Goal: Task Accomplishment & Management: Manage account settings

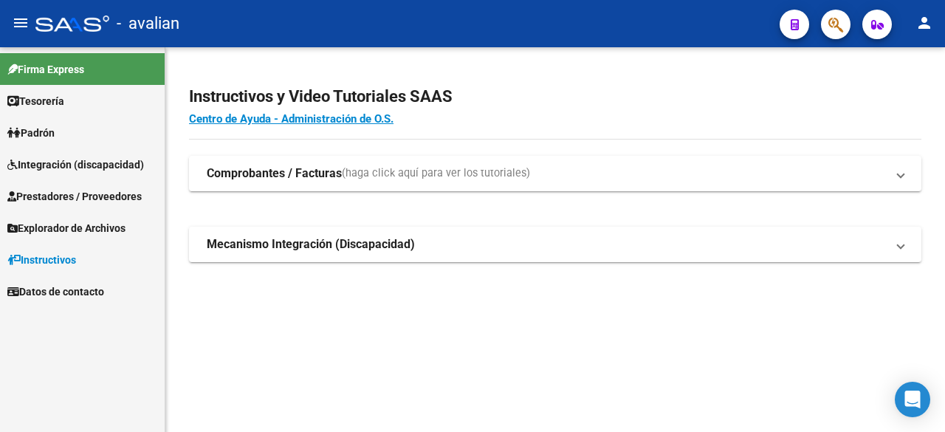
click at [62, 165] on span "Integración (discapacidad)" at bounding box center [75, 165] width 137 height 16
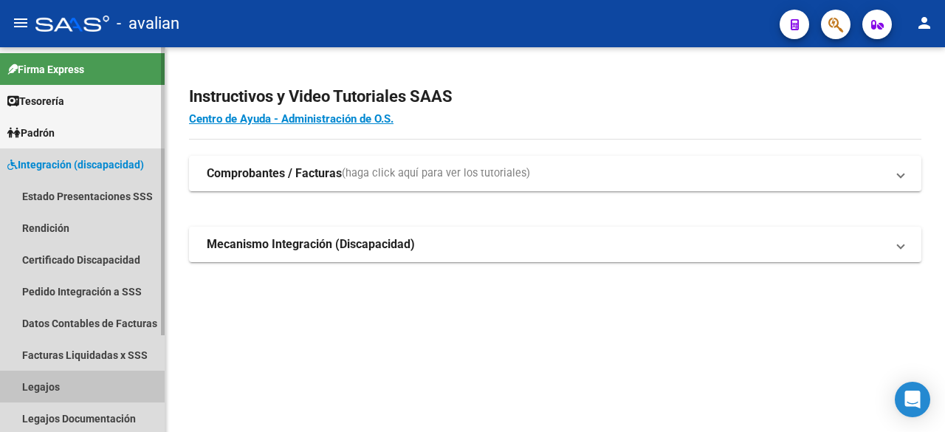
click at [30, 387] on link "Legajos" at bounding box center [82, 387] width 165 height 32
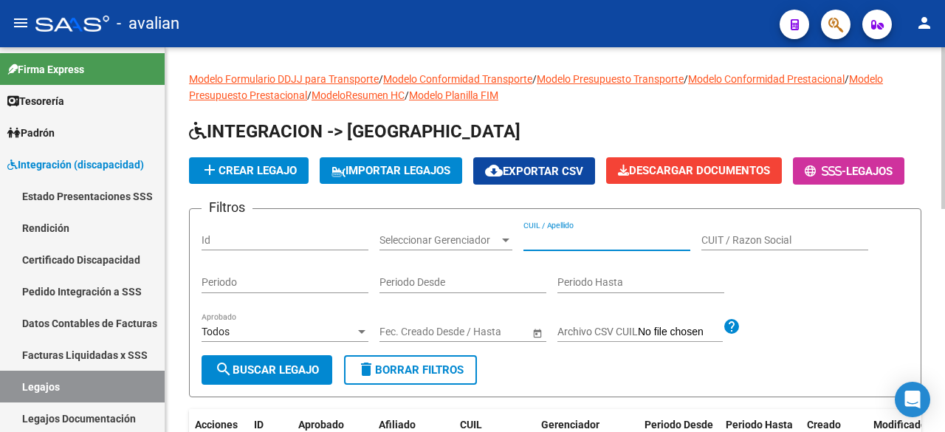
click at [568, 247] on input "CUIL / Apellido" at bounding box center [606, 240] width 167 height 13
paste input "23479210934"
type input "23479210934"
click at [303, 377] on span "search Buscar Legajo" at bounding box center [267, 369] width 104 height 13
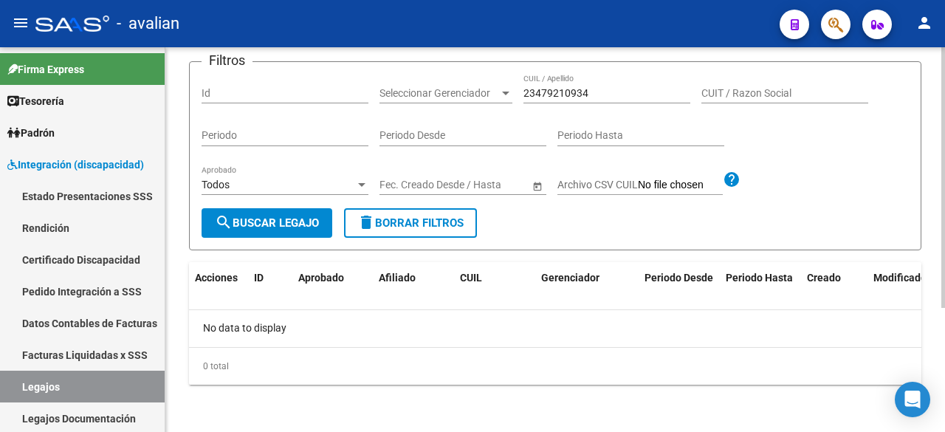
scroll to position [35, 0]
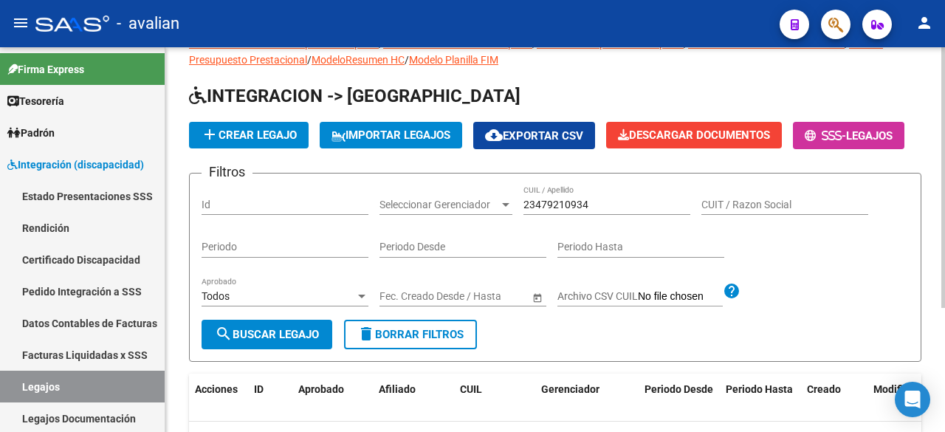
click at [262, 133] on span "add Crear Legajo" at bounding box center [249, 134] width 96 height 13
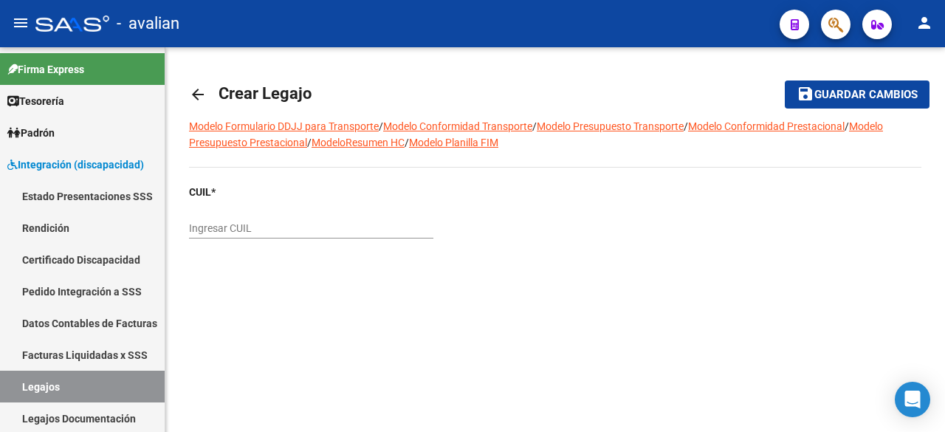
click at [272, 230] on input "Ingresar CUIL" at bounding box center [311, 228] width 244 height 13
paste input "23-47921093-4"
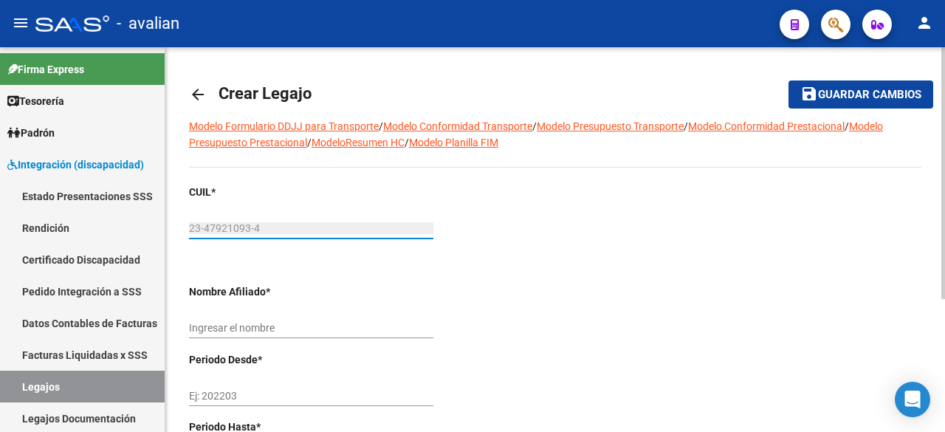
type input "23-47921093-4"
click at [306, 334] on div "Ingresar el nombre" at bounding box center [311, 324] width 244 height 30
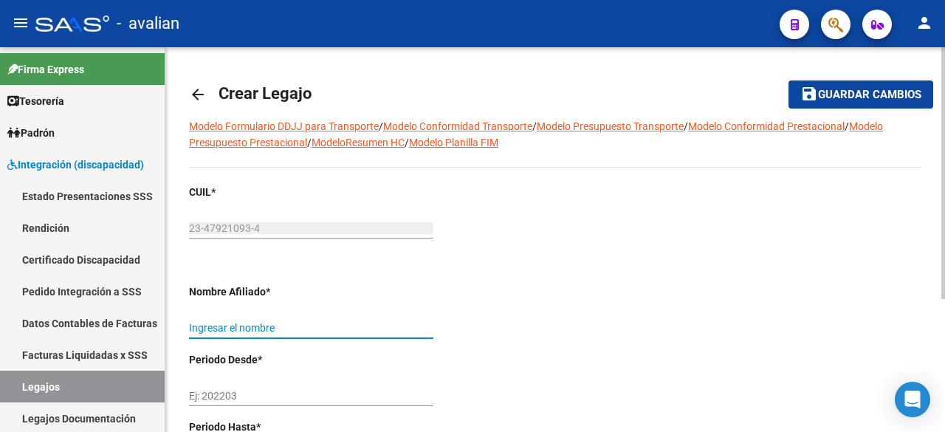
type input "[PERSON_NAME]"
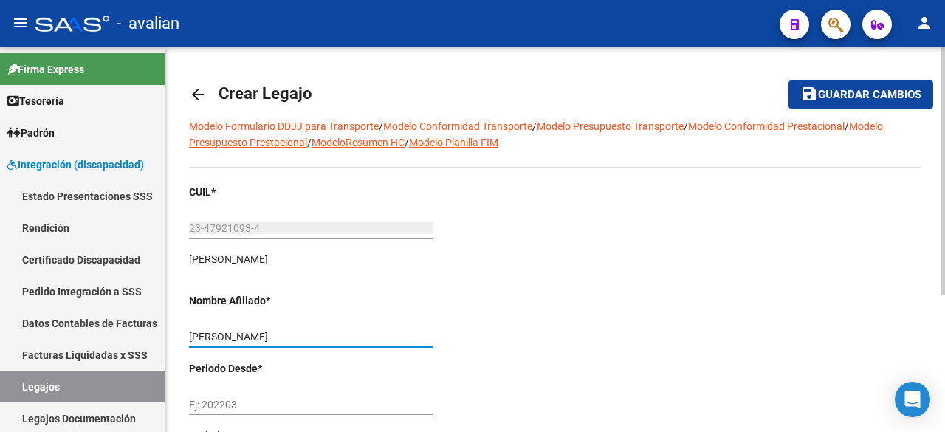
scroll to position [210, 0]
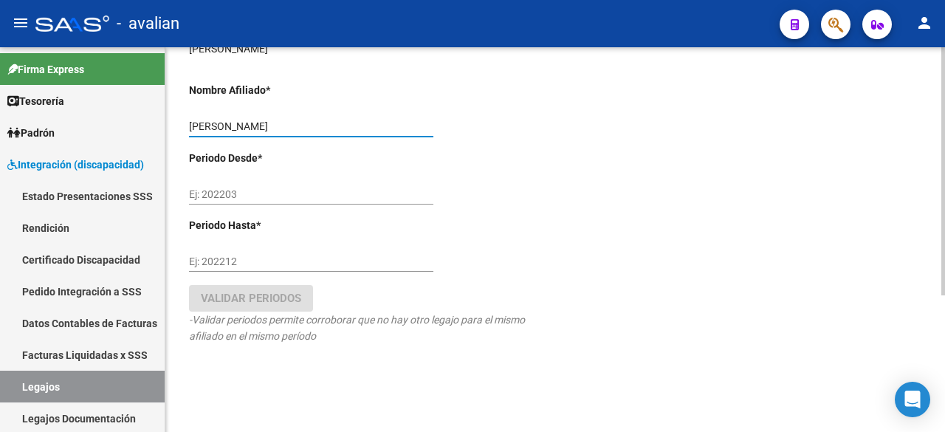
drag, startPoint x: 275, startPoint y: 191, endPoint x: 287, endPoint y: 176, distance: 19.4
click at [285, 179] on div "Ej: 202203" at bounding box center [311, 190] width 244 height 30
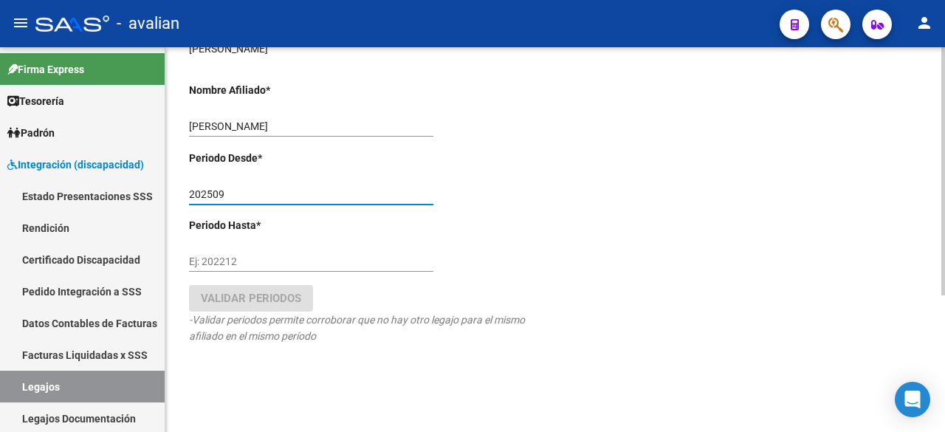
type input "202509"
click at [224, 265] on input "Ej: 202212" at bounding box center [311, 261] width 244 height 13
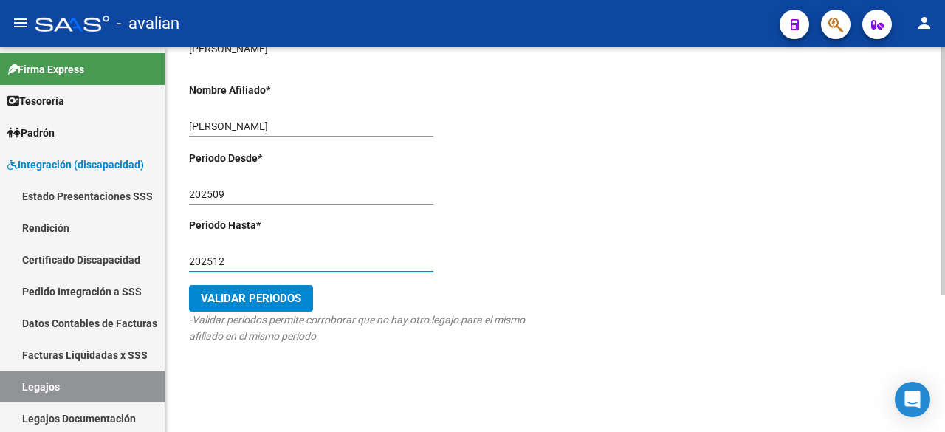
type input "202512"
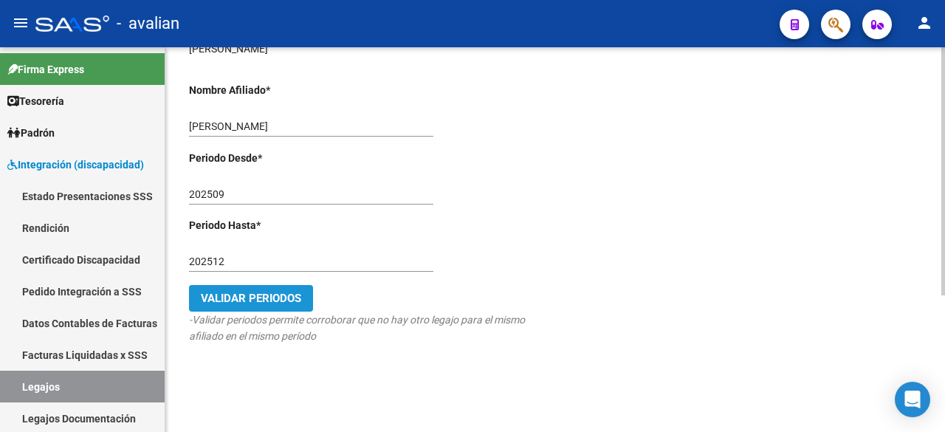
click at [296, 298] on span "Validar Periodos" at bounding box center [251, 298] width 100 height 13
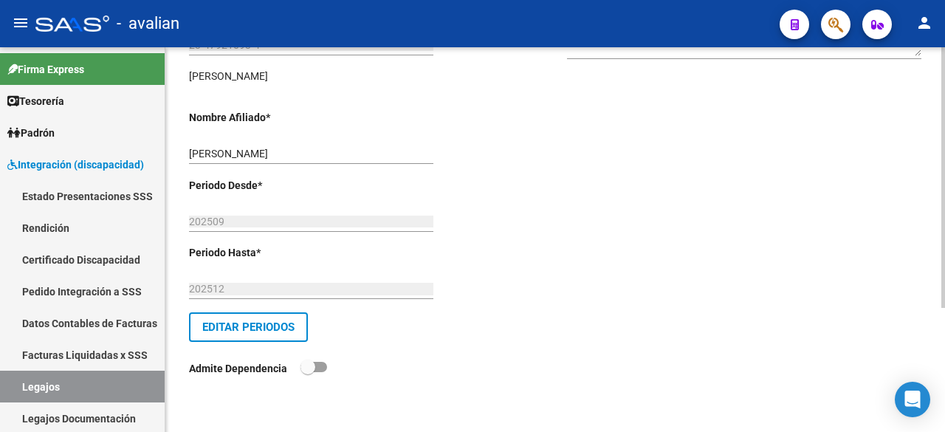
scroll to position [0, 0]
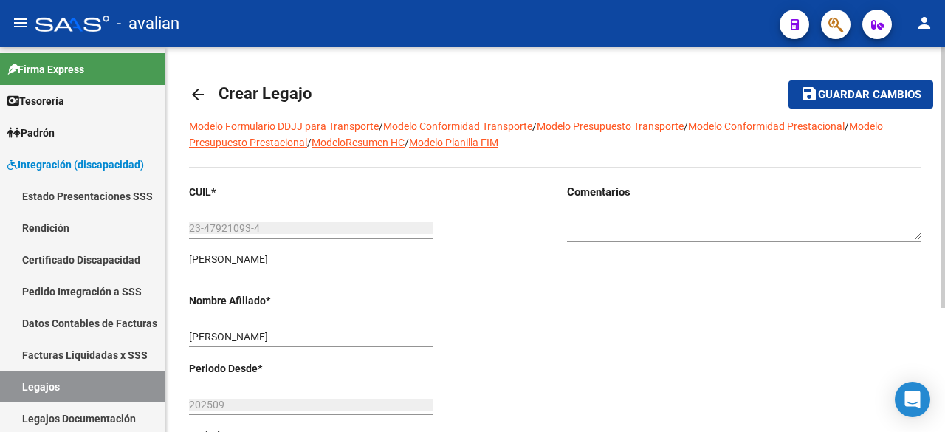
click at [865, 89] on span "Guardar cambios" at bounding box center [869, 95] width 103 height 13
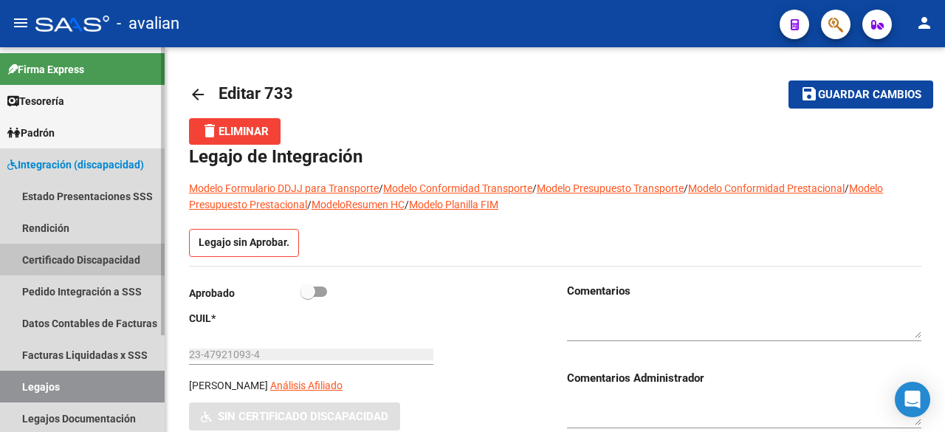
click at [47, 255] on link "Certificado Discapacidad" at bounding box center [82, 260] width 165 height 32
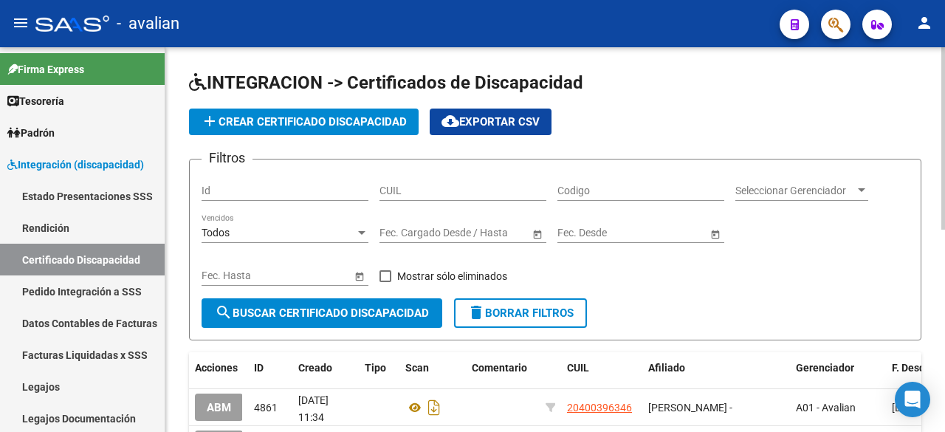
click at [434, 191] on input "CUIL" at bounding box center [463, 191] width 167 height 13
paste input "23-47921093-4"
click at [442, 188] on input "23-47921093-4" at bounding box center [463, 191] width 167 height 13
click at [394, 191] on input "23-47921093-4" at bounding box center [463, 191] width 167 height 13
type input "23-47921093-4"
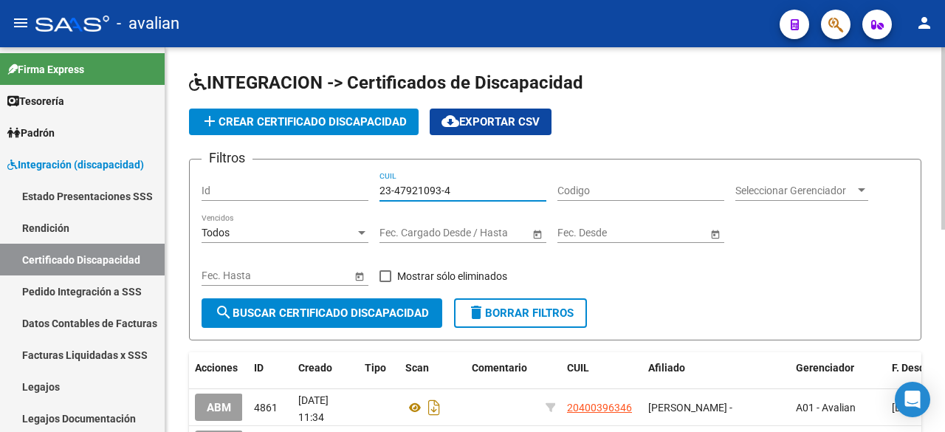
click at [294, 320] on button "search Buscar Certificado Discapacidad" at bounding box center [322, 313] width 241 height 30
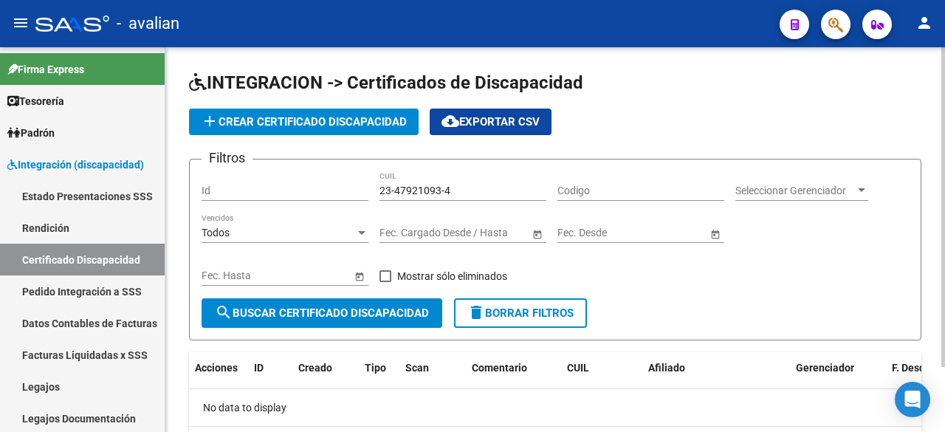
click at [347, 125] on span "add Crear Certificado Discapacidad" at bounding box center [304, 121] width 206 height 13
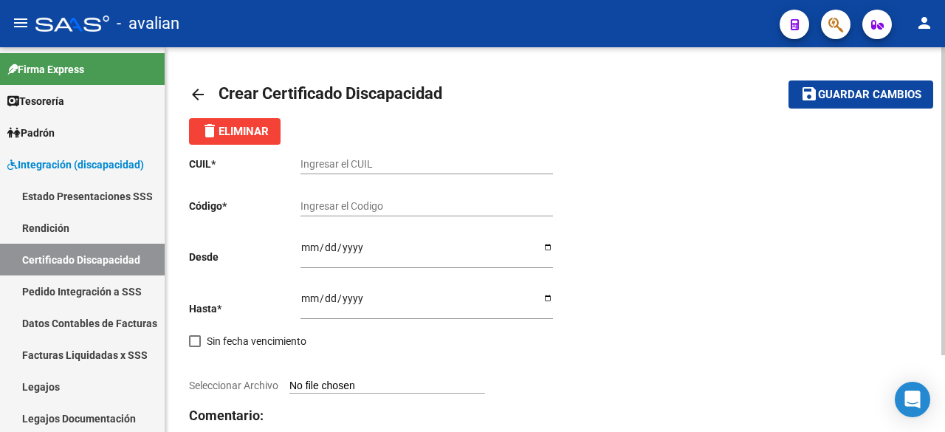
click at [337, 162] on input "Ingresar el CUIL" at bounding box center [427, 164] width 253 height 13
paste input "23-47921093-4"
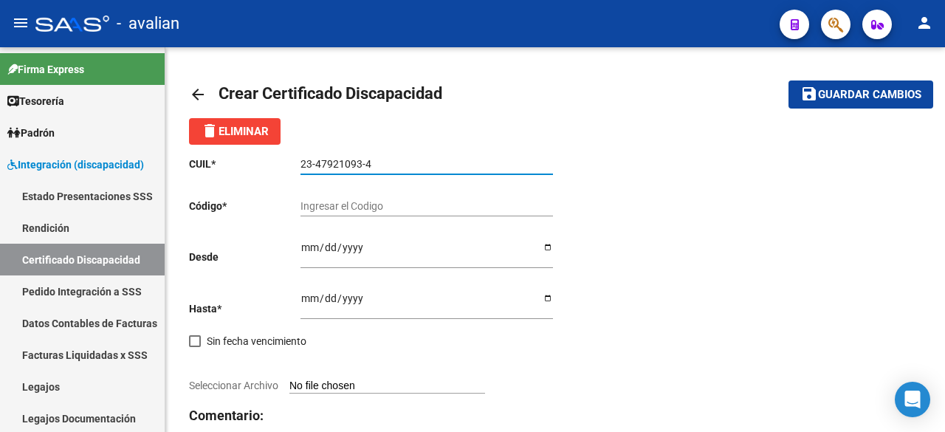
type input "23-47921093-4"
click at [344, 202] on input "Ingresar el Codigo" at bounding box center [427, 206] width 253 height 13
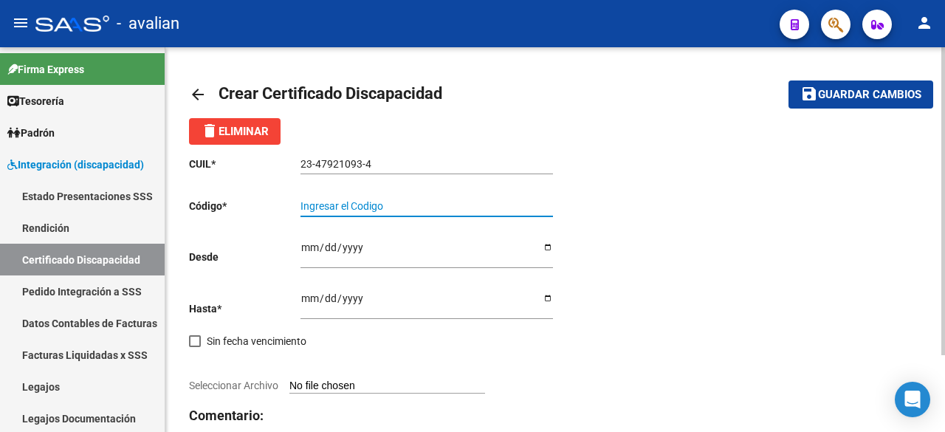
paste input "ARG-01-00047921093-20240416-20260416-SFE-168"
click at [524, 207] on input "ARG-01-00047921093-20240416-20260416-SFE-168" at bounding box center [427, 206] width 253 height 13
click at [505, 207] on input "ARG-01-00047921093-20240416-20260416-SFE168" at bounding box center [427, 206] width 253 height 13
click at [453, 208] on input "ARG-01-00047921093-20240416-20260416SFE168" at bounding box center [427, 206] width 253 height 13
click at [405, 207] on input "ARG-01-00047921093-2024041620260416SFE168" at bounding box center [427, 206] width 253 height 13
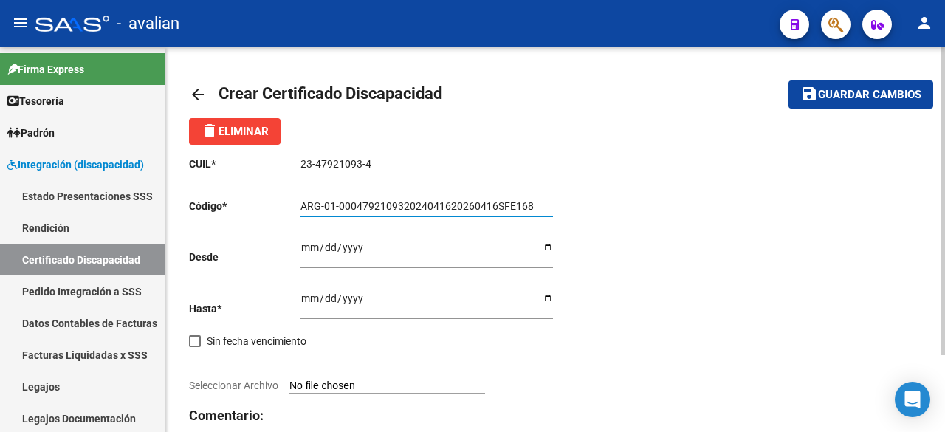
click at [336, 207] on input "ARG-01-000479210932024041620260416SFE168" at bounding box center [427, 206] width 253 height 13
click at [338, 208] on input "ARG-01-000479210932024041620260416SFE168" at bounding box center [427, 206] width 253 height 13
click at [329, 209] on input "ARG-01000479210932024041620260416SFE168" at bounding box center [427, 206] width 253 height 13
click at [323, 205] on input "ARG-01000479210932024041620260416SFE168" at bounding box center [427, 206] width 253 height 13
type input "ARG01000479210932024041620260416SFE168"
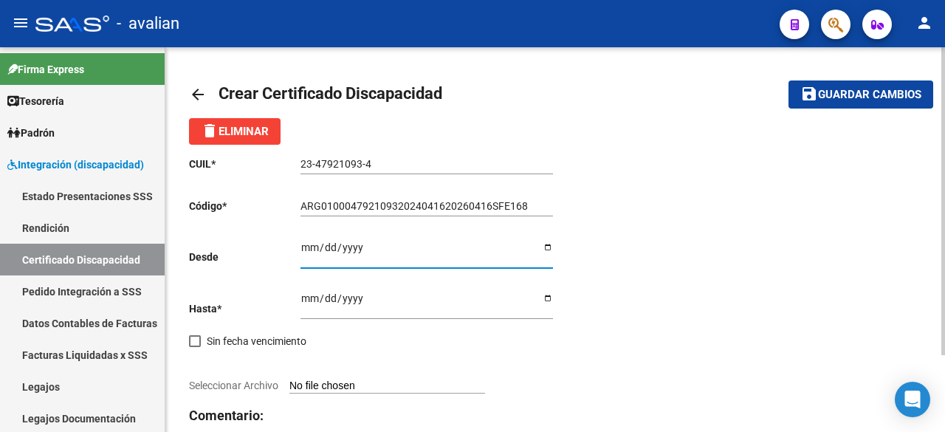
click at [306, 249] on input "Ingresar fec. Desde" at bounding box center [427, 252] width 253 height 22
type input "[DATE]"
click at [310, 297] on input "Ingresar fec. Hasta" at bounding box center [427, 303] width 253 height 22
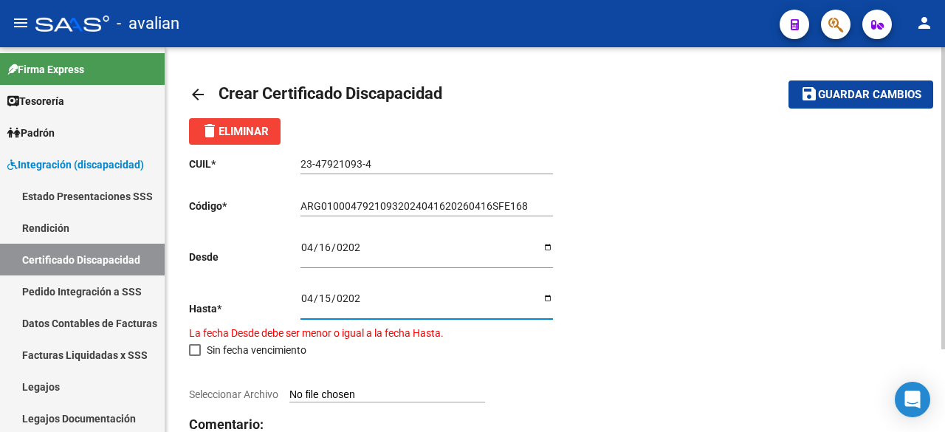
type input "[DATE]"
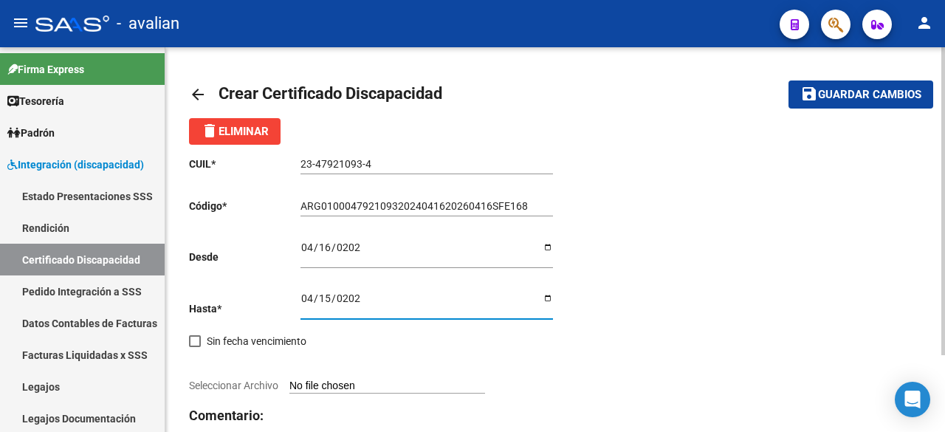
click at [360, 380] on input "Seleccionar Archivo" at bounding box center [387, 387] width 196 height 14
type input "C:\fakepath\CUD [PERSON_NAME].jpg"
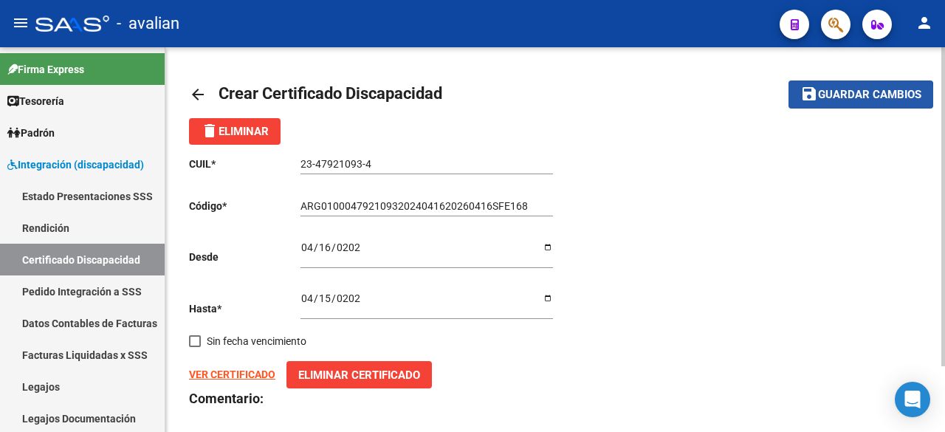
click at [817, 100] on mat-icon "save" at bounding box center [809, 94] width 18 height 18
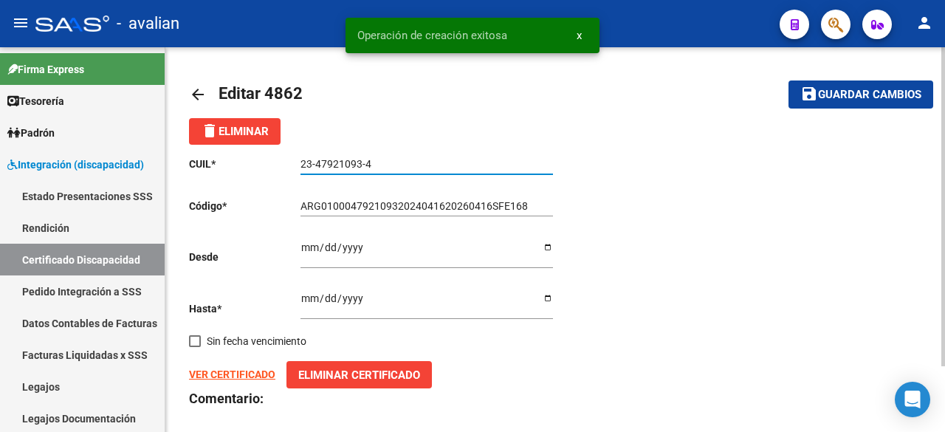
drag, startPoint x: 375, startPoint y: 163, endPoint x: 285, endPoint y: 160, distance: 90.1
click at [285, 160] on app-form-text-field "CUIL * 23-47921093-4 Ingresar el CUIL" at bounding box center [371, 164] width 364 height 12
paste input "01-00047921-0"
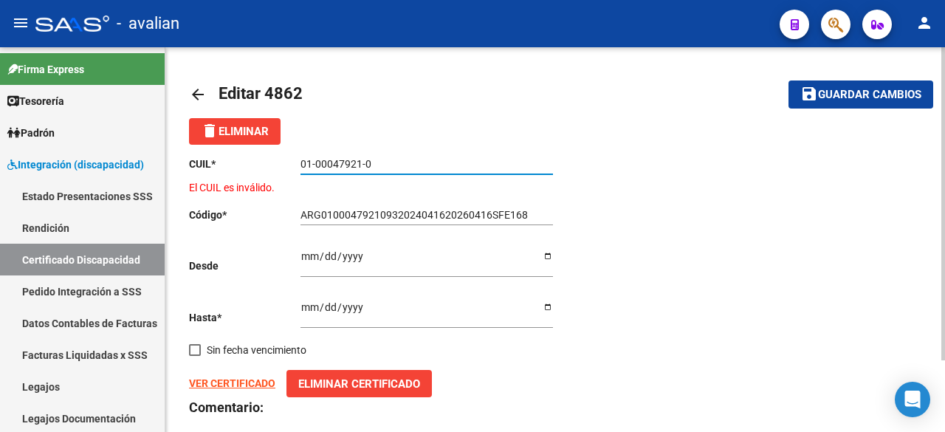
scroll to position [87, 0]
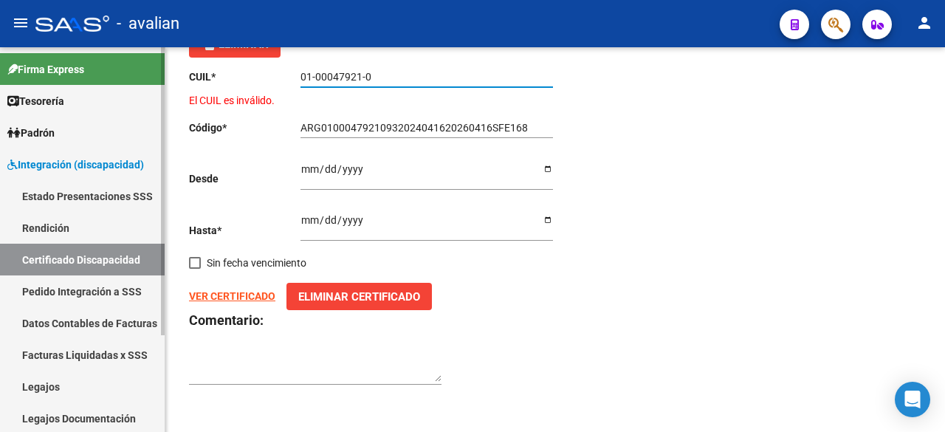
type input "01-00047921-0"
click at [47, 386] on link "Legajos" at bounding box center [82, 387] width 165 height 32
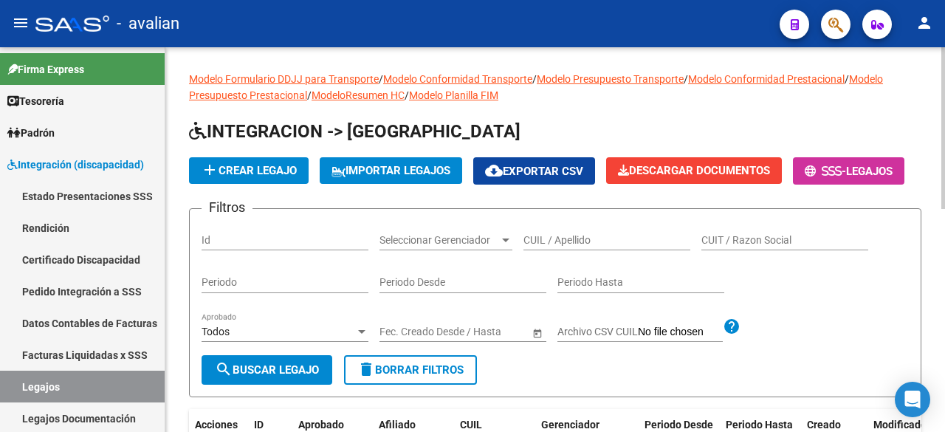
drag, startPoint x: 573, startPoint y: 287, endPoint x: 570, endPoint y: 273, distance: 14.3
click at [571, 250] on div "CUIL / Apellido" at bounding box center [606, 236] width 167 height 30
click at [571, 247] on input "CUIL / Apellido" at bounding box center [606, 240] width 167 height 13
paste input "23479210934"
type input "23479210934"
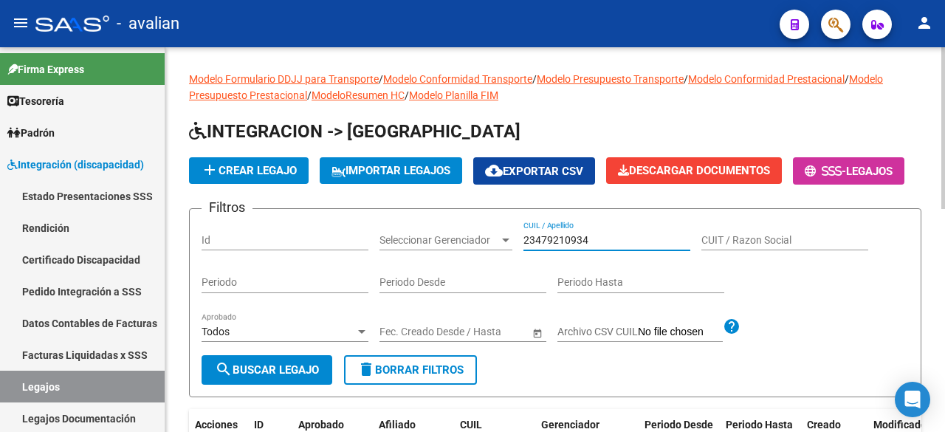
click at [272, 377] on span "search Buscar Legajo" at bounding box center [267, 369] width 104 height 13
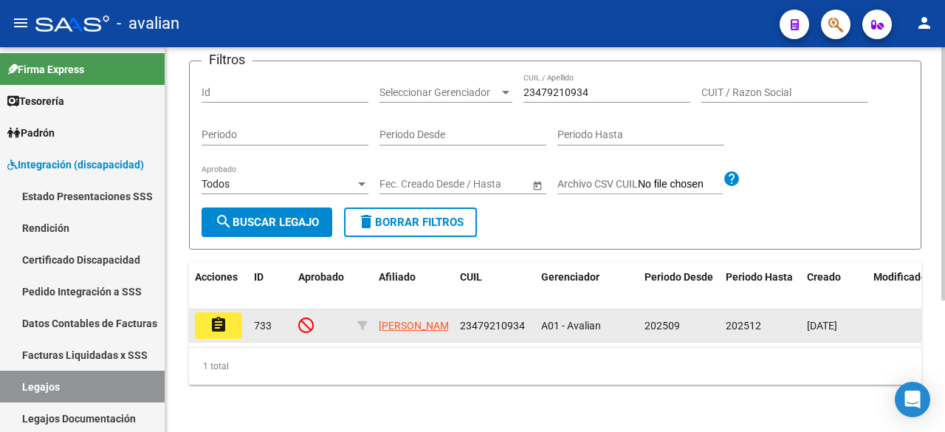
scroll to position [199, 0]
click at [213, 316] on mat-icon "assignment" at bounding box center [219, 325] width 18 height 18
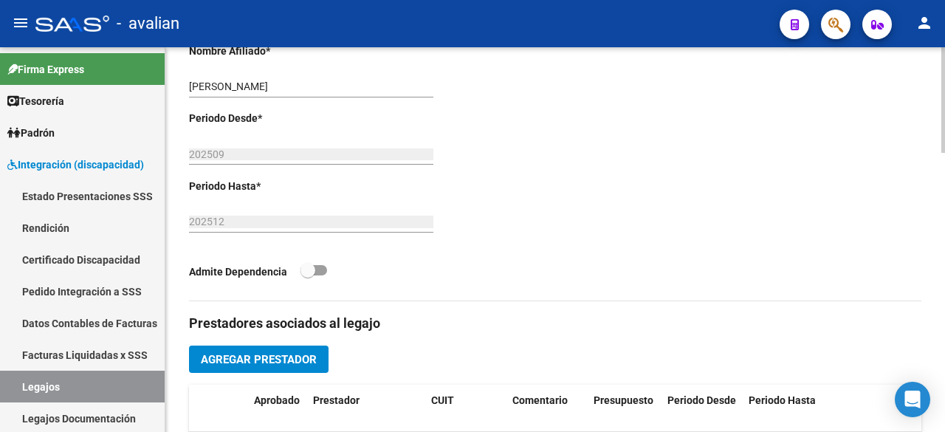
scroll to position [591, 0]
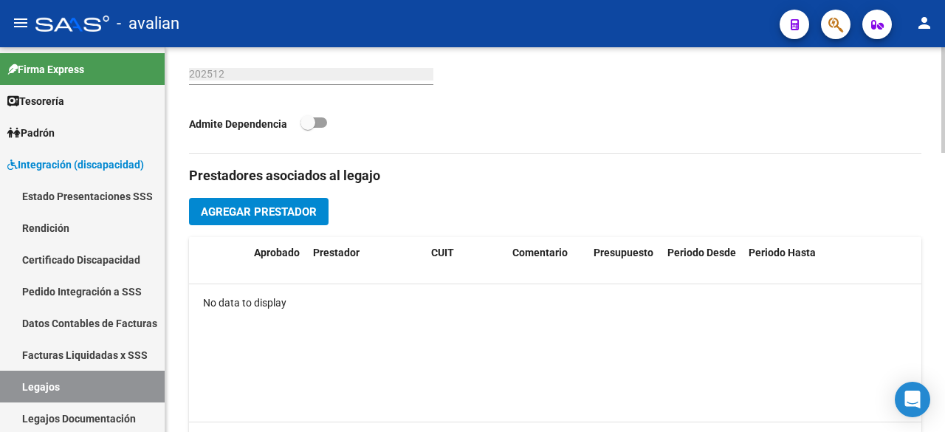
click at [232, 219] on button "Agregar Prestador" at bounding box center [259, 211] width 140 height 27
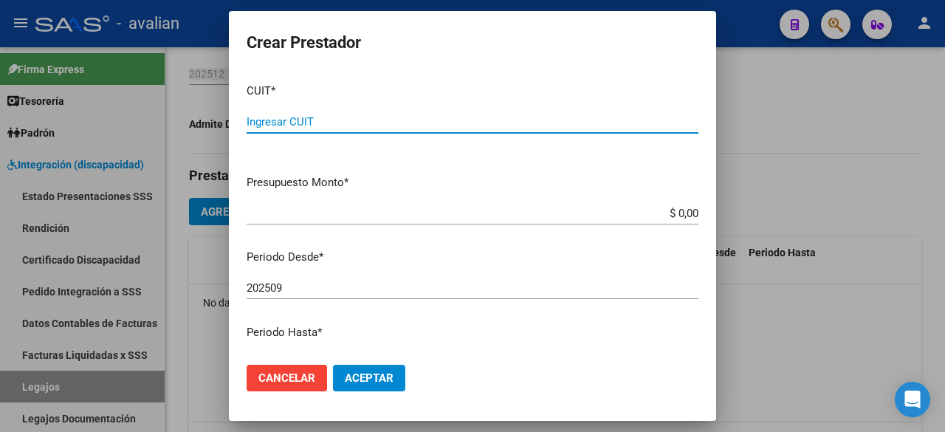
paste input "27-17444467-1"
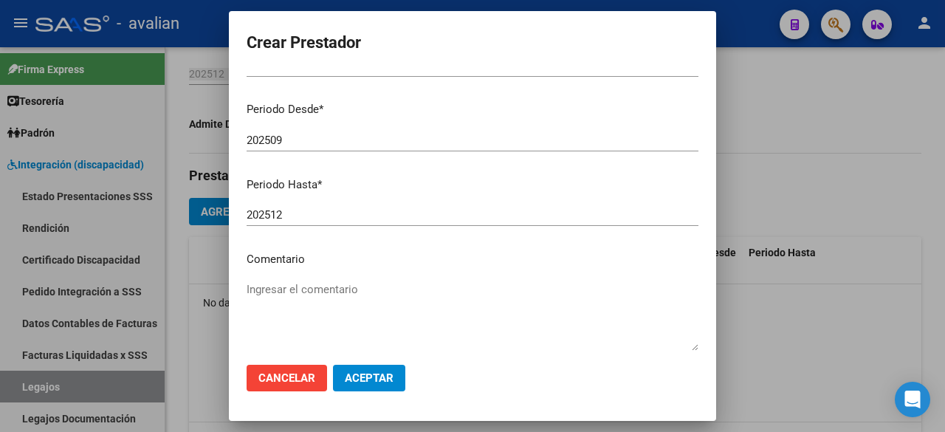
scroll to position [222, 0]
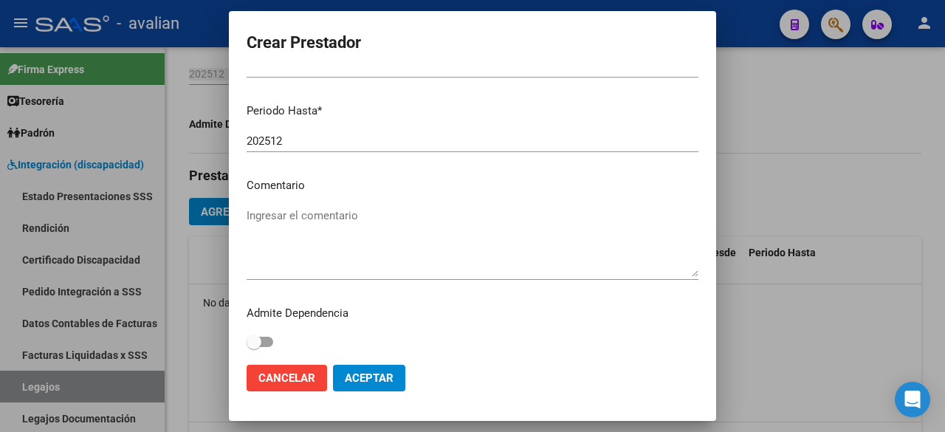
type input "27-17444467-1"
click at [326, 234] on textarea "Ingresar el comentario" at bounding box center [473, 241] width 452 height 69
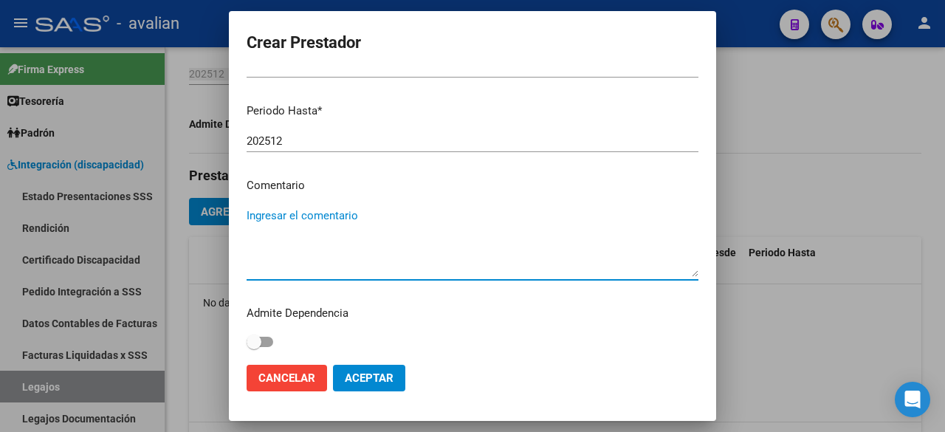
paste textarea "- Psicopedagogía: 2 ss semanales - Lic. [PERSON_NAME] [PERSON_NAME] (720061) - …"
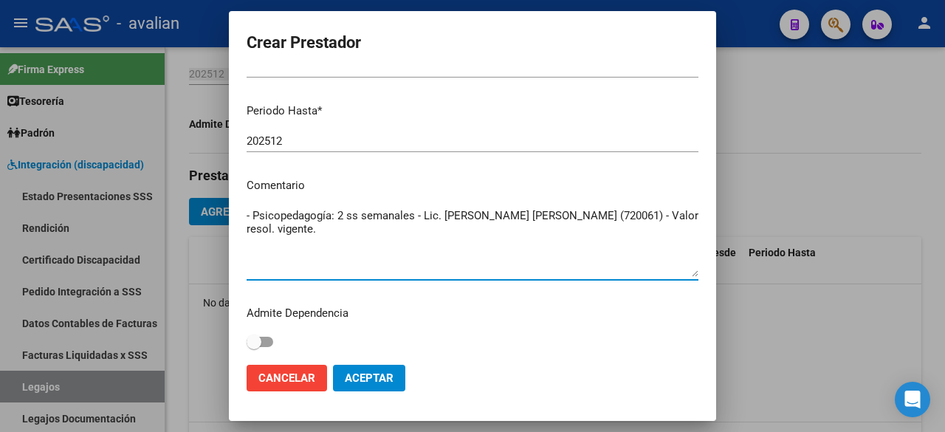
drag, startPoint x: 601, startPoint y: 214, endPoint x: 545, endPoint y: 213, distance: 56.1
click at [545, 213] on textarea "- Psicopedagogía: 2 ss semanales - Lic. [PERSON_NAME] [PERSON_NAME] (720061) - …" at bounding box center [473, 241] width 452 height 69
type textarea "- Psicopedagogía: 2 ss semanales - Lic. [PERSON_NAME] [PERSON_NAME] - Valor res…"
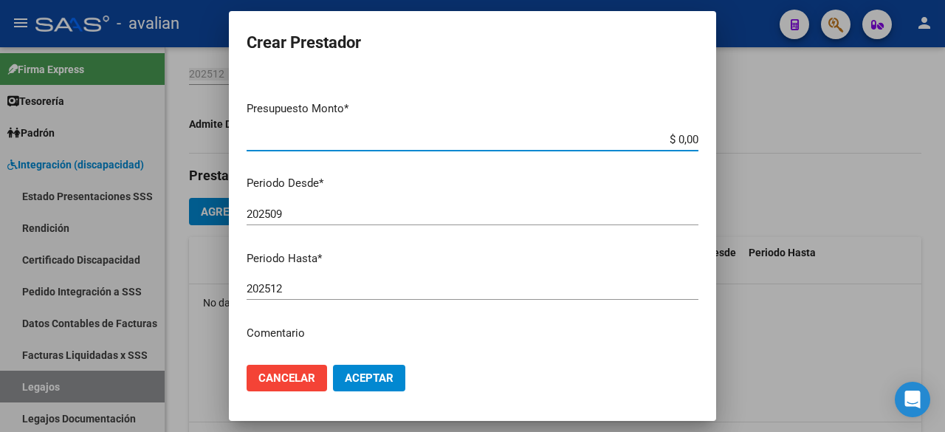
click at [684, 140] on input "$ 0,00" at bounding box center [473, 139] width 452 height 13
paste input "98.964,88"
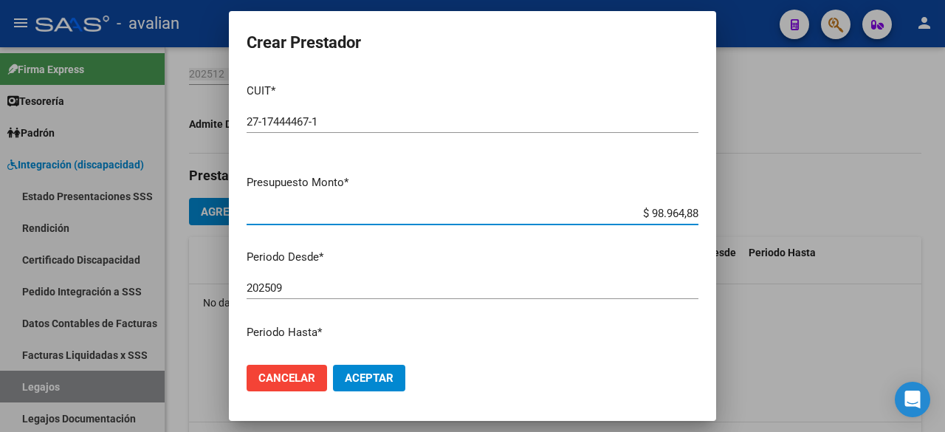
scroll to position [148, 0]
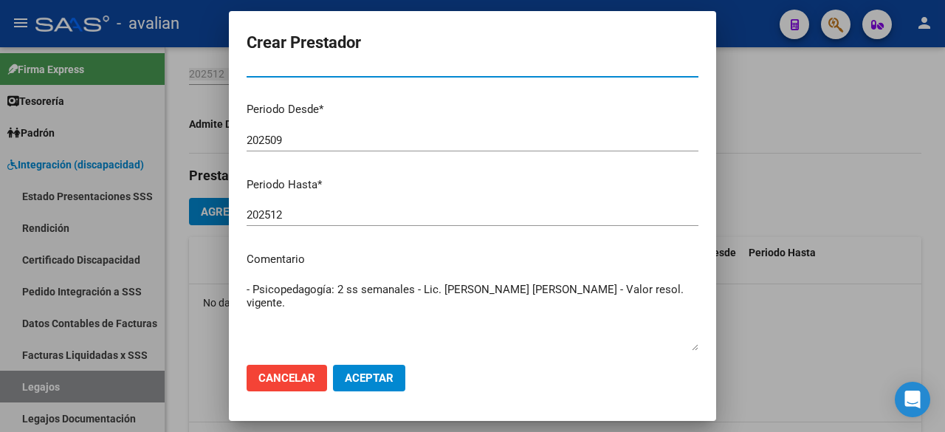
type input "$ 98.964,88"
click at [396, 380] on button "Aceptar" at bounding box center [369, 378] width 72 height 27
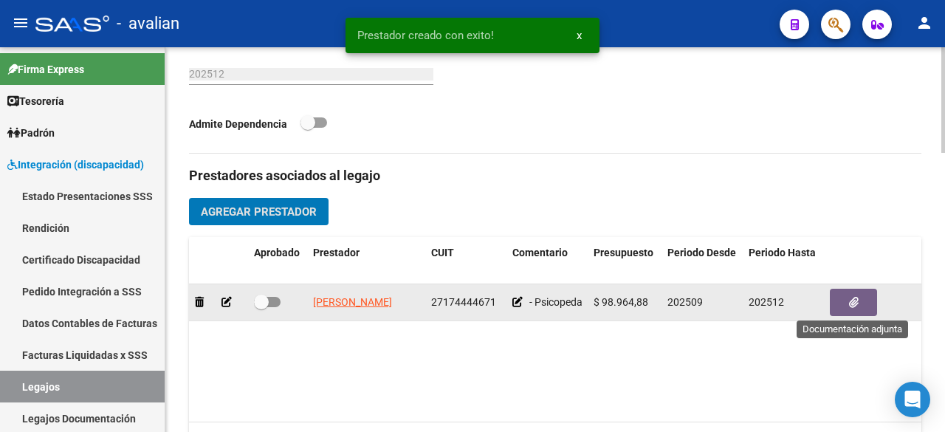
click at [845, 307] on button "button" at bounding box center [853, 302] width 47 height 27
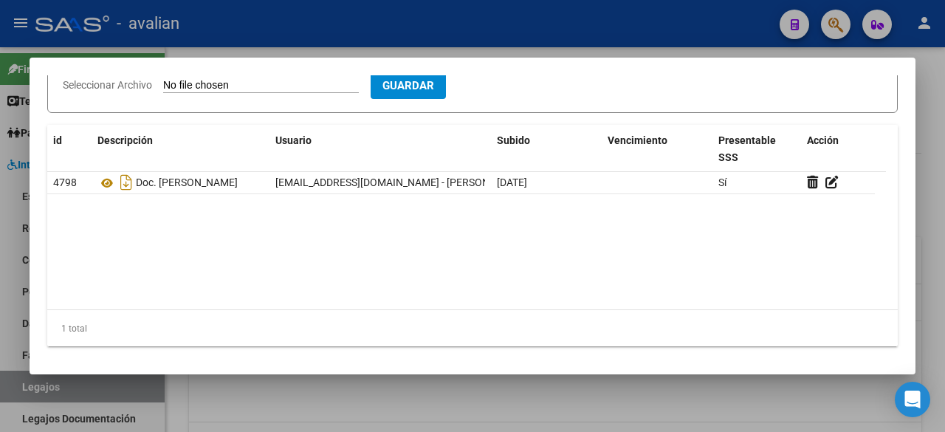
scroll to position [0, 0]
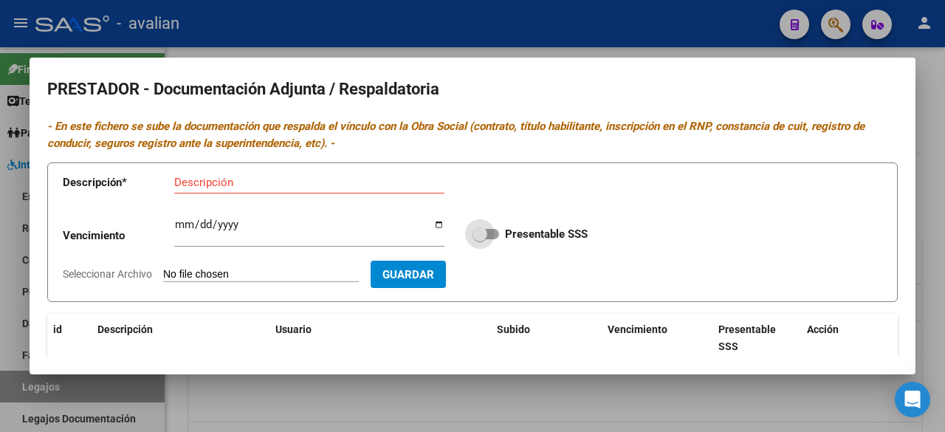
click at [491, 233] on span at bounding box center [486, 234] width 27 height 10
click at [480, 239] on input "Presentable SSS" at bounding box center [479, 239] width 1 height 1
checkbox input "true"
click at [598, 30] on div at bounding box center [472, 216] width 945 height 432
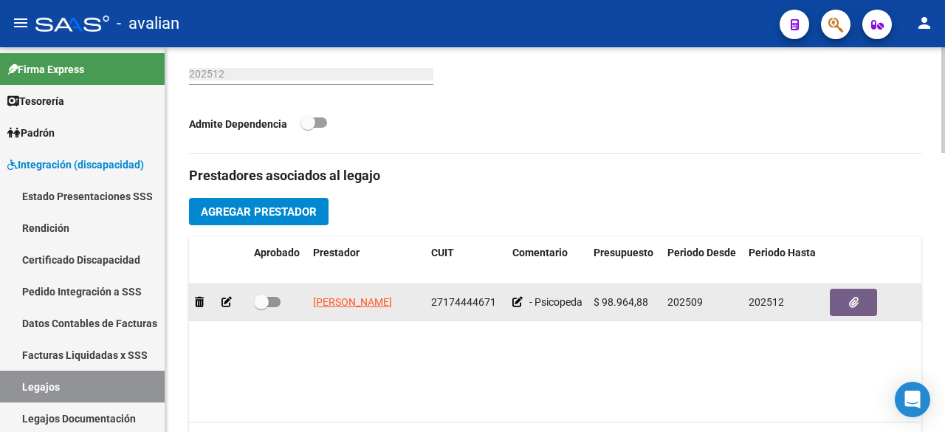
click at [279, 301] on span at bounding box center [267, 302] width 27 height 10
click at [261, 307] on input "checkbox" at bounding box center [261, 307] width 1 height 1
checkbox input "true"
click at [849, 292] on button "button" at bounding box center [853, 302] width 47 height 27
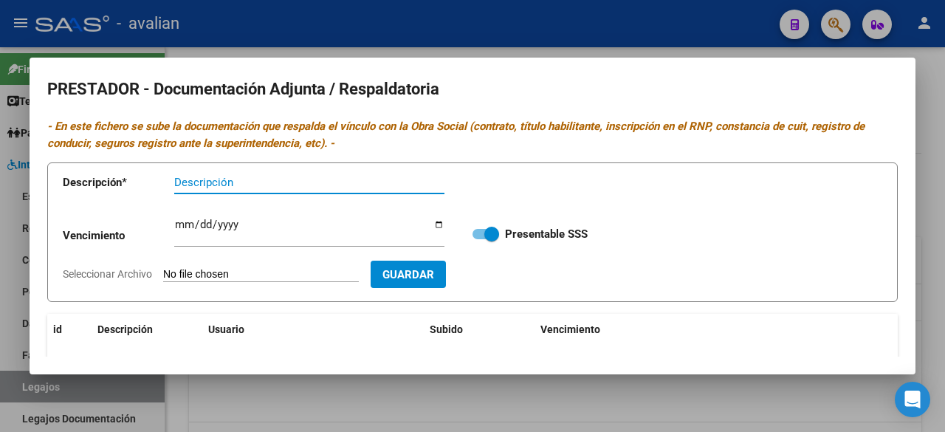
scroll to position [189, 0]
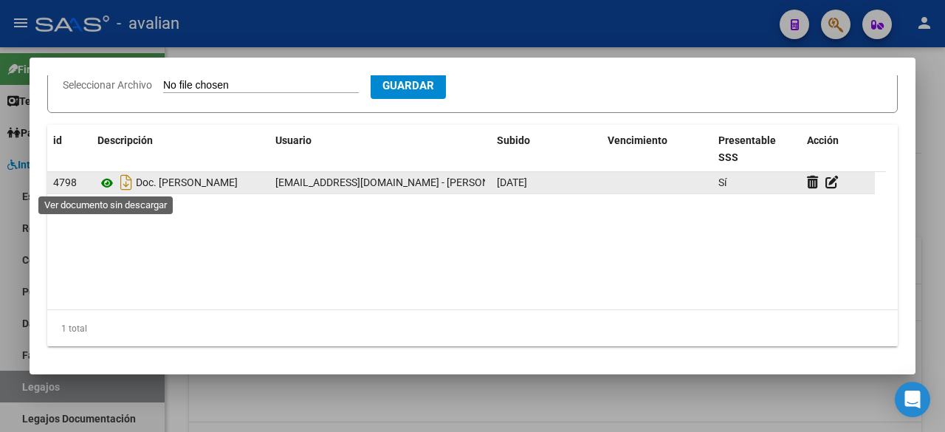
click at [105, 184] on icon at bounding box center [106, 183] width 19 height 18
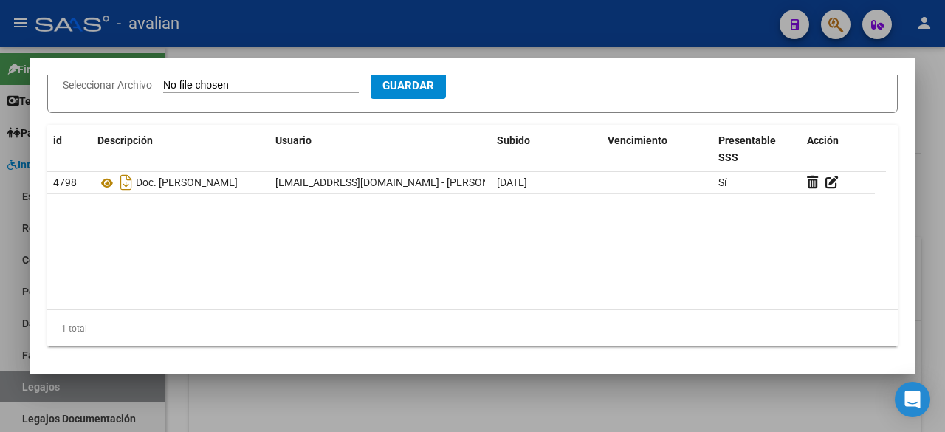
click at [245, 79] on input "Seleccionar Archivo" at bounding box center [261, 86] width 196 height 14
type input "C:\fakepath\RNP [PERSON_NAME] [DATE].jpg"
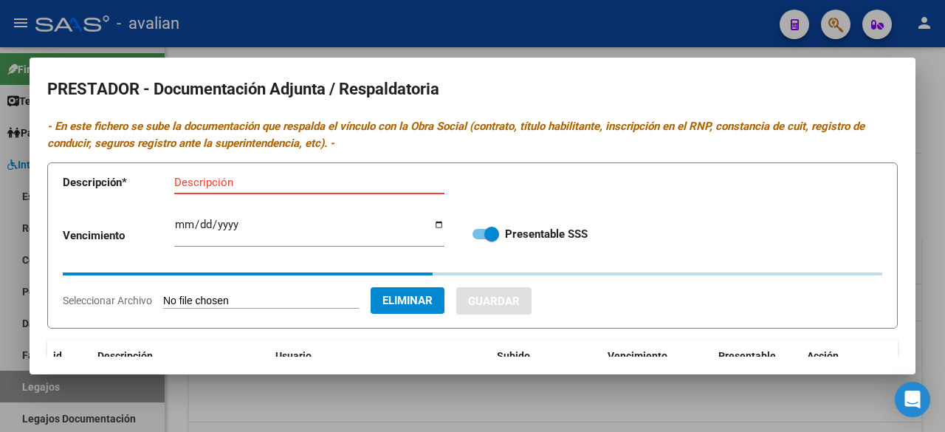
click at [239, 180] on input "Descripción" at bounding box center [309, 182] width 270 height 13
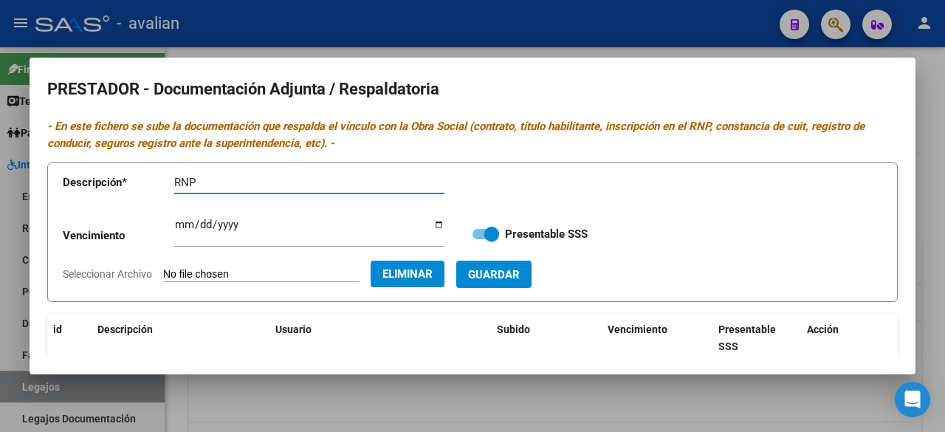
paste input "[PERSON_NAME]"
click at [239, 180] on input "RNP [PERSON_NAME]" at bounding box center [309, 182] width 270 height 13
type input "RNP [PERSON_NAME]"
click at [180, 224] on input "Ingresar vencimiento" at bounding box center [309, 231] width 270 height 24
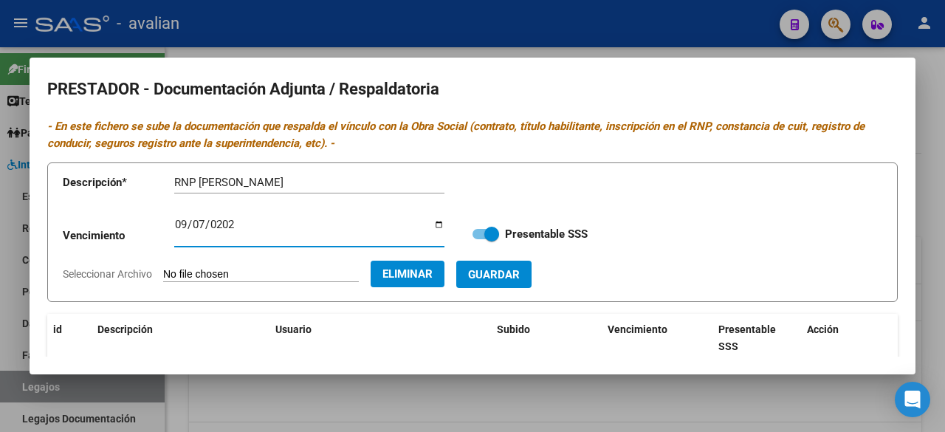
type input "[DATE]"
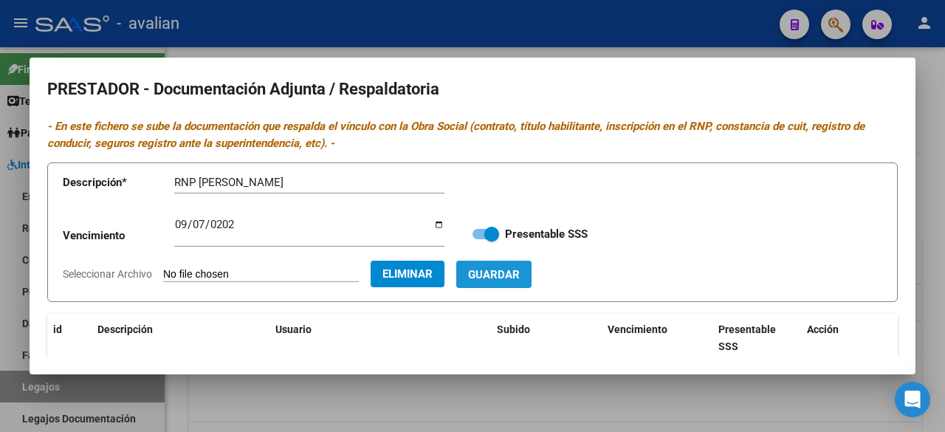
click at [520, 268] on span "Guardar" at bounding box center [494, 274] width 52 height 13
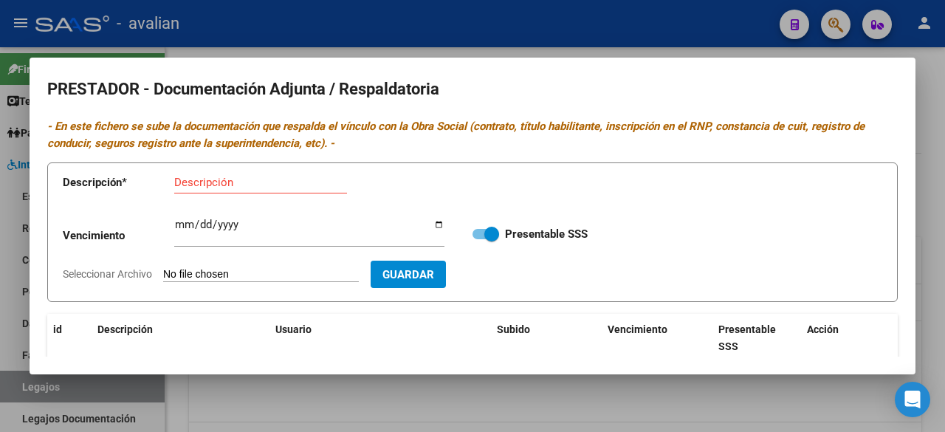
scroll to position [148, 0]
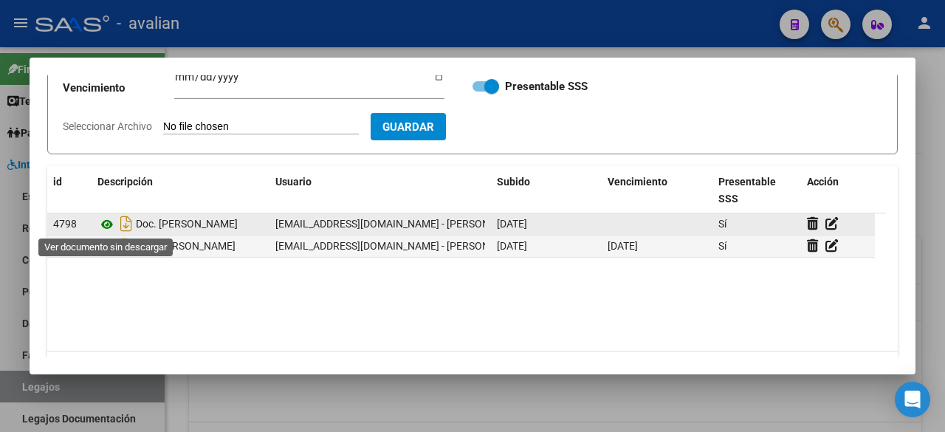
click at [108, 226] on icon at bounding box center [106, 225] width 19 height 18
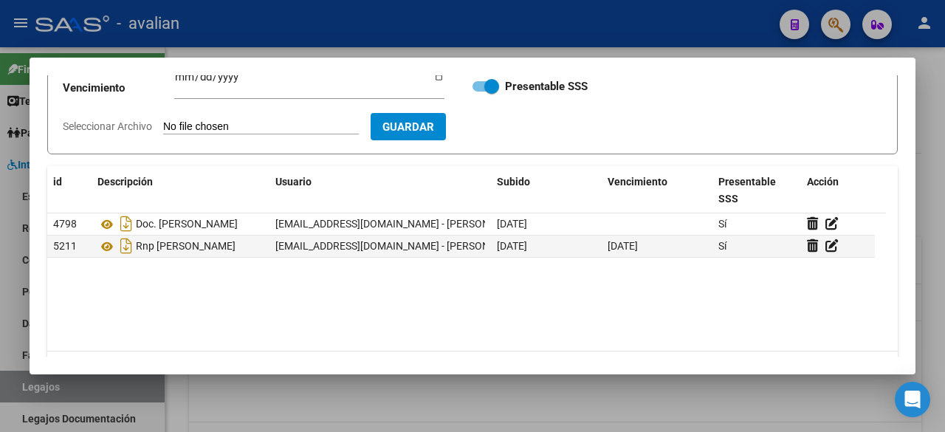
click at [593, 4] on div at bounding box center [472, 216] width 945 height 432
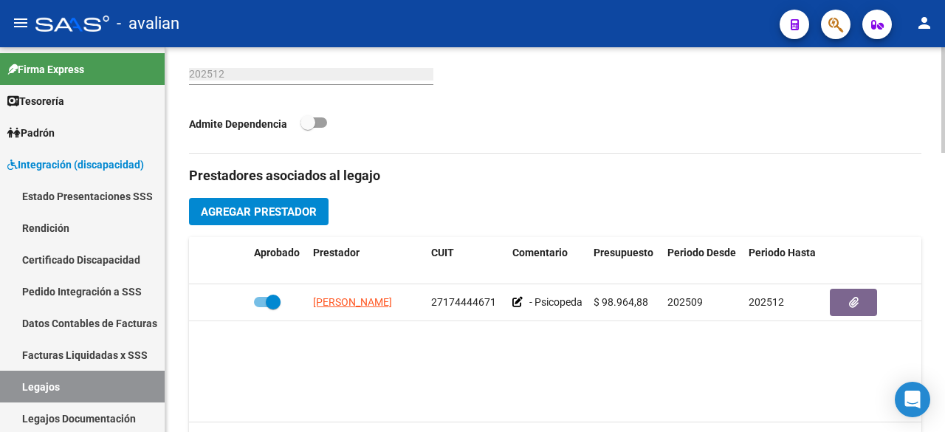
click at [247, 213] on span "Agregar Prestador" at bounding box center [259, 211] width 116 height 13
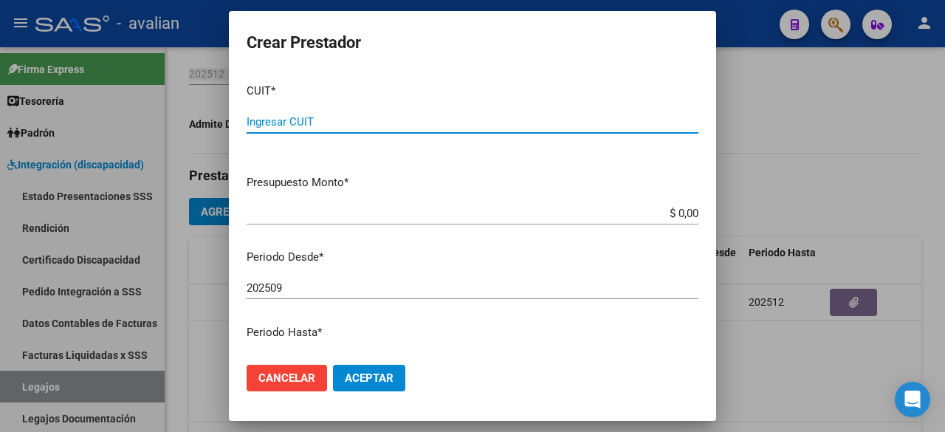
paste input "27-37251174-0"
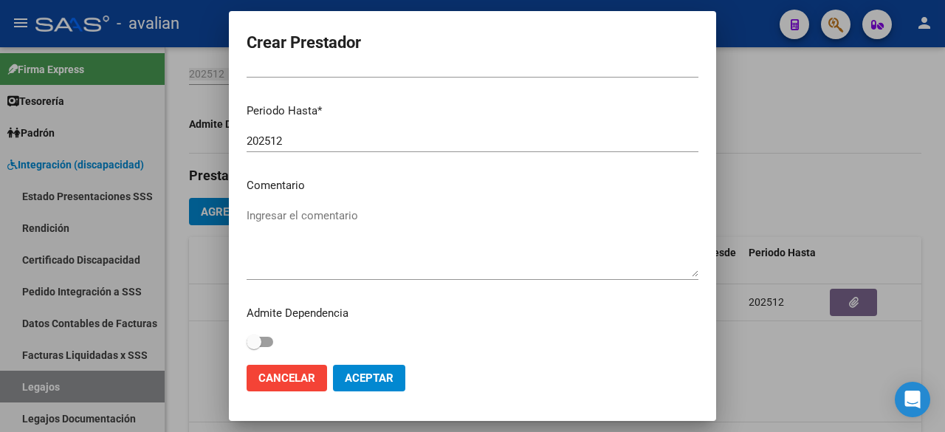
type input "27-37251174-0"
click at [306, 245] on textarea "Ingresar el comentario" at bounding box center [473, 241] width 452 height 69
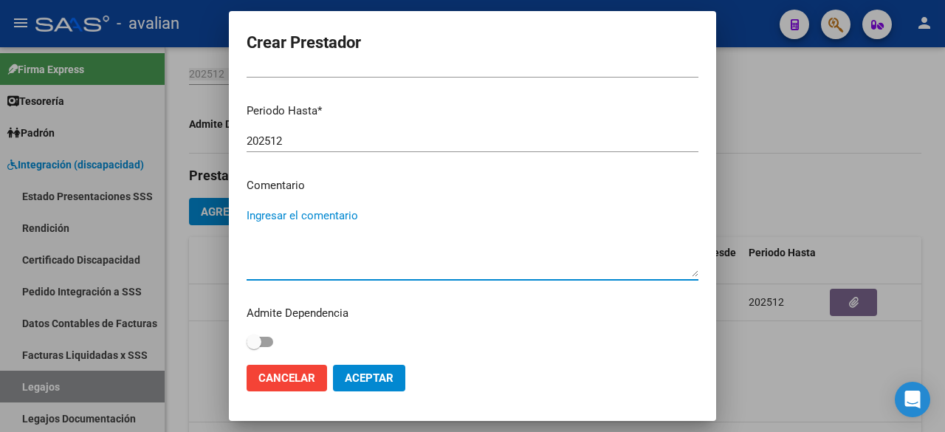
paste textarea "- Fonoaudiología: 2 ss semanales - [PERSON_NAME][GEOGRAPHIC_DATA] (845585) - Va…"
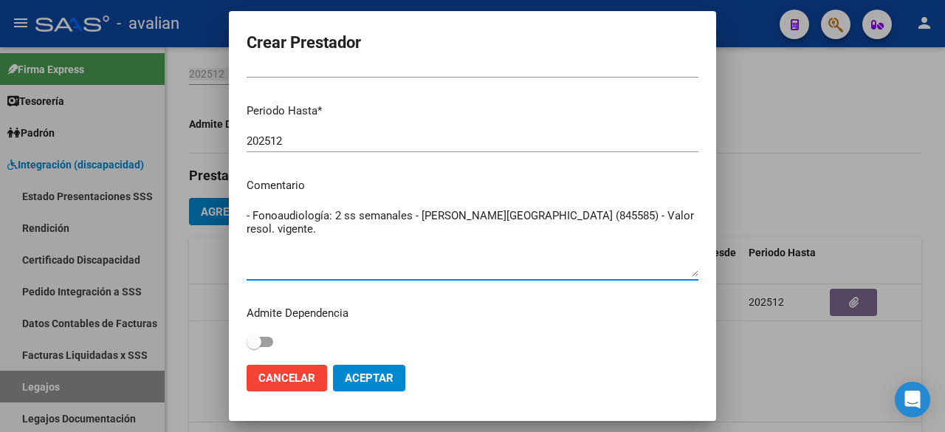
drag, startPoint x: 533, startPoint y: 215, endPoint x: 472, endPoint y: 215, distance: 61.3
click at [472, 215] on textarea "- Fonoaudiología: 2 ss semanales - [PERSON_NAME][GEOGRAPHIC_DATA] (845585) - Va…" at bounding box center [473, 241] width 452 height 69
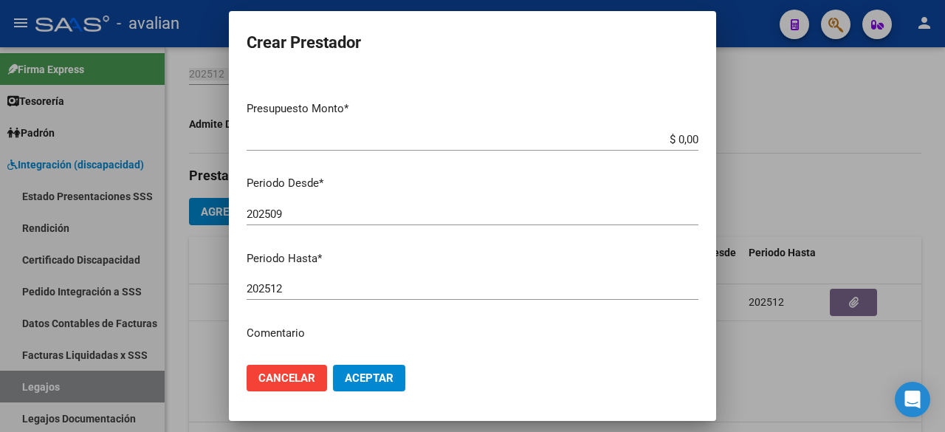
type textarea "- Fonoaudiología: 2 ss semanales - [PERSON_NAME] resol. vigente."
click at [391, 382] on span "Aceptar" at bounding box center [369, 377] width 49 height 13
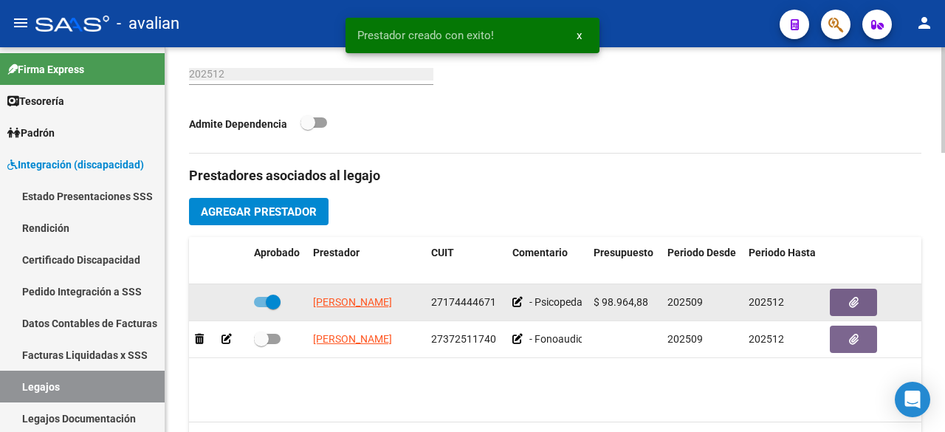
drag, startPoint x: 602, startPoint y: 301, endPoint x: 648, endPoint y: 303, distance: 45.9
click at [648, 303] on div "$ 98.964,88" at bounding box center [625, 302] width 62 height 17
copy span "98.964,88"
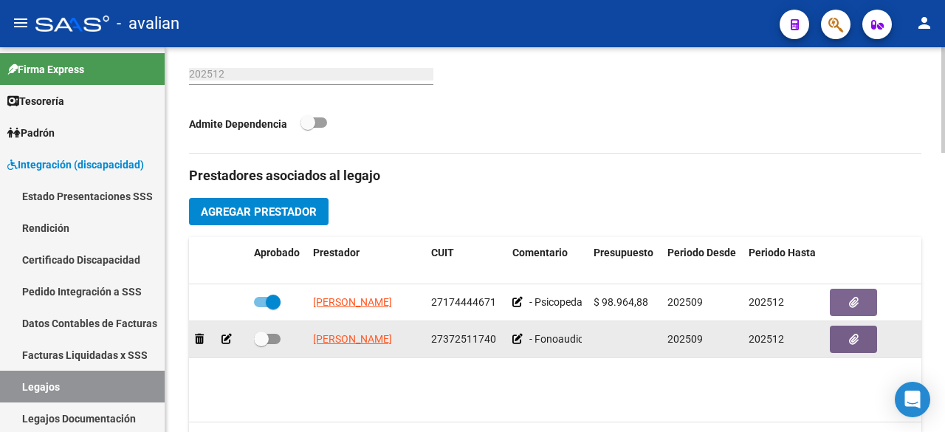
click at [226, 339] on icon at bounding box center [227, 339] width 10 height 10
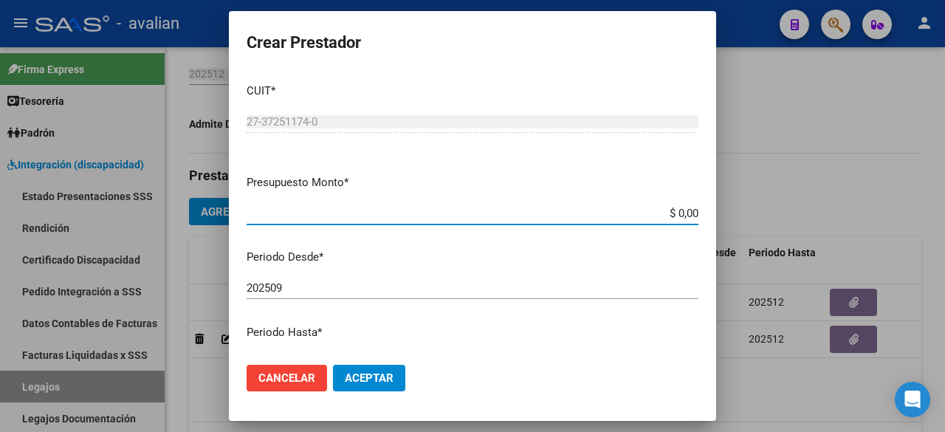
paste input "98.964,88"
type input "$ 98.964,88"
click at [372, 379] on span "Aceptar" at bounding box center [369, 377] width 49 height 13
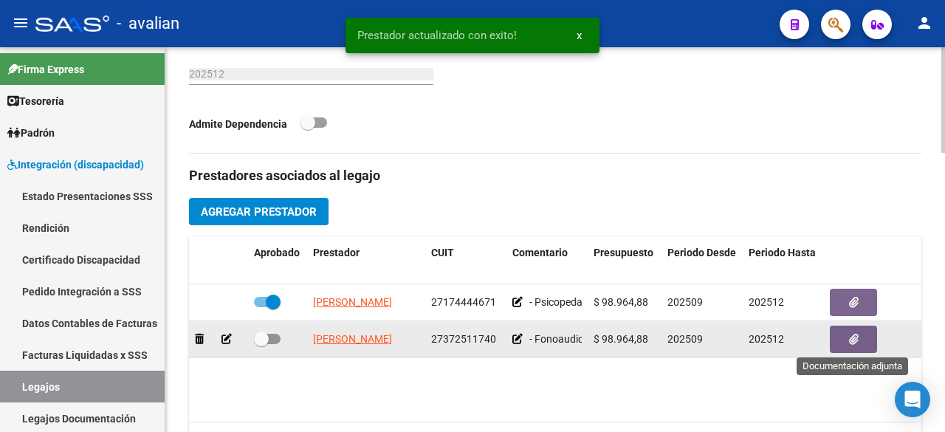
click at [856, 340] on icon "button" at bounding box center [854, 339] width 10 height 11
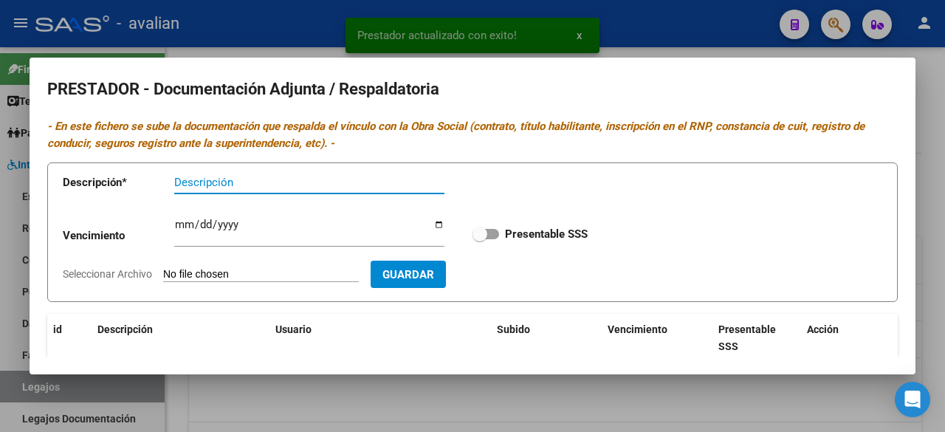
scroll to position [189, 0]
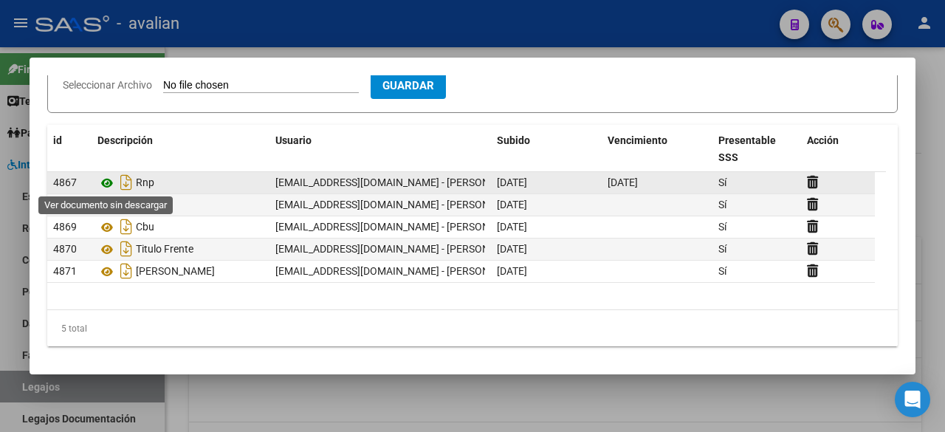
click at [107, 178] on icon at bounding box center [106, 183] width 19 height 18
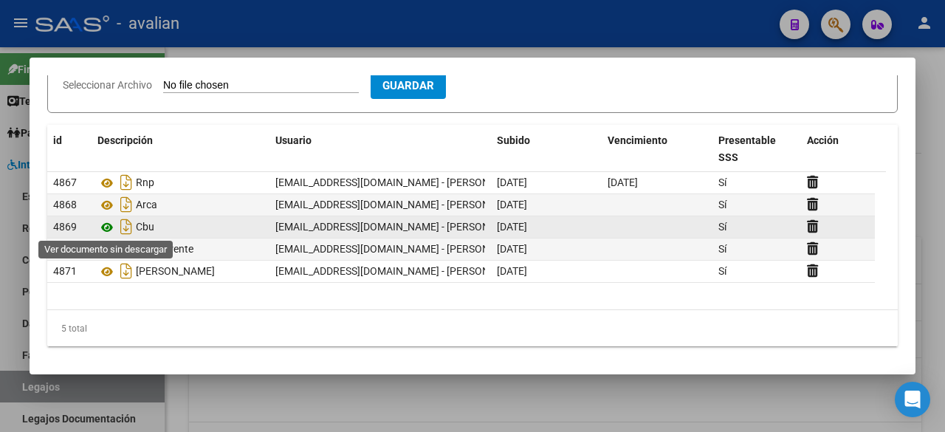
click at [106, 224] on icon at bounding box center [106, 228] width 19 height 18
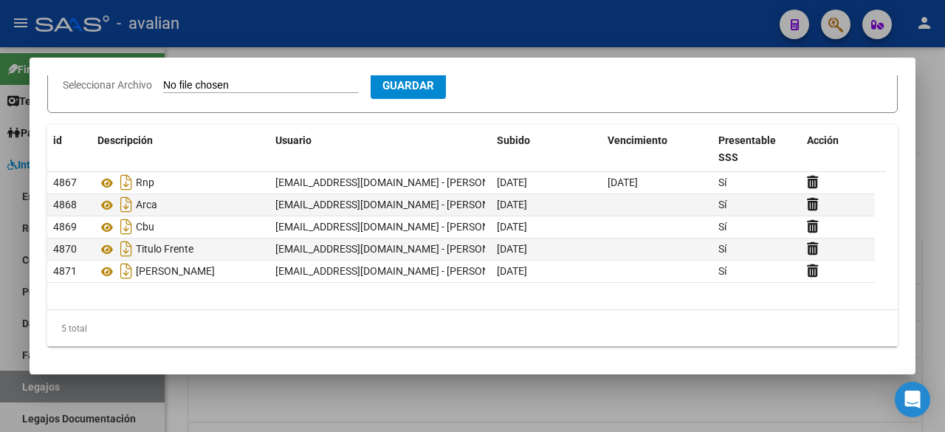
click at [584, 36] on div at bounding box center [472, 216] width 945 height 432
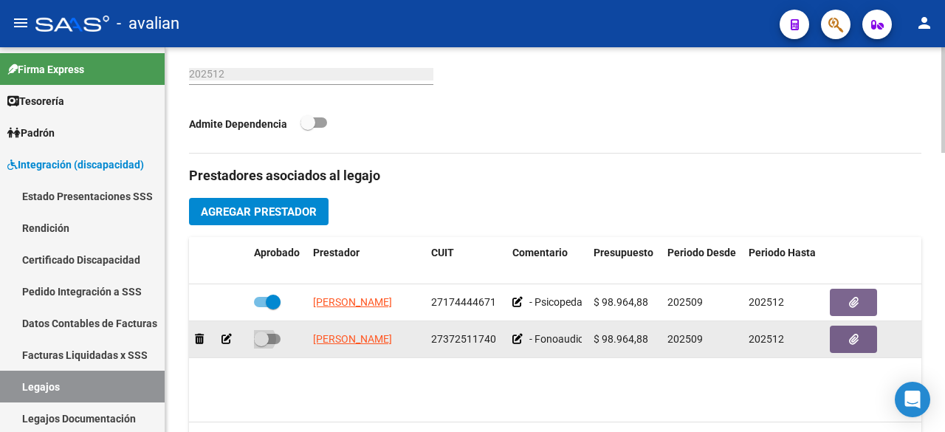
click at [271, 337] on span at bounding box center [267, 339] width 27 height 10
click at [261, 344] on input "checkbox" at bounding box center [261, 344] width 1 height 1
checkbox input "true"
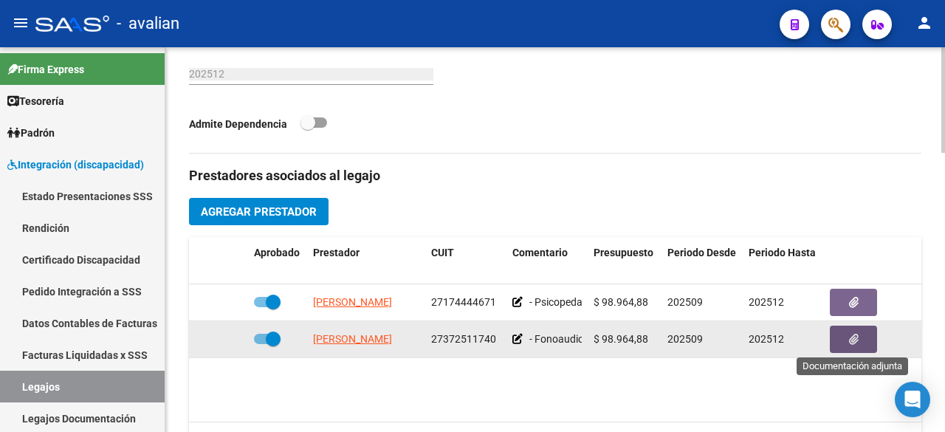
click at [848, 342] on button "button" at bounding box center [853, 339] width 47 height 27
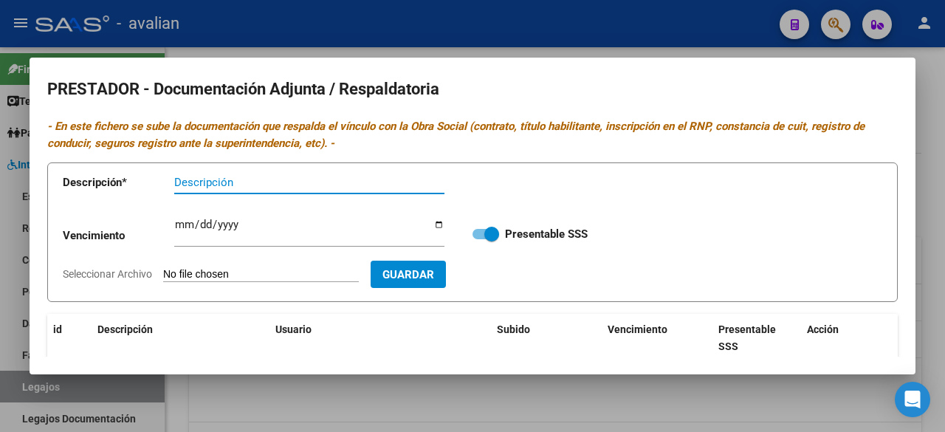
click at [505, 27] on div at bounding box center [472, 216] width 945 height 432
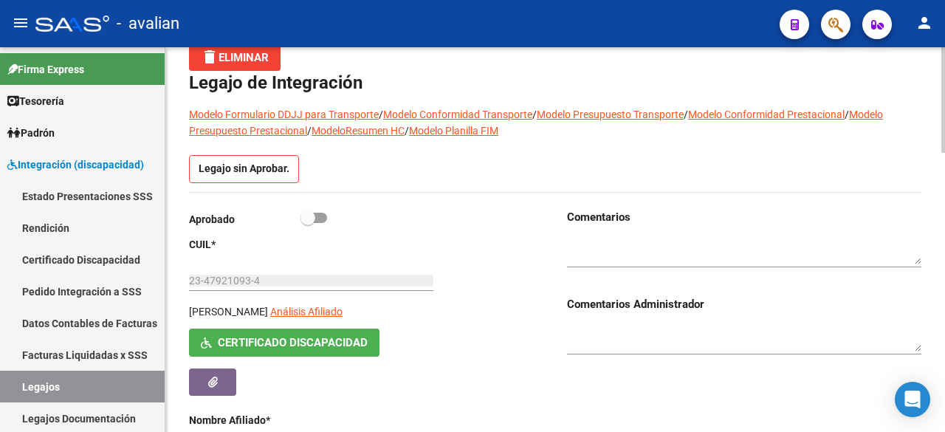
scroll to position [0, 0]
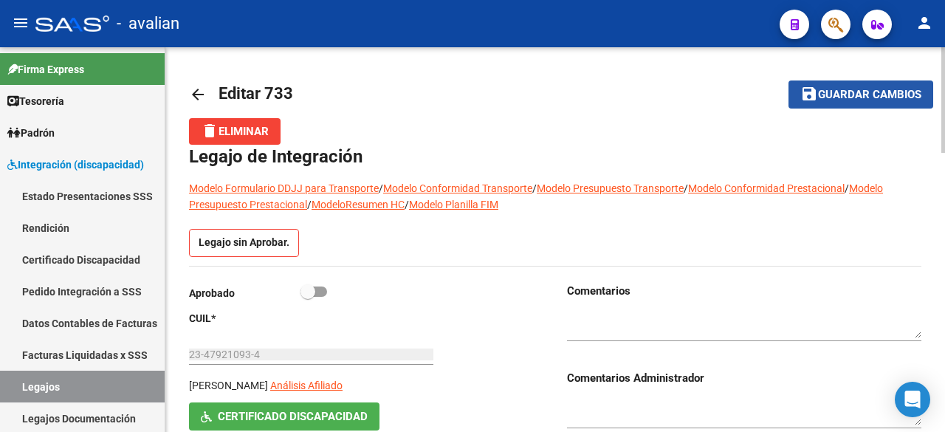
drag, startPoint x: 858, startPoint y: 98, endPoint x: 811, endPoint y: 132, distance: 57.6
click at [857, 98] on span "Guardar cambios" at bounding box center [869, 95] width 103 height 13
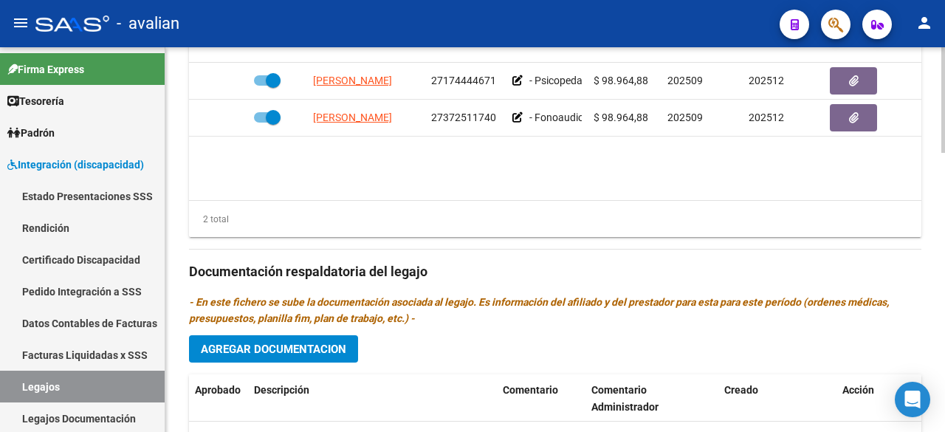
scroll to position [665, 0]
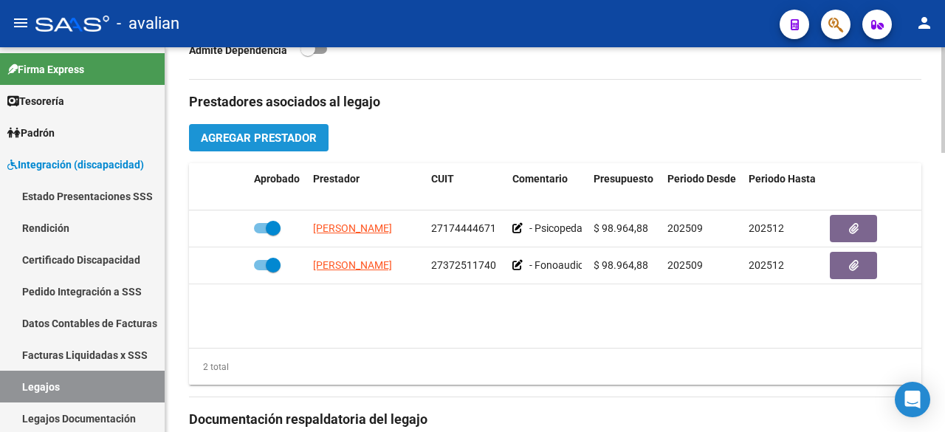
click at [253, 136] on span "Agregar Prestador" at bounding box center [259, 137] width 116 height 13
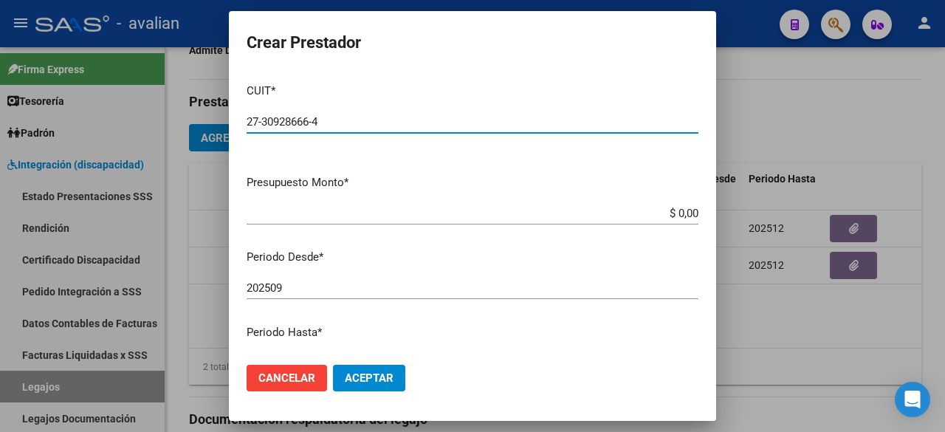
scroll to position [148, 0]
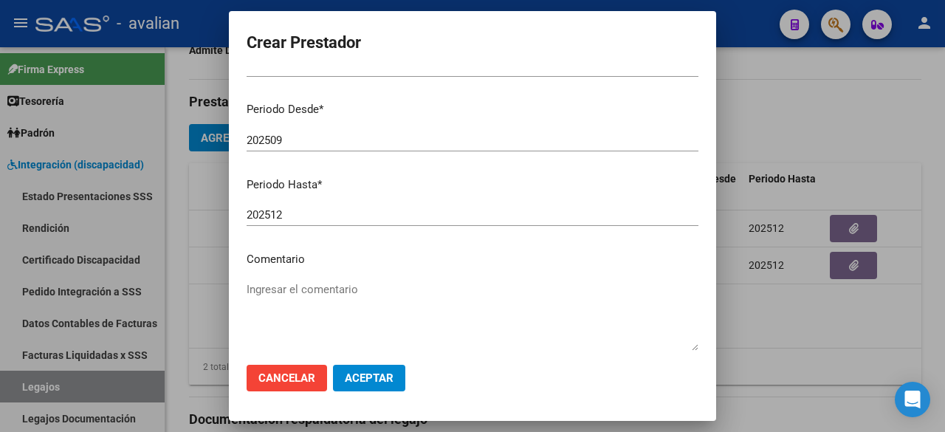
type input "27-30928666-4"
click at [320, 286] on textarea "Ingresar el comentario" at bounding box center [473, 315] width 452 height 69
paste textarea "- Psicoterapia: 2 ss semanales - [PERSON_NAME] - Valor resol. vigente."
type textarea "- Psicoterapia: 2 ss semanales - [PERSON_NAME] - Valor resol. vigente."
click at [340, 376] on button "Aceptar" at bounding box center [369, 378] width 72 height 27
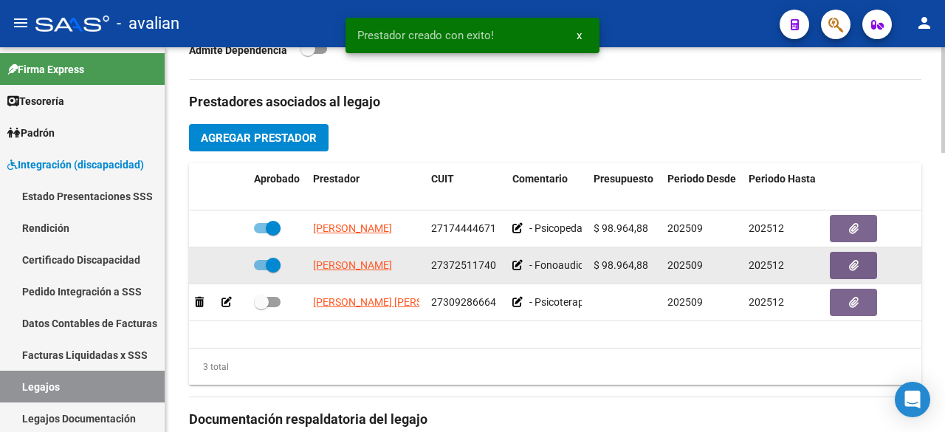
drag, startPoint x: 602, startPoint y: 262, endPoint x: 650, endPoint y: 264, distance: 48.0
click at [650, 264] on div "$ 98.964,88" at bounding box center [625, 265] width 62 height 17
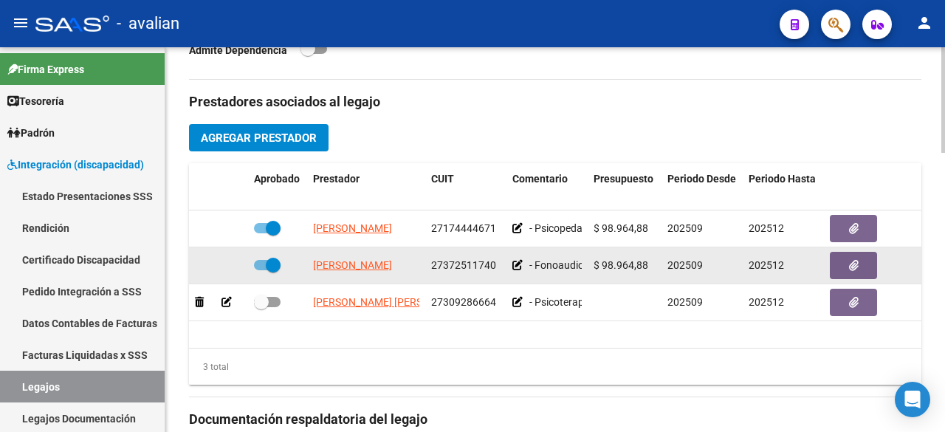
copy span "98.964,88"
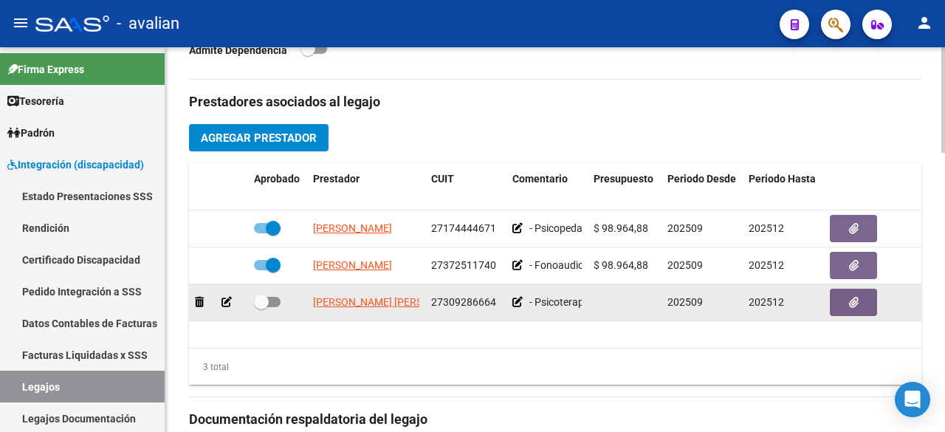
click at [226, 301] on icon at bounding box center [227, 302] width 10 height 10
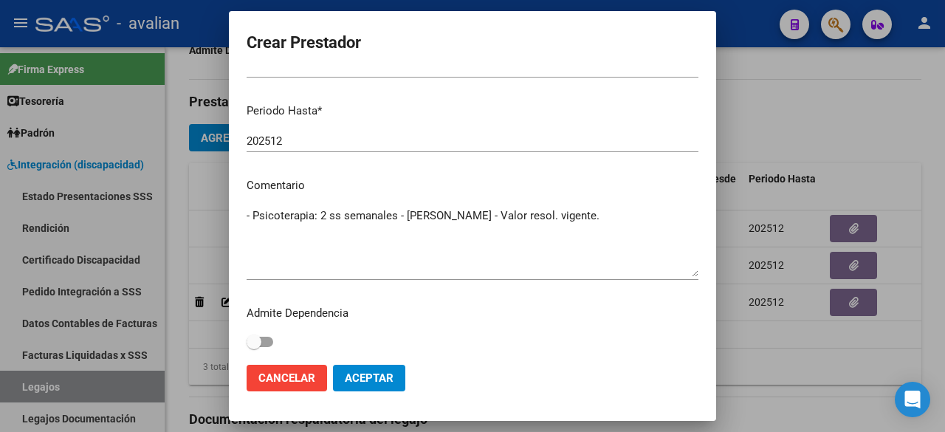
scroll to position [0, 0]
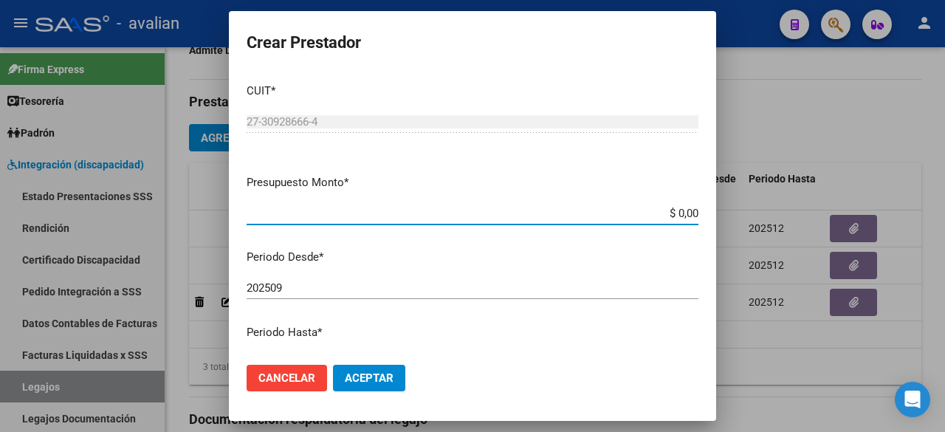
paste input "98.964,88"
type input "$ 98.964,88"
click at [397, 376] on button "Aceptar" at bounding box center [369, 378] width 72 height 27
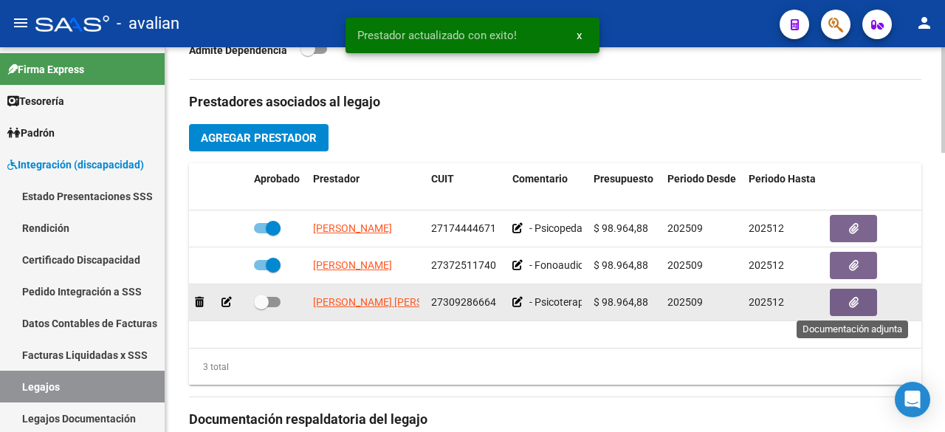
click at [866, 308] on button "button" at bounding box center [853, 302] width 47 height 27
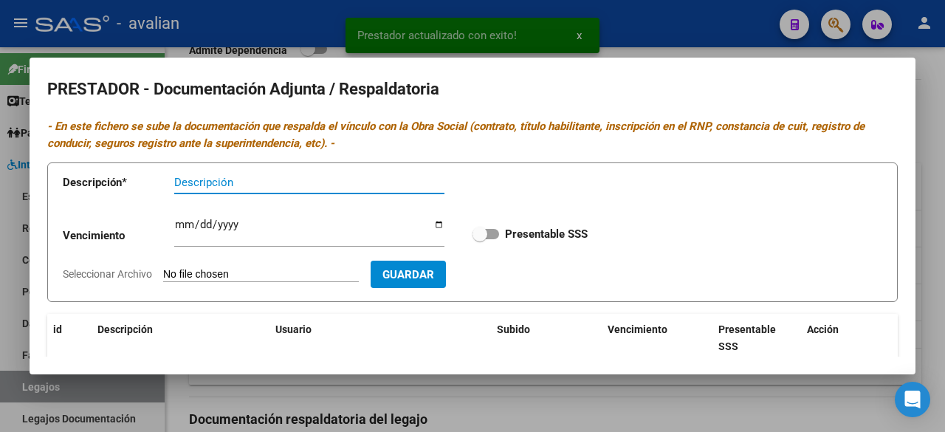
scroll to position [189, 0]
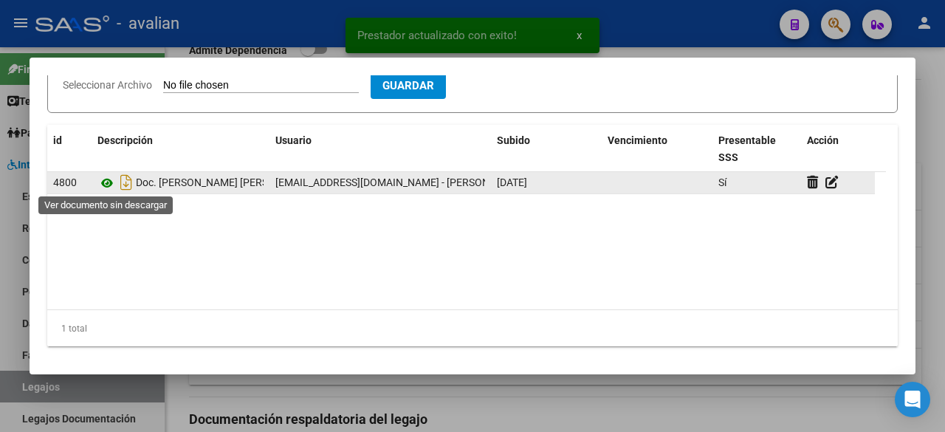
click at [106, 184] on icon at bounding box center [106, 183] width 19 height 18
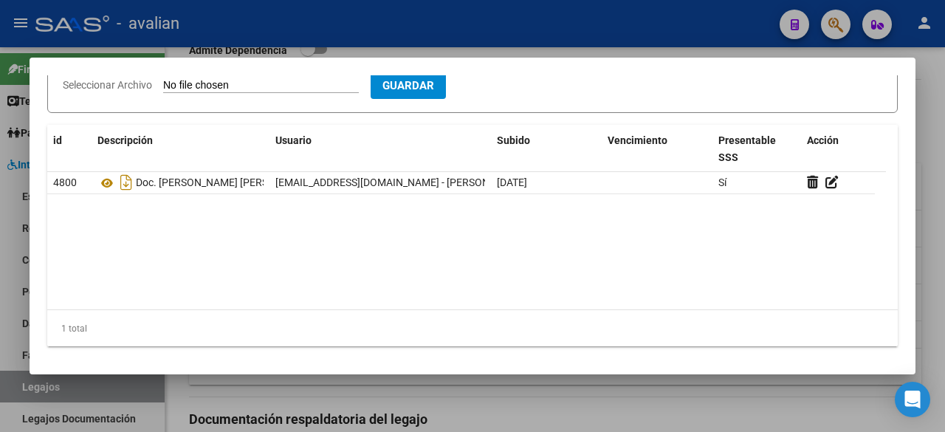
click at [282, 85] on input "Seleccionar Archivo" at bounding box center [261, 86] width 196 height 14
type input "C:\fakepath\RNP [PERSON_NAME] [DATE].jpg"
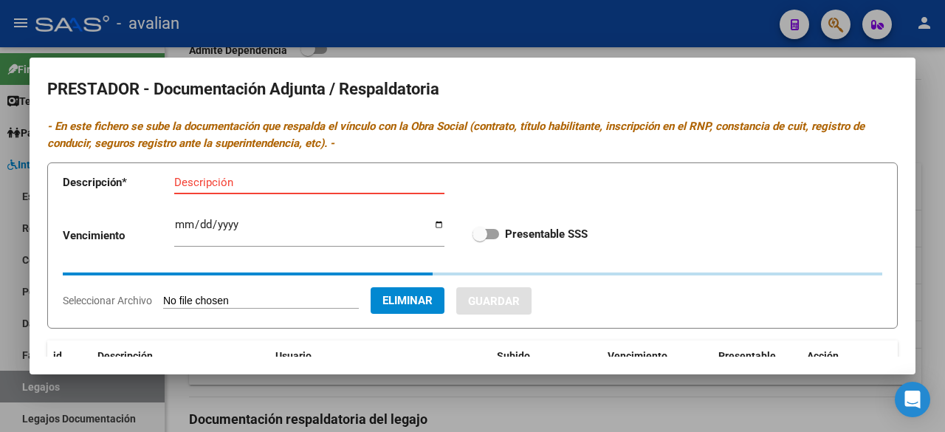
click at [275, 184] on input "Descripción" at bounding box center [309, 182] width 270 height 13
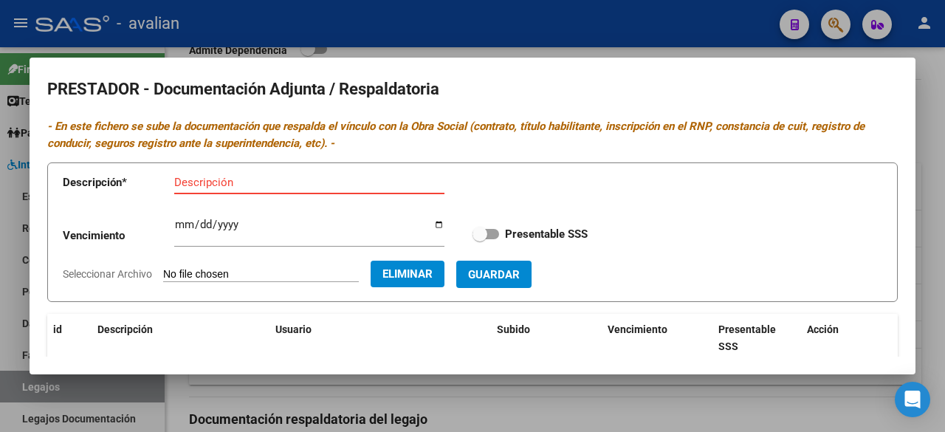
paste input "RNP [PERSON_NAME] [DATE]"
drag, startPoint x: 363, startPoint y: 182, endPoint x: 301, endPoint y: 182, distance: 62.0
click at [301, 182] on input "RNP [PERSON_NAME] [DATE]" at bounding box center [309, 182] width 270 height 13
type input "RNP [PERSON_NAME]"
click at [180, 223] on input "Ingresar vencimiento" at bounding box center [309, 231] width 270 height 24
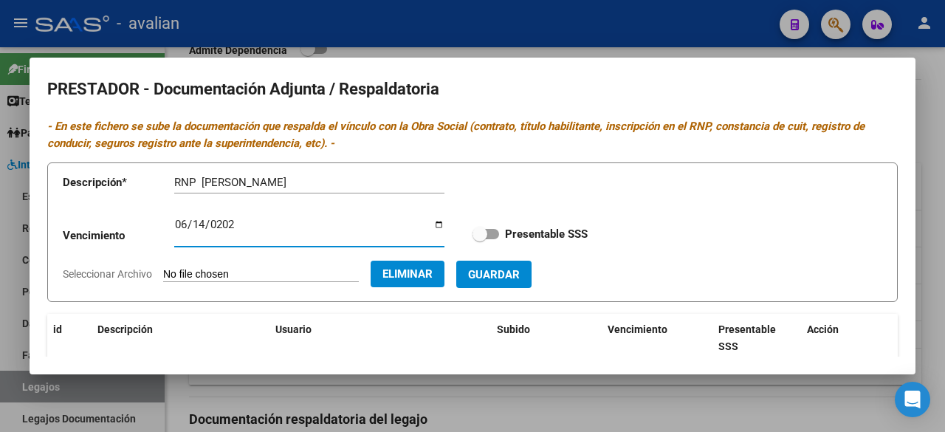
type input "[DATE]"
click at [490, 236] on span at bounding box center [486, 234] width 27 height 10
click at [480, 239] on input "Presentable SSS" at bounding box center [479, 239] width 1 height 1
checkbox input "true"
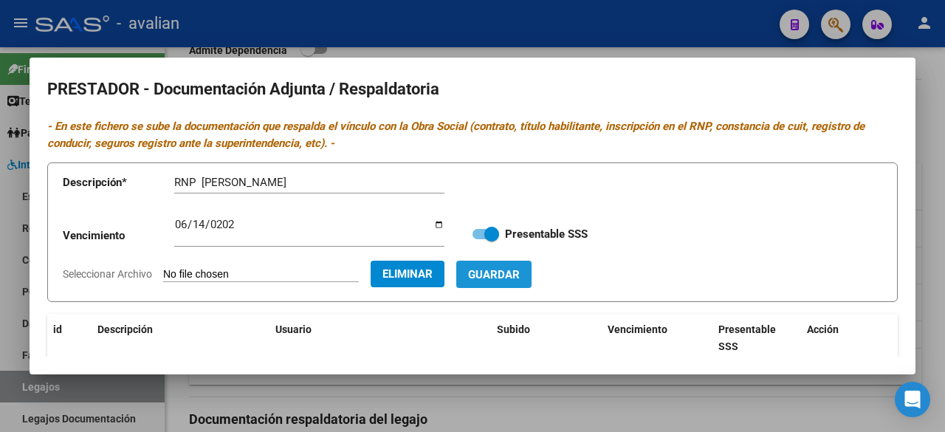
click at [520, 275] on span "Guardar" at bounding box center [494, 274] width 52 height 13
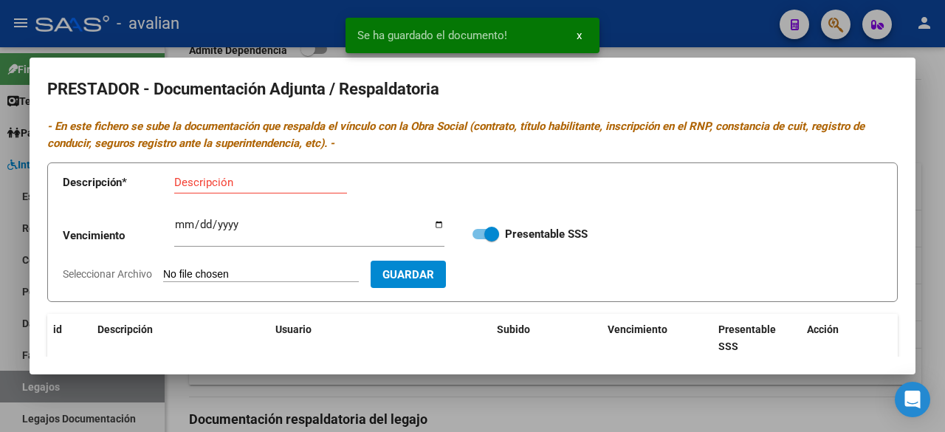
click at [665, 47] on div at bounding box center [472, 216] width 945 height 432
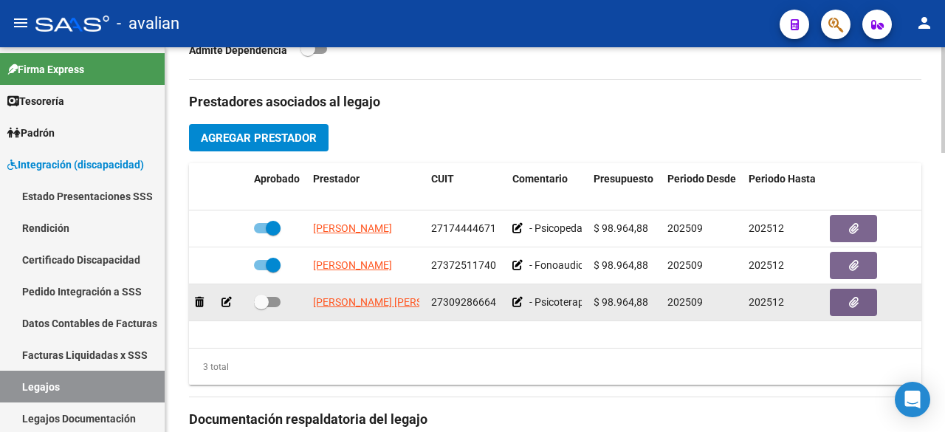
click at [272, 301] on span at bounding box center [267, 302] width 27 height 10
click at [261, 307] on input "checkbox" at bounding box center [261, 307] width 1 height 1
checkbox input "true"
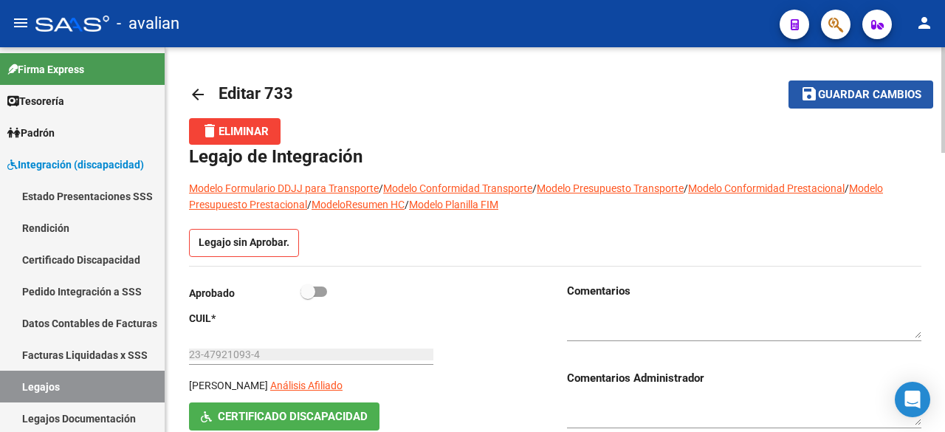
click at [836, 91] on span "Guardar cambios" at bounding box center [869, 95] width 103 height 13
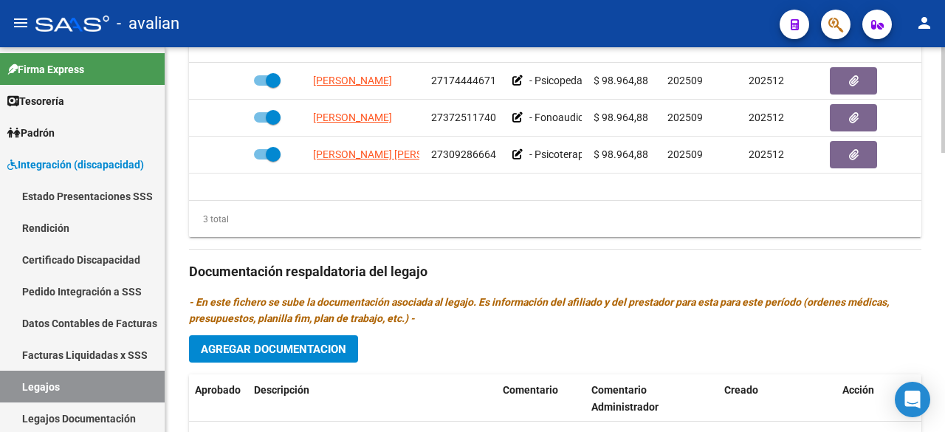
scroll to position [886, 0]
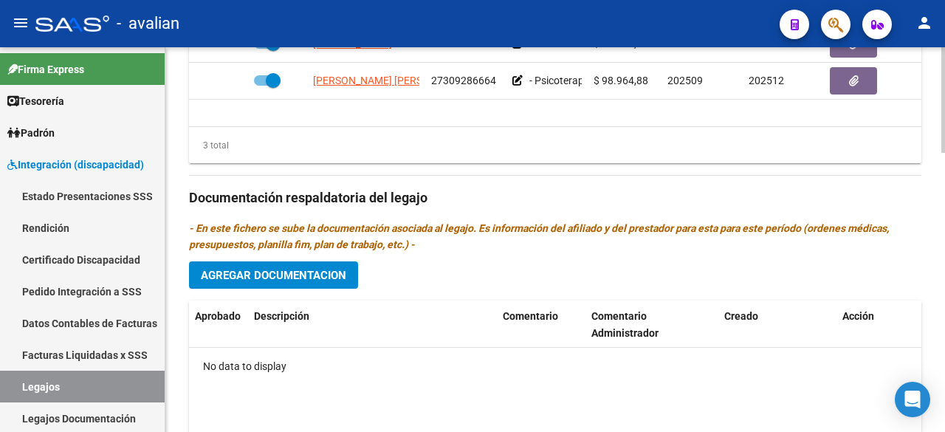
click at [286, 279] on span "Agregar Documentacion" at bounding box center [273, 275] width 145 height 13
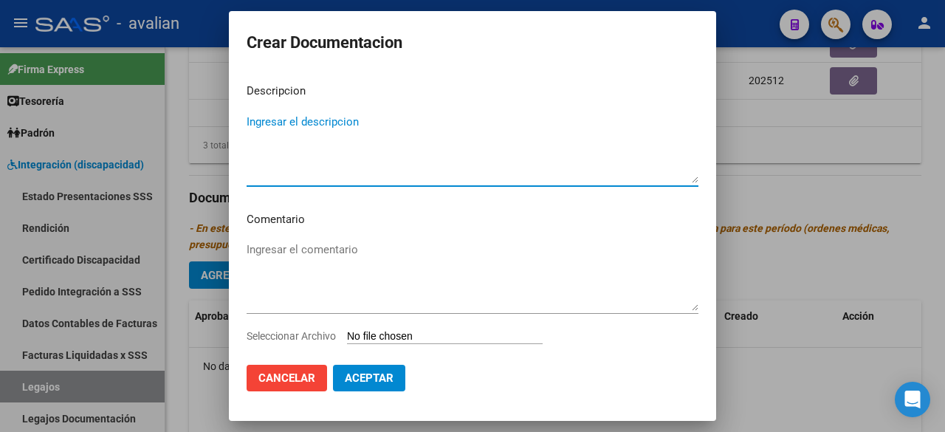
click at [322, 132] on textarea "Ingresar el descripcion" at bounding box center [473, 148] width 452 height 69
click at [394, 340] on input "Seleccionar Archivo" at bounding box center [445, 337] width 196 height 14
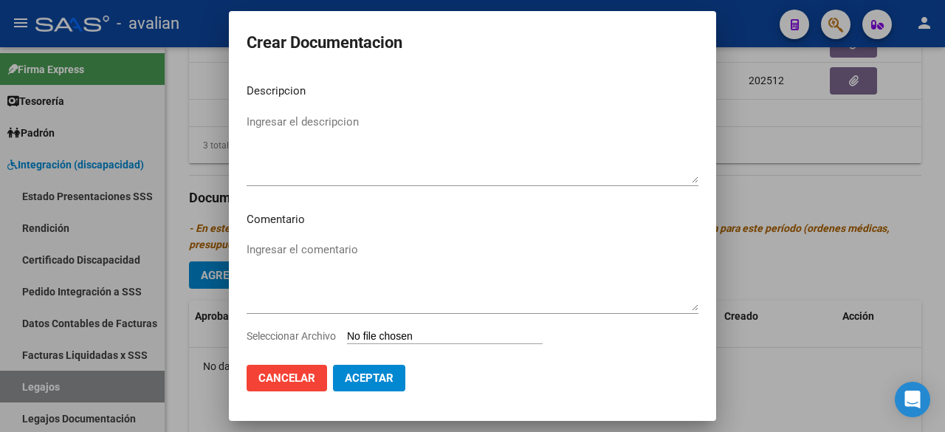
type input "C:\fakepath\PSP COMPLETO.pdf"
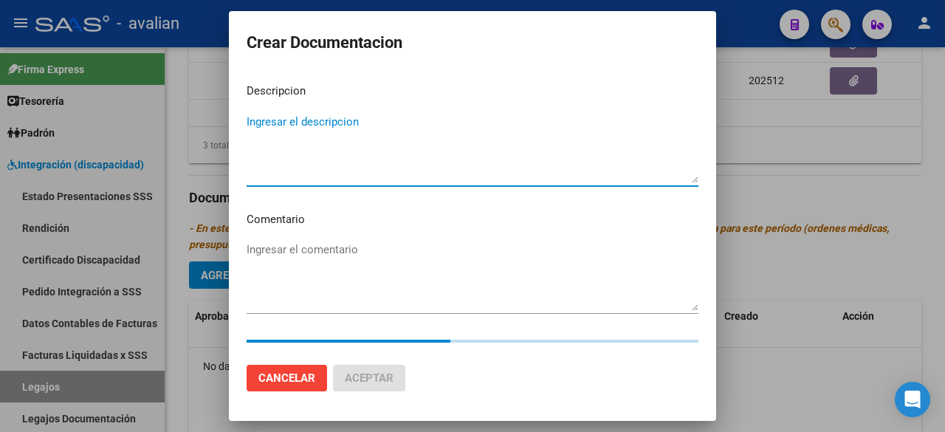
click at [388, 134] on textarea "Ingresar el descripcion" at bounding box center [473, 148] width 452 height 69
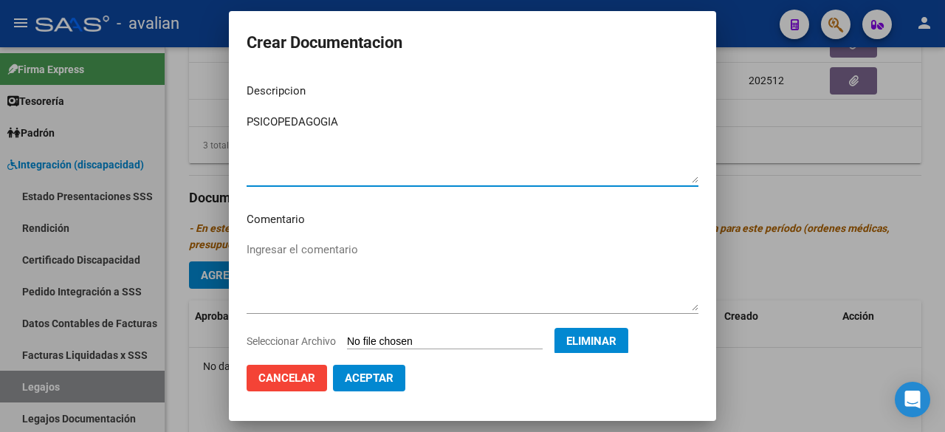
type textarea "PSICOPEDAGOGIA"
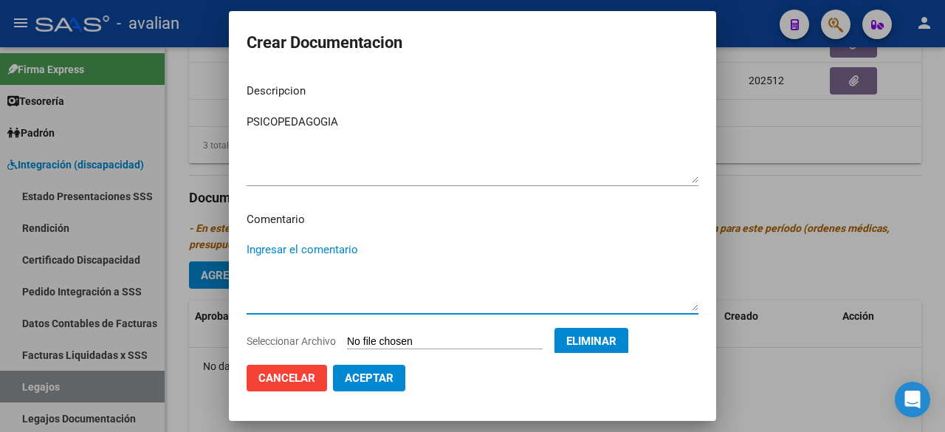
paste textarea "Septiembre a diciembre: - Psicoterapia: 2 ss semanales - [PERSON_NAME] - Valor …"
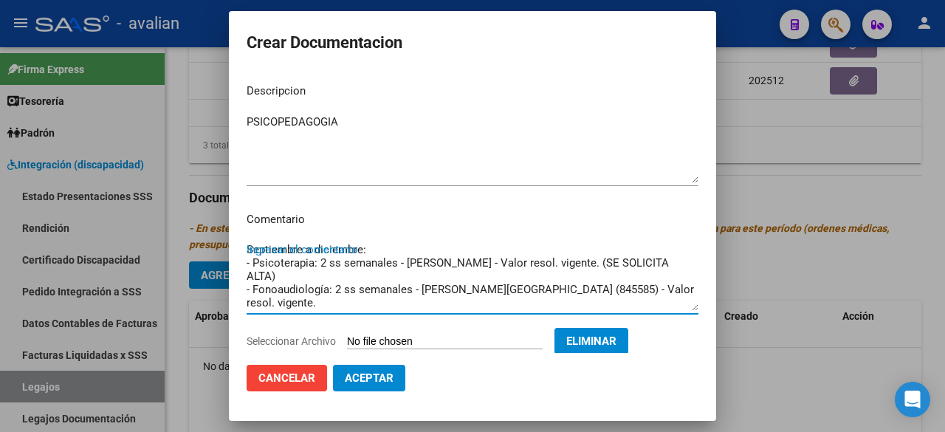
scroll to position [12, 0]
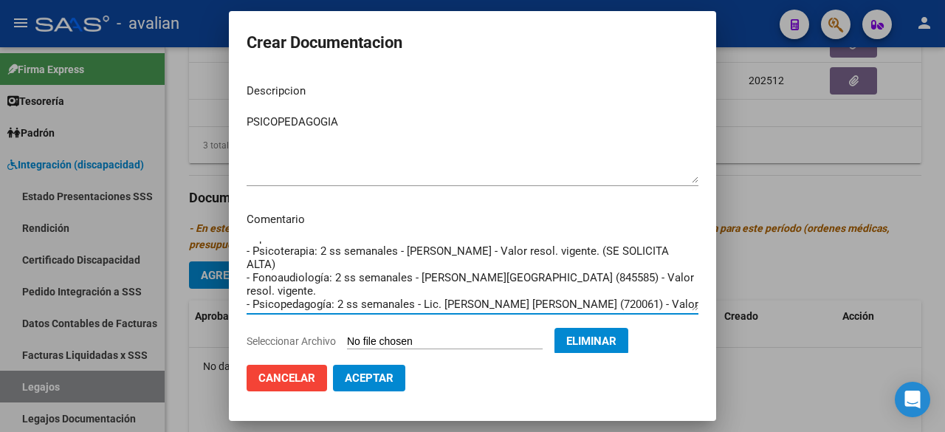
drag, startPoint x: 247, startPoint y: 291, endPoint x: 244, endPoint y: 251, distance: 40.0
click at [244, 251] on mat-dialog-content "Descripcion PSICOPEDAGOGIA Ingresar el descripcion Comentario Septiembre a dici…" at bounding box center [472, 212] width 487 height 281
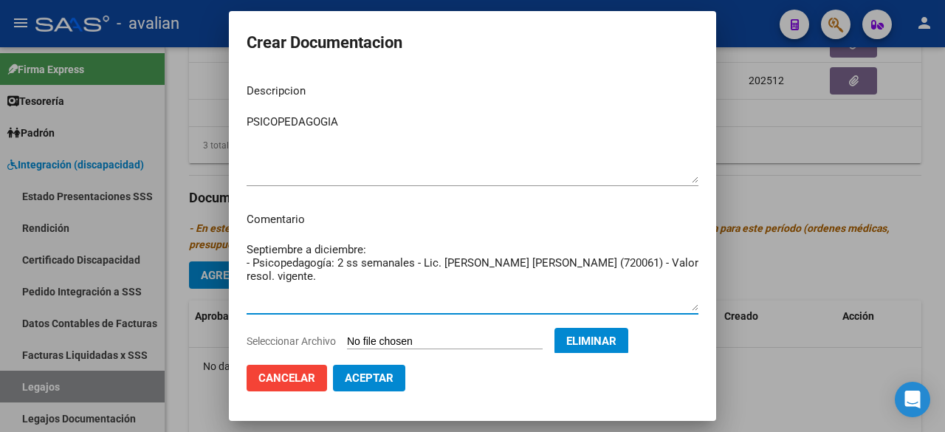
scroll to position [0, 0]
drag, startPoint x: 602, startPoint y: 263, endPoint x: 548, endPoint y: 262, distance: 54.6
click at [548, 262] on textarea "Septiembre a diciembre: - Psicopedagogía: 2 ss semanales - Lic. [PERSON_NAME] […" at bounding box center [473, 275] width 452 height 69
drag, startPoint x: 625, startPoint y: 260, endPoint x: 245, endPoint y: 289, distance: 380.6
click at [245, 289] on mat-dialog-content "Descripcion PSICOPEDAGOGIA Ingresar el descripcion Comentario Septiembre a dici…" at bounding box center [472, 212] width 487 height 281
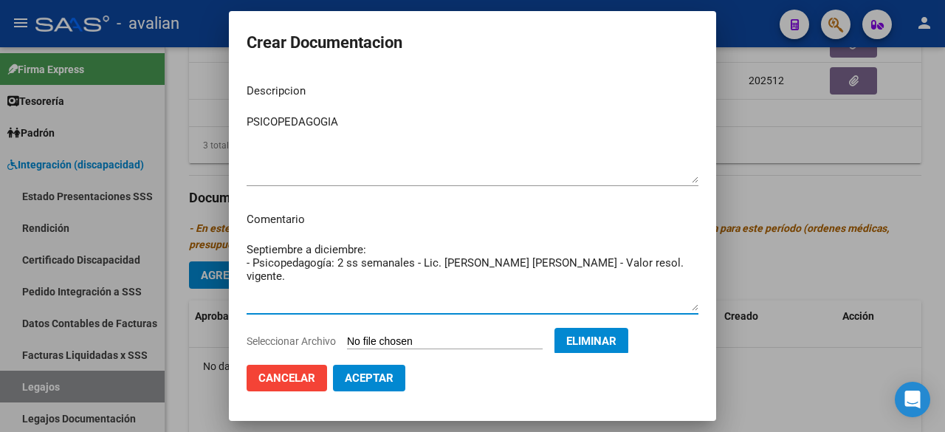
type textarea "Septiembre a diciembre: - Psicopedagogía: 2 ss semanales - Lic. [PERSON_NAME] […"
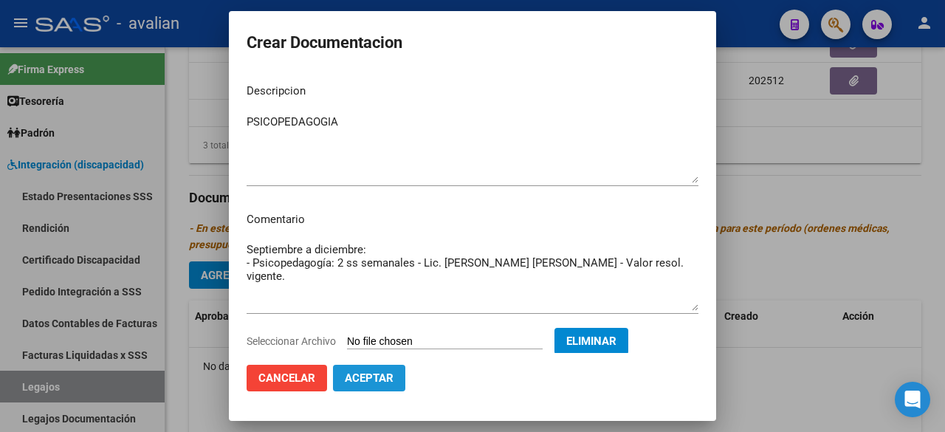
click at [380, 380] on span "Aceptar" at bounding box center [369, 377] width 49 height 13
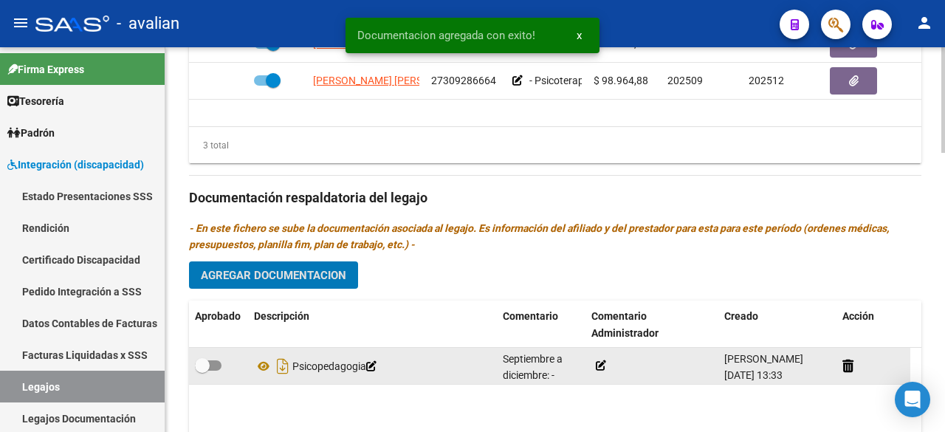
click at [597, 360] on icon at bounding box center [601, 365] width 10 height 10
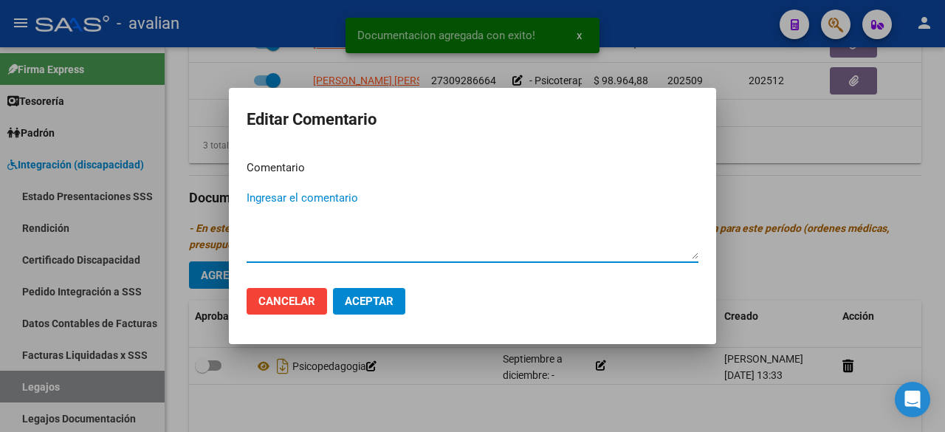
paste textarea "- Psicopedagogía: 2 ss semanales - Lic. [PERSON_NAME] [PERSON_NAME] - Valor res…"
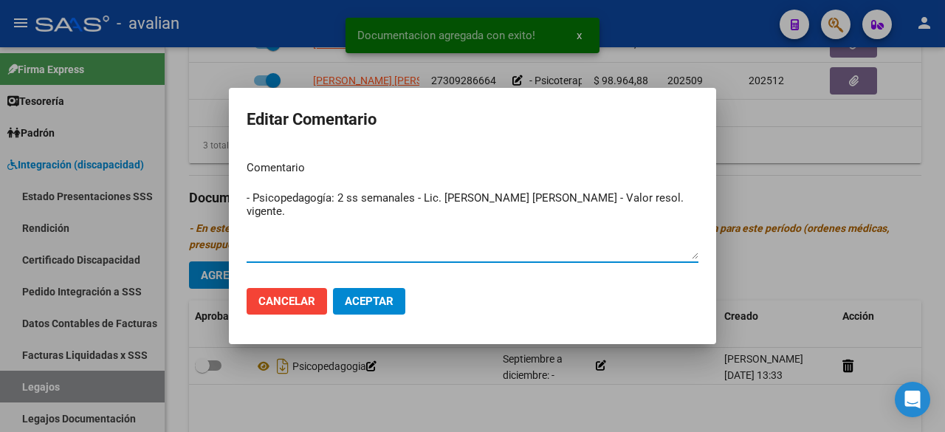
type textarea "- Psicopedagogía: 2 ss semanales - Lic. [PERSON_NAME] [PERSON_NAME] - Valor res…"
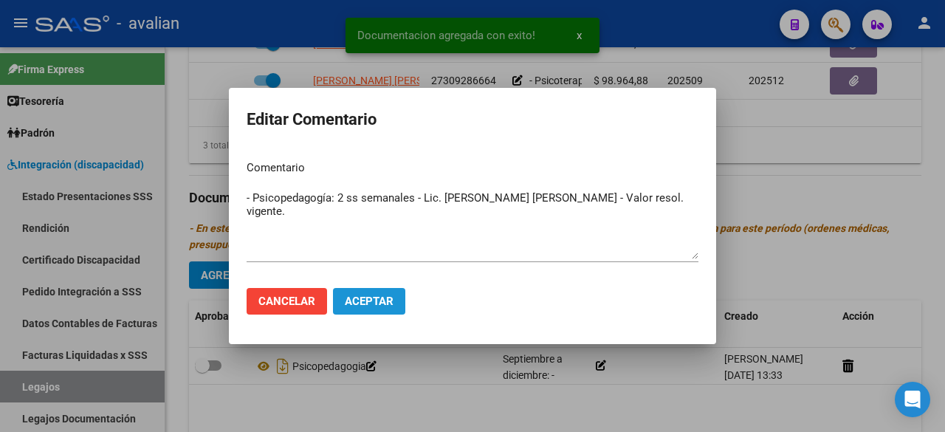
click at [382, 305] on span "Aceptar" at bounding box center [369, 301] width 49 height 13
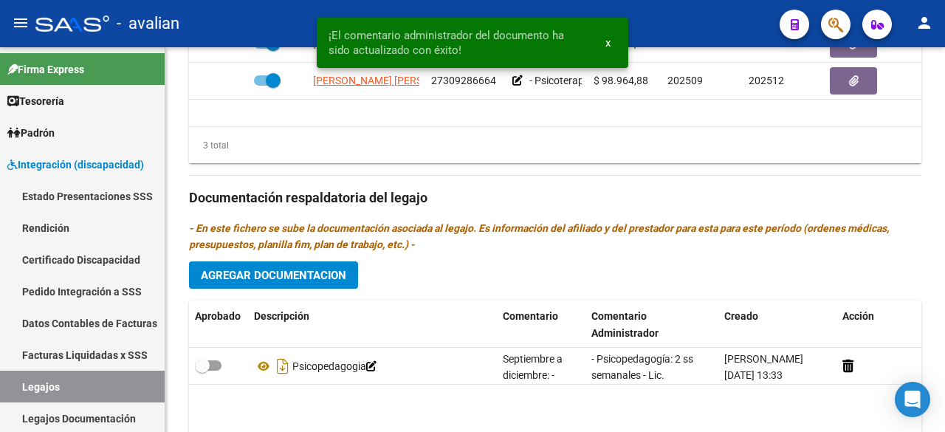
click at [214, 363] on span at bounding box center [208, 365] width 27 height 10
click at [202, 371] on input "checkbox" at bounding box center [202, 371] width 1 height 1
checkbox input "true"
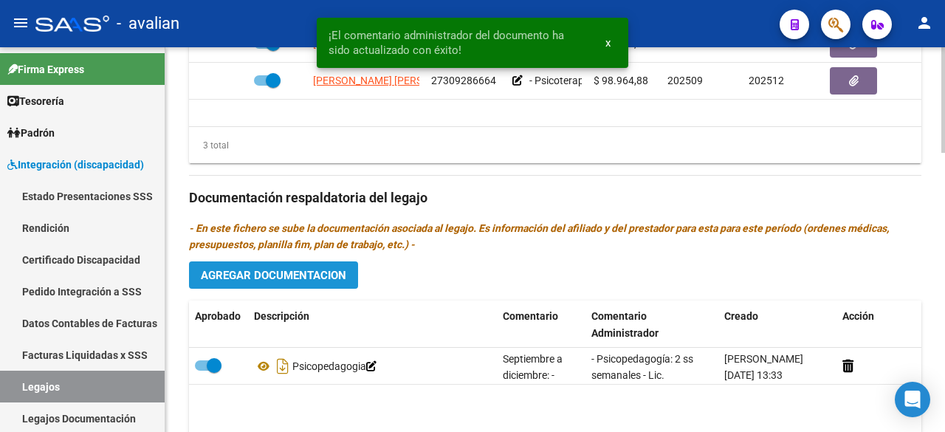
click at [274, 283] on button "Agregar Documentacion" at bounding box center [273, 274] width 169 height 27
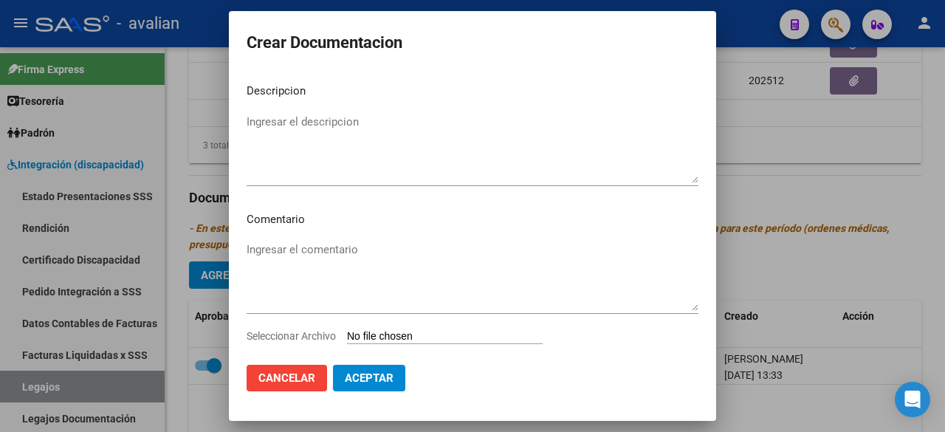
click at [401, 336] on input "Seleccionar Archivo" at bounding box center [445, 337] width 196 height 14
type input "C:\fakepath\[PERSON_NAME] DOC PERSONAL COMPLETO_compressed.pdf"
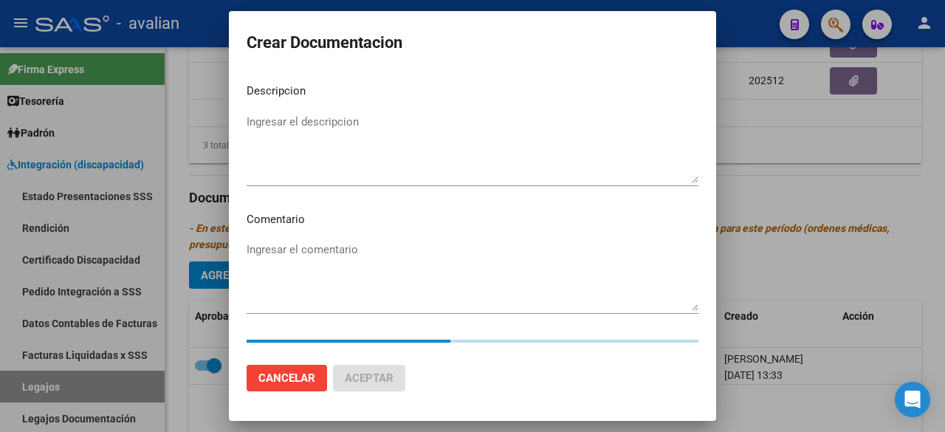
click at [362, 131] on textarea "Ingresar el descripcion" at bounding box center [473, 148] width 452 height 69
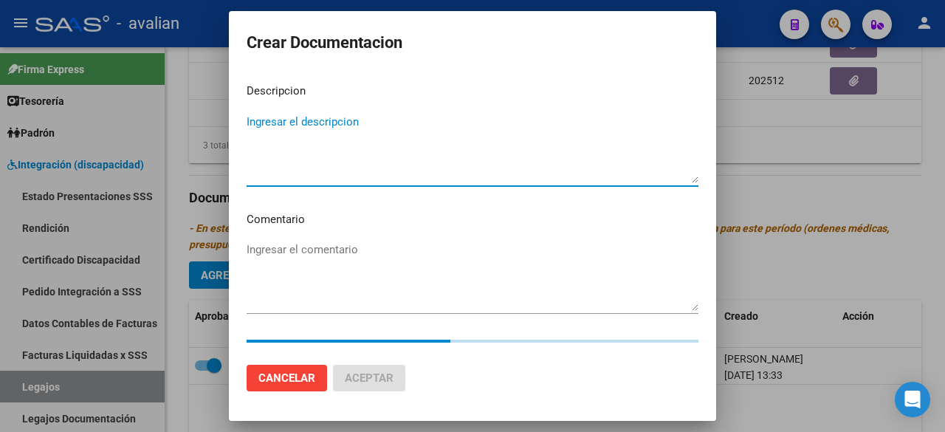
type textarea "O"
type textarea "DOC. ASOCIADO 2025"
click at [354, 257] on textarea "Ingresar el comentario" at bounding box center [473, 275] width 452 height 69
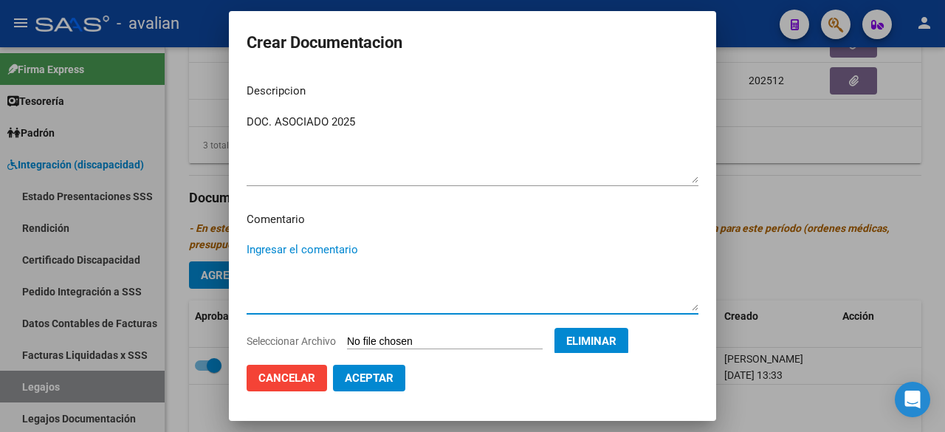
click at [387, 376] on span "Aceptar" at bounding box center [369, 377] width 49 height 13
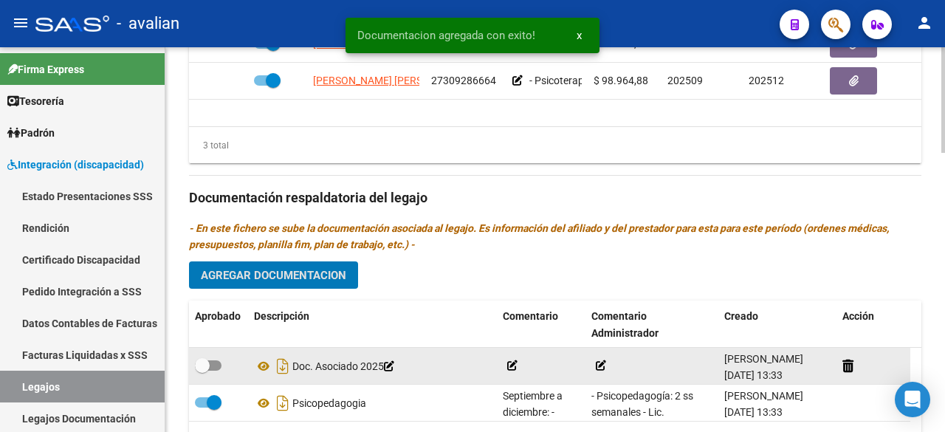
click at [217, 363] on span at bounding box center [208, 365] width 27 height 10
click at [202, 371] on input "checkbox" at bounding box center [202, 371] width 1 height 1
checkbox input "true"
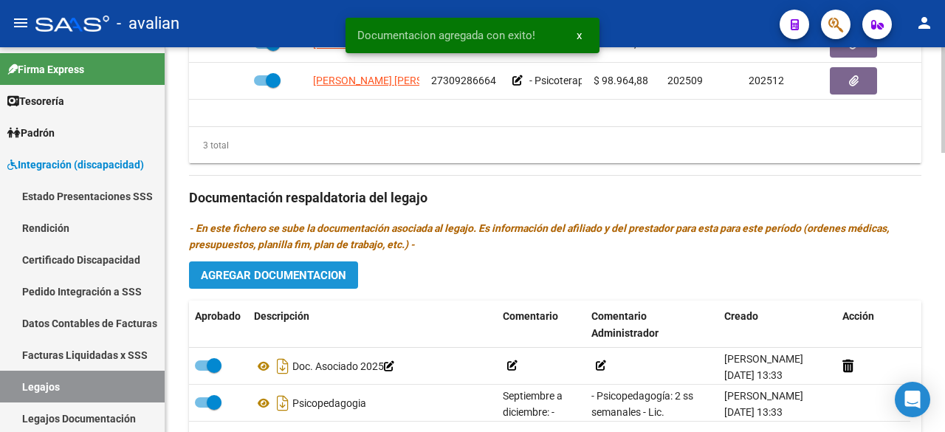
click at [321, 268] on span "Agregar Documentacion" at bounding box center [273, 274] width 145 height 13
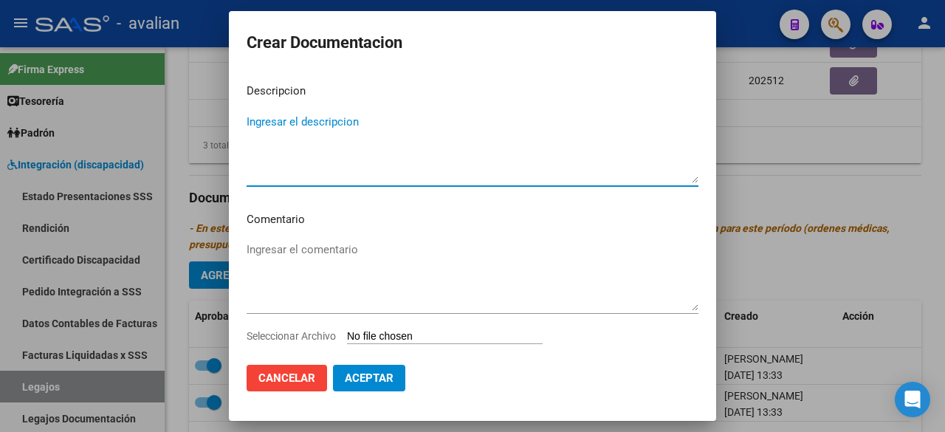
click at [436, 336] on input "Seleccionar Archivo" at bounding box center [445, 337] width 196 height 14
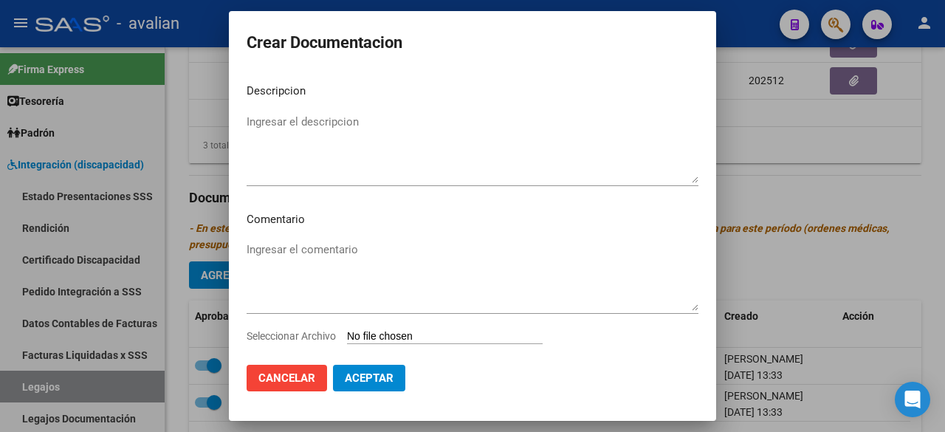
type input "C:\fakepath\FONO COMPLETO.pdf"
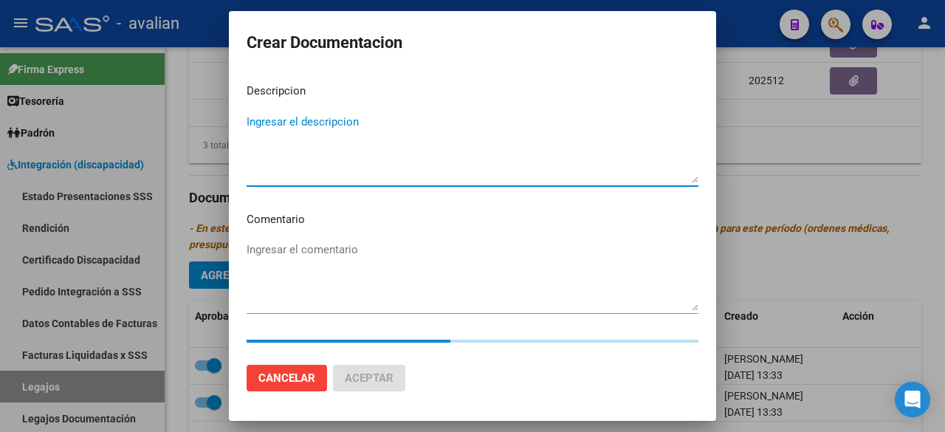
click at [350, 123] on textarea "Ingresar el descripcion" at bounding box center [473, 148] width 452 height 69
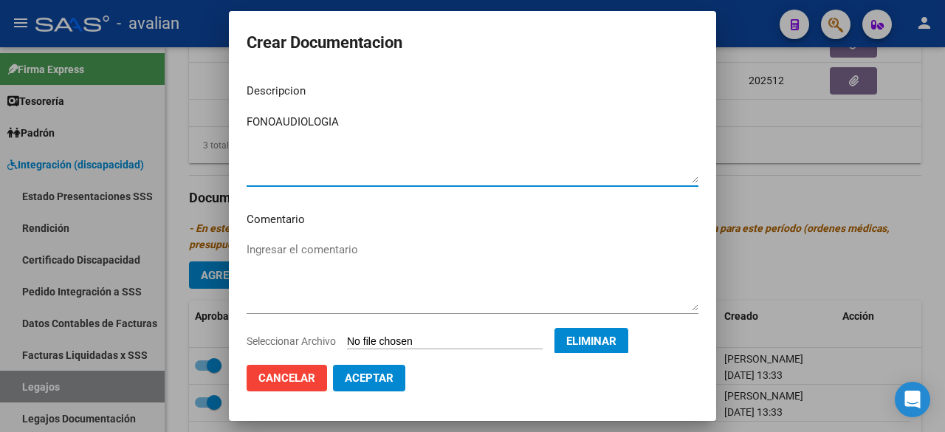
type textarea "FONOAUDIOLOGIA"
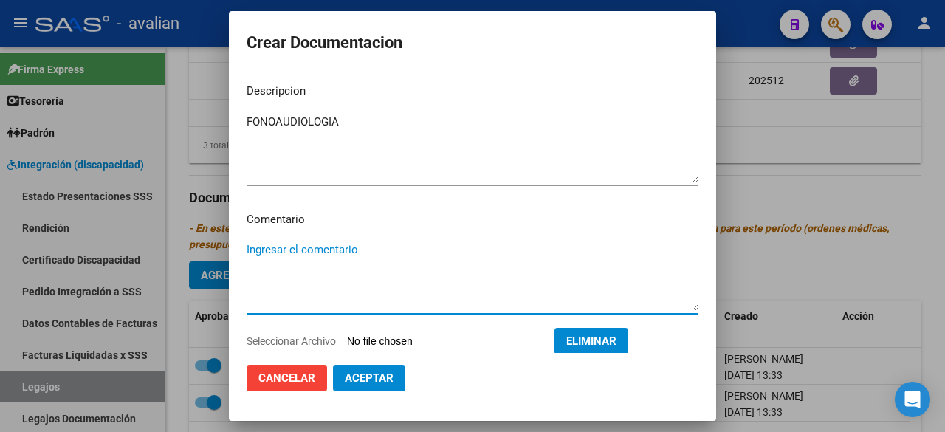
paste textarea "Septiembre a diciembre: - Psicoterapia: 2 ss semanales - [PERSON_NAME] - Valor …"
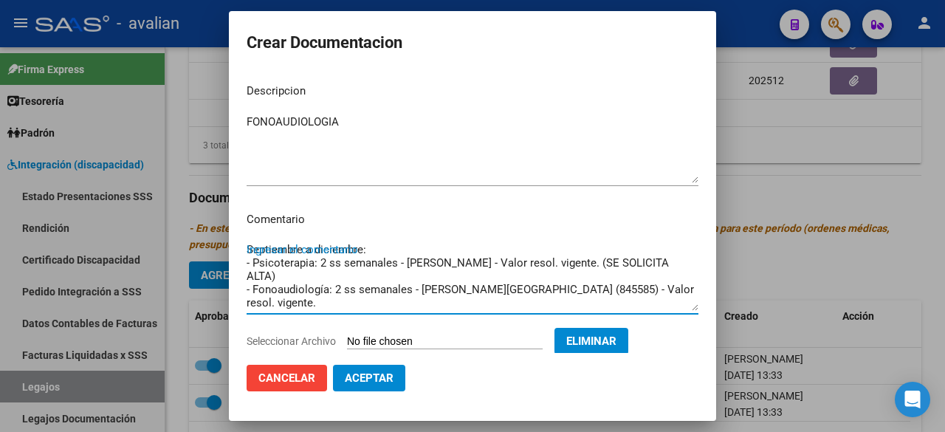
scroll to position [12, 0]
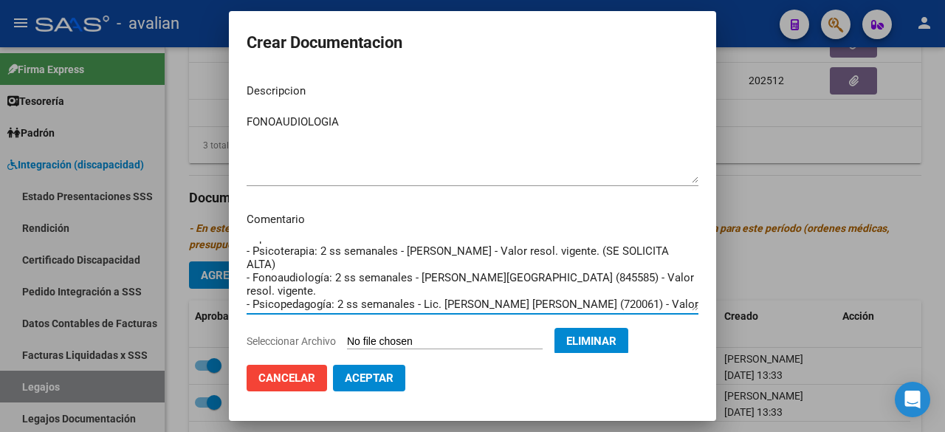
drag, startPoint x: 247, startPoint y: 277, endPoint x: 238, endPoint y: 253, distance: 25.2
click at [238, 253] on mat-dialog-content "Descripcion FONOAUDIOLOGIA Ingresar el descripcion Comentario Septiembre a dici…" at bounding box center [472, 212] width 487 height 281
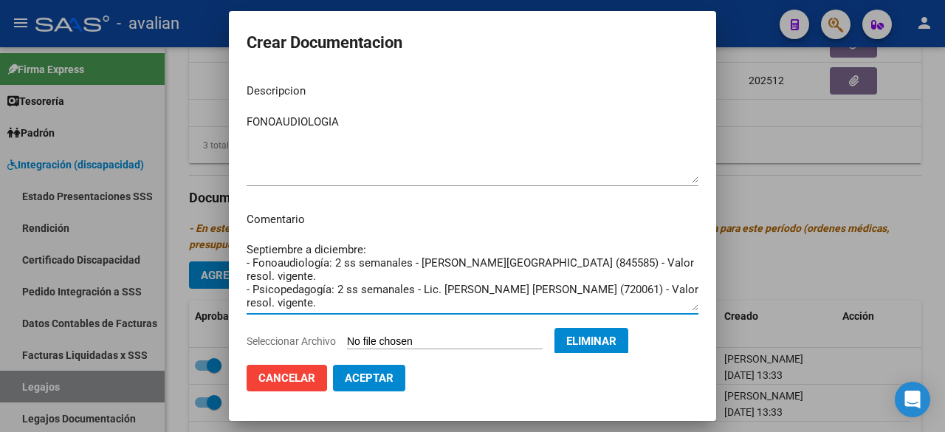
scroll to position [0, 0]
drag, startPoint x: 294, startPoint y: 292, endPoint x: 229, endPoint y: 275, distance: 67.2
click at [229, 275] on mat-dialog-content "Descripcion FONOAUDIOLOGIA Ingresar el descripcion Comentario Septiembre a dici…" at bounding box center [472, 212] width 487 height 281
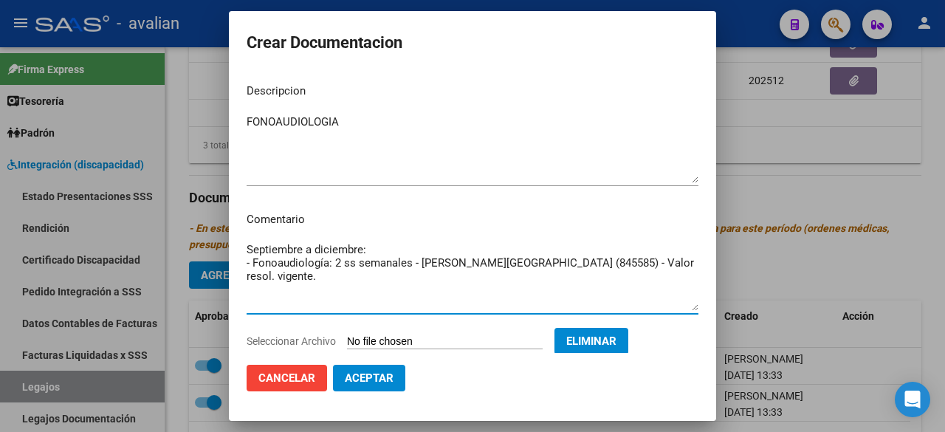
drag, startPoint x: 533, startPoint y: 262, endPoint x: 473, endPoint y: 264, distance: 60.6
click at [473, 264] on textarea "Septiembre a diciembre: - Fonoaudiología: 2 ss semanales - [PERSON_NAME][GEOGRA…" at bounding box center [473, 275] width 452 height 69
drag, startPoint x: 588, startPoint y: 261, endPoint x: 229, endPoint y: 253, distance: 358.9
click at [229, 253] on mat-dialog-content "Descripcion FONOAUDIOLOGIA Ingresar el descripcion Comentario Septiembre a dici…" at bounding box center [472, 212] width 487 height 281
click at [269, 283] on textarea "Septiembre a diciembre: - Fonoaudiología: 2 ss semanales - [PERSON_NAME] resol.…" at bounding box center [473, 275] width 452 height 69
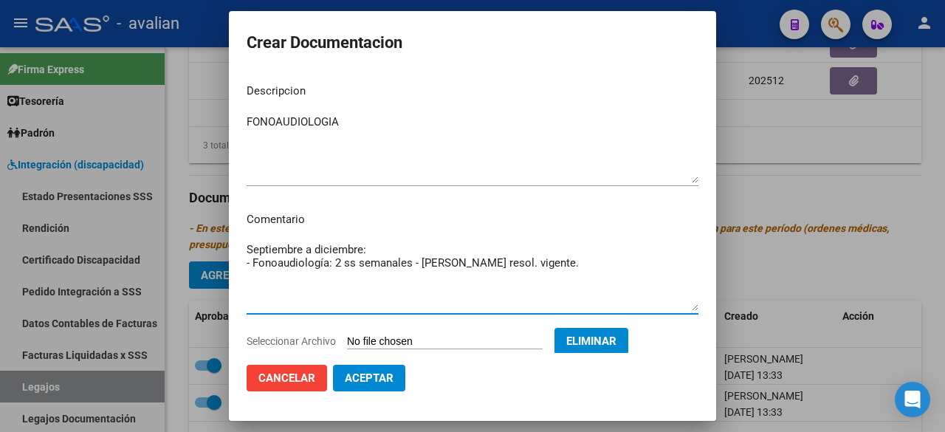
click at [612, 265] on textarea "Septiembre a diciembre: - Fonoaudiología: 2 ss semanales - [PERSON_NAME] resol.…" at bounding box center [473, 275] width 452 height 69
drag, startPoint x: 392, startPoint y: 274, endPoint x: 247, endPoint y: 259, distance: 145.5
click at [238, 264] on mat-dialog-content "Descripcion FONOAUDIOLOGIA Ingresar el descripcion Comentario Septiembre a dici…" at bounding box center [472, 212] width 487 height 281
type textarea "Septiembre a diciembre: - Fonoaudiología: 2 ss semanales - [PERSON_NAME] resol.…"
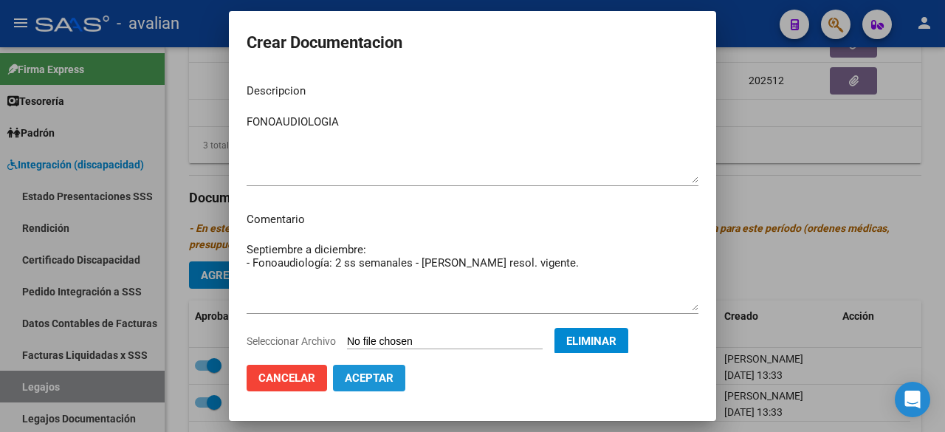
click at [383, 377] on span "Aceptar" at bounding box center [369, 377] width 49 height 13
checkbox input "false"
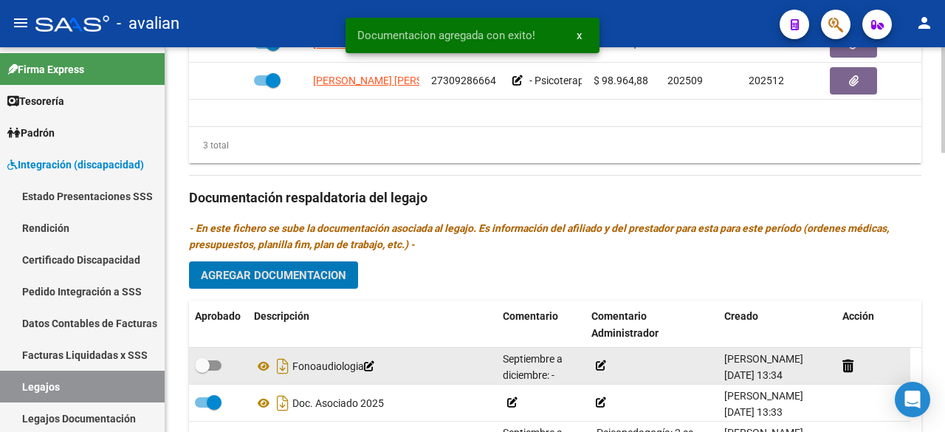
click at [599, 360] on icon at bounding box center [601, 365] width 10 height 10
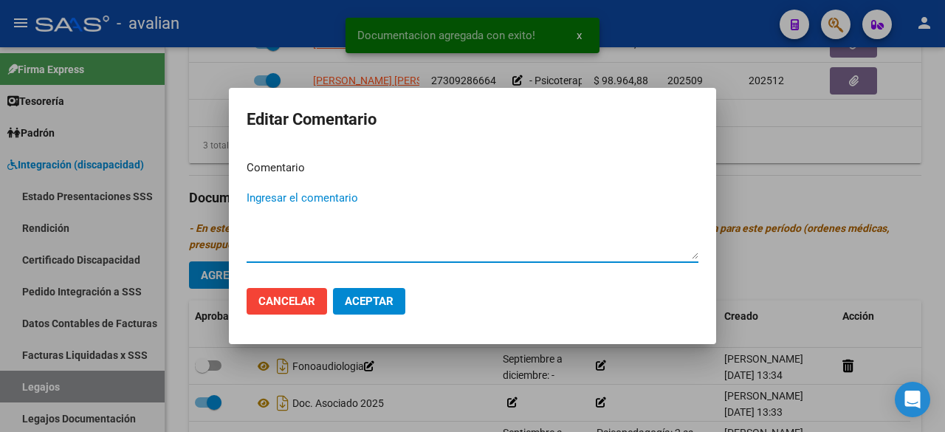
paste textarea "- Fonoaudiología: 2 ss semanales - [PERSON_NAME] resol. vigente."
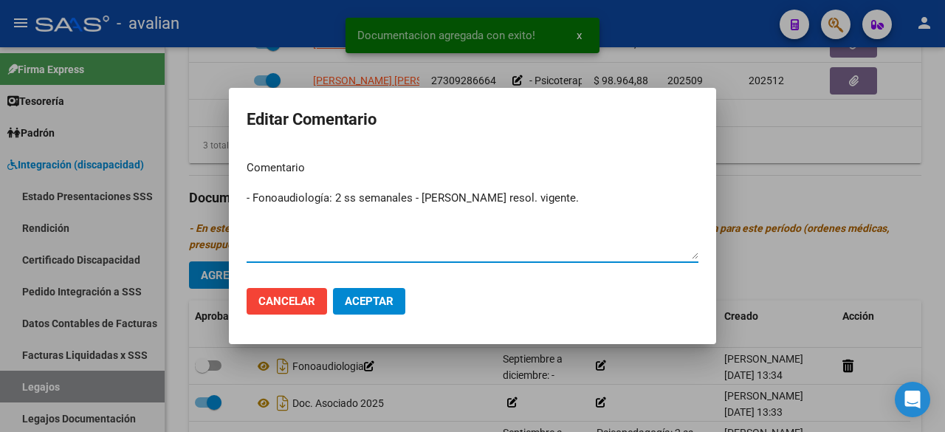
type textarea "- Fonoaudiología: 2 ss semanales - [PERSON_NAME] resol. vigente."
click at [394, 306] on button "Aceptar" at bounding box center [369, 301] width 72 height 27
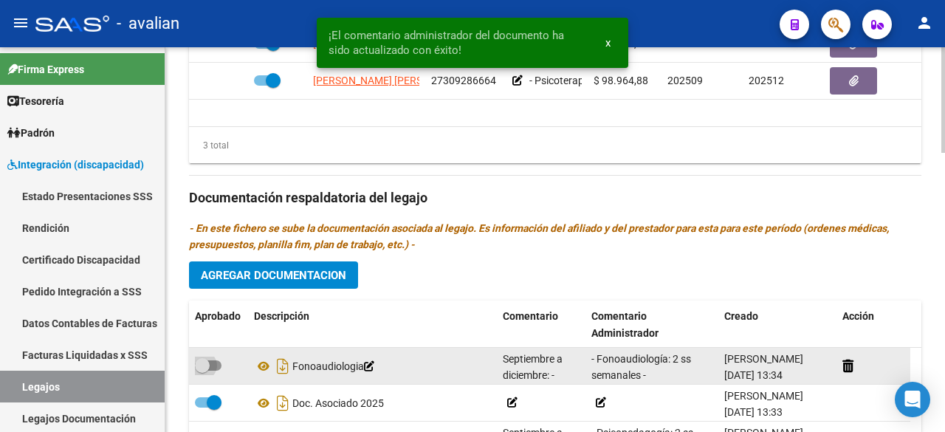
click at [217, 367] on span at bounding box center [208, 365] width 27 height 10
click at [202, 371] on input "checkbox" at bounding box center [202, 371] width 1 height 1
checkbox input "true"
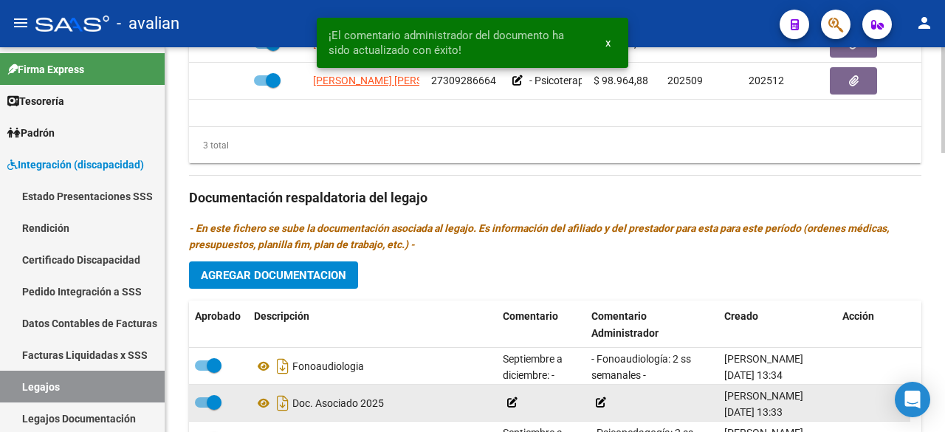
scroll to position [960, 0]
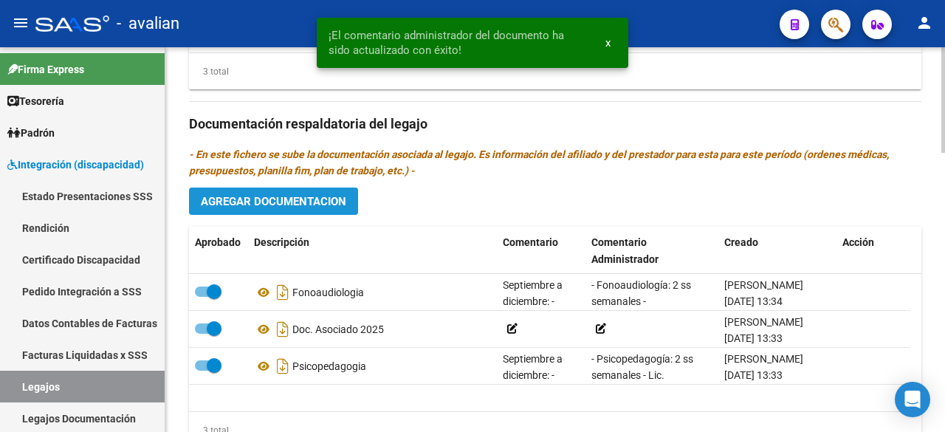
click at [315, 195] on span "Agregar Documentacion" at bounding box center [273, 201] width 145 height 13
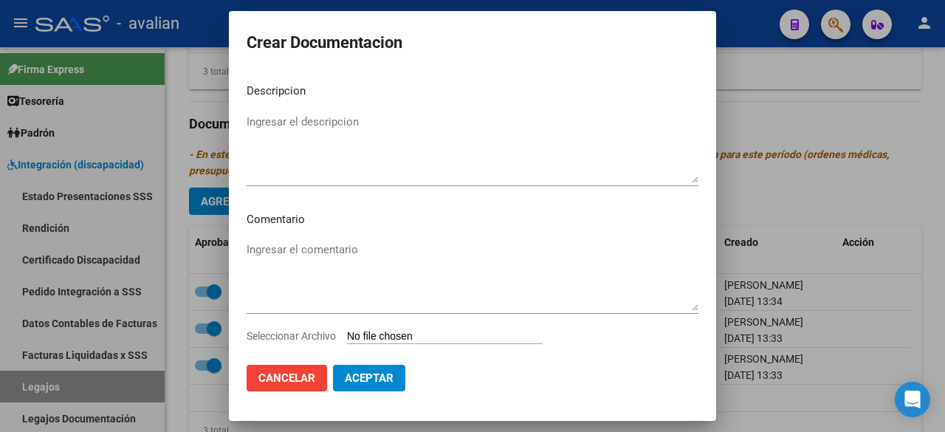
click at [443, 335] on input "Seleccionar Archivo" at bounding box center [445, 337] width 196 height 14
type input "C:\fakepath\PSICOTERAPIA COMPLETO.pdf"
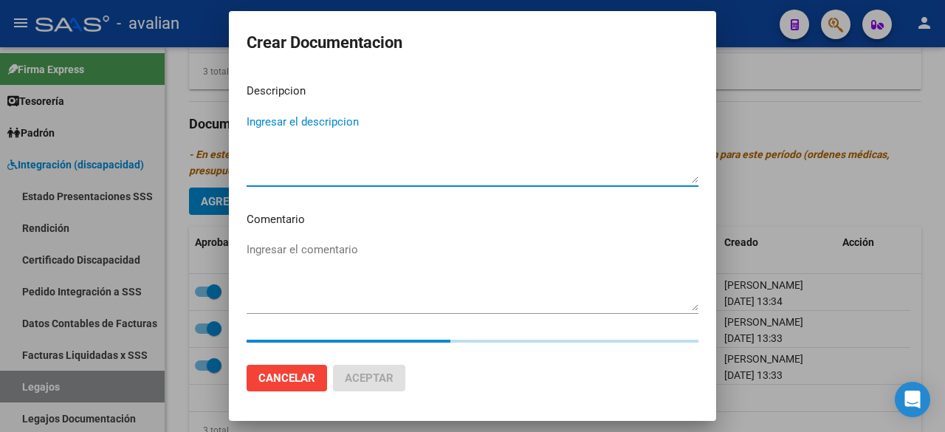
click at [323, 119] on textarea "Ingresar el descripcion" at bounding box center [473, 148] width 452 height 69
type textarea "P"
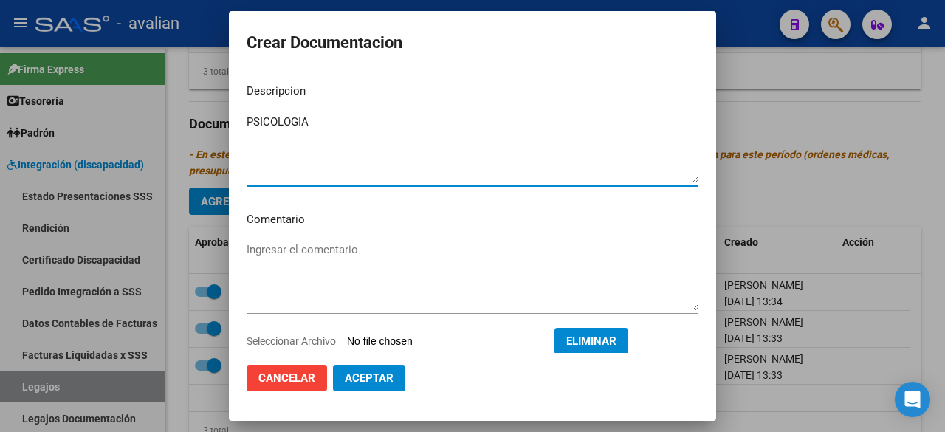
type textarea "PSICOLOGIA"
click at [315, 247] on textarea "Ingresar el comentario" at bounding box center [473, 275] width 452 height 69
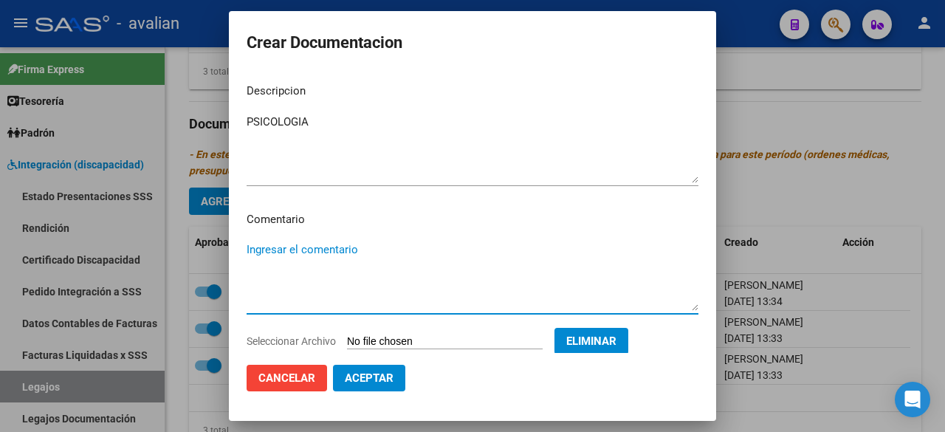
paste textarea "Septiembre a diciembre: - Psicoterapia: 2 ss semanales - [PERSON_NAME] - Valor …"
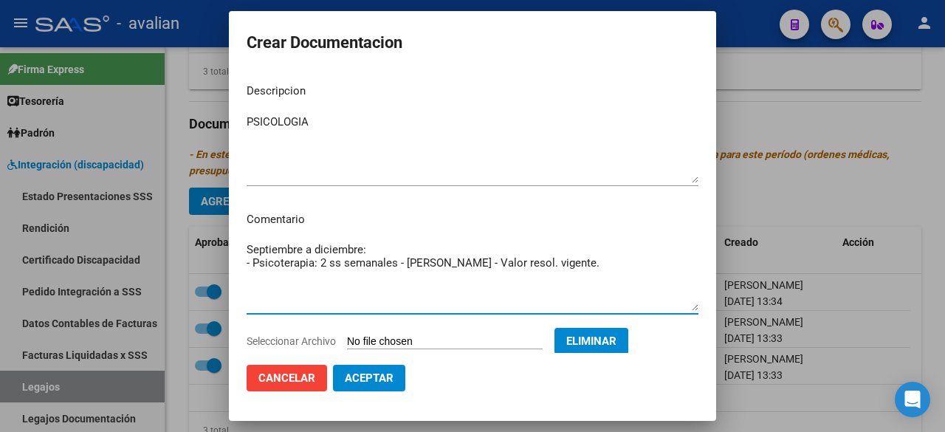
drag, startPoint x: 546, startPoint y: 253, endPoint x: 247, endPoint y: 273, distance: 299.0
click at [247, 273] on textarea "Septiembre a diciembre: - Psicoterapia: 2 ss semanales - [PERSON_NAME] - Valor …" at bounding box center [473, 275] width 452 height 69
type textarea "Septiembre a diciembre: - Psicoterapia: 2 ss semanales - [PERSON_NAME] - Valor …"
click at [380, 378] on span "Aceptar" at bounding box center [369, 377] width 49 height 13
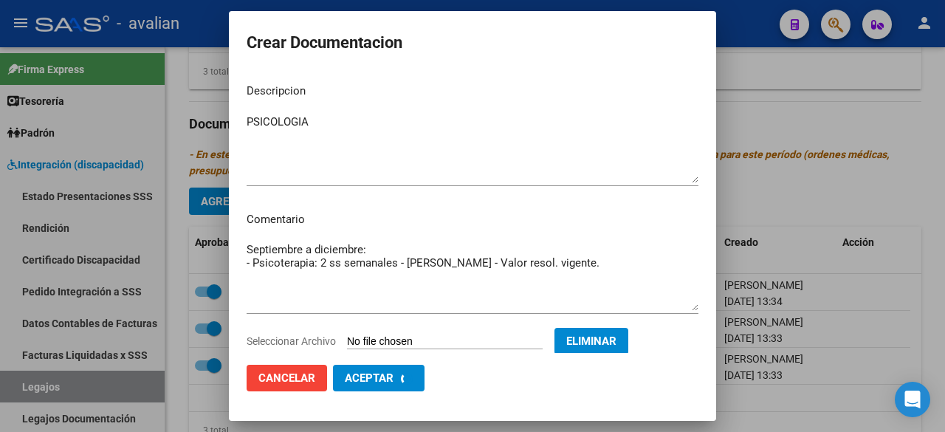
checkbox input "false"
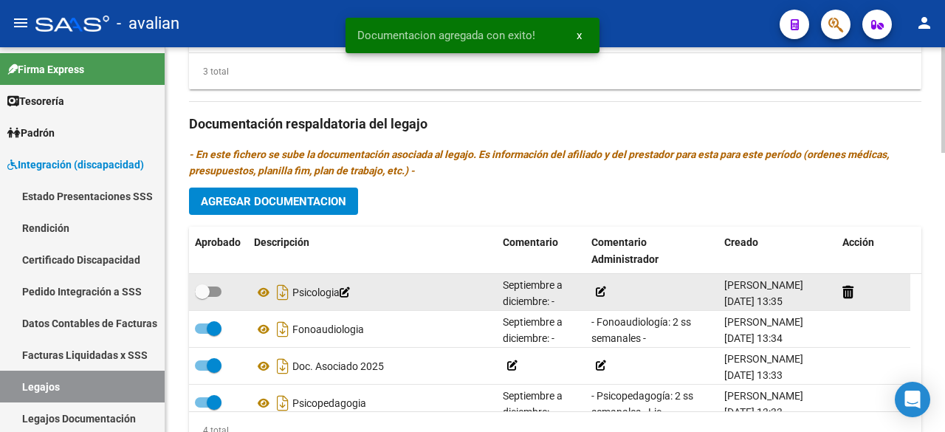
click at [599, 286] on icon at bounding box center [601, 291] width 10 height 10
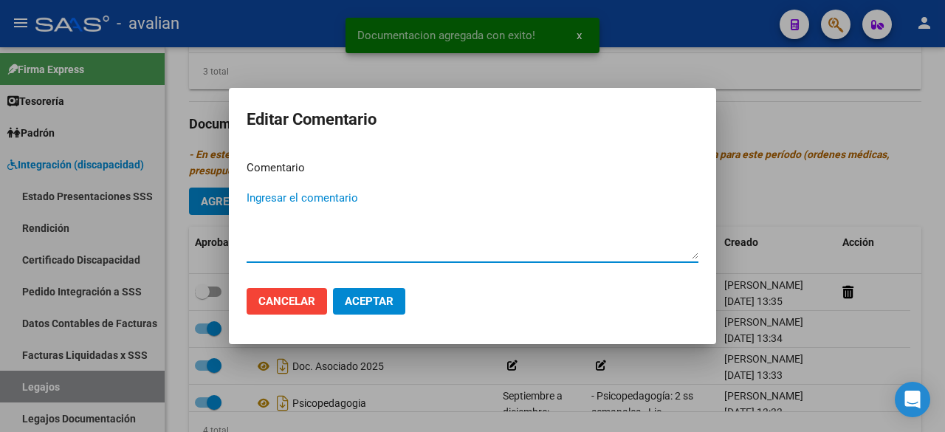
paste textarea "- Psicoterapia: 2 ss semanales - [PERSON_NAME] - Valor resol. vigente."
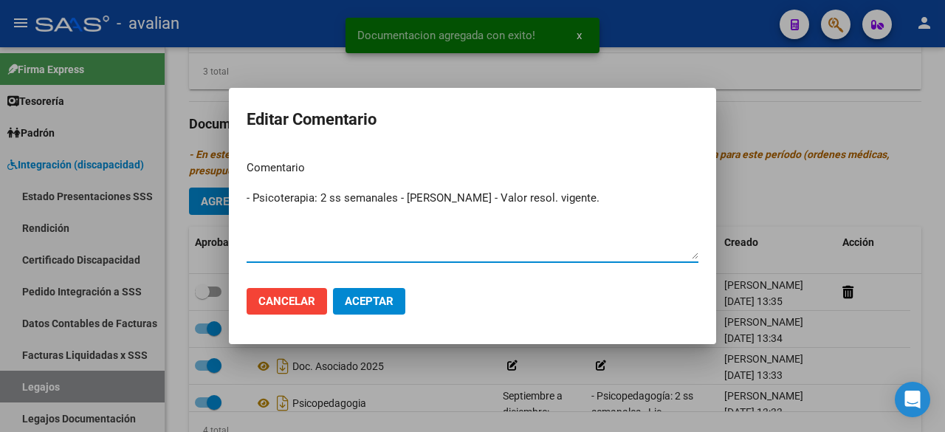
type textarea "- Psicoterapia: 2 ss semanales - [PERSON_NAME] - Valor resol. vigente."
click at [359, 301] on span "Aceptar" at bounding box center [369, 301] width 49 height 13
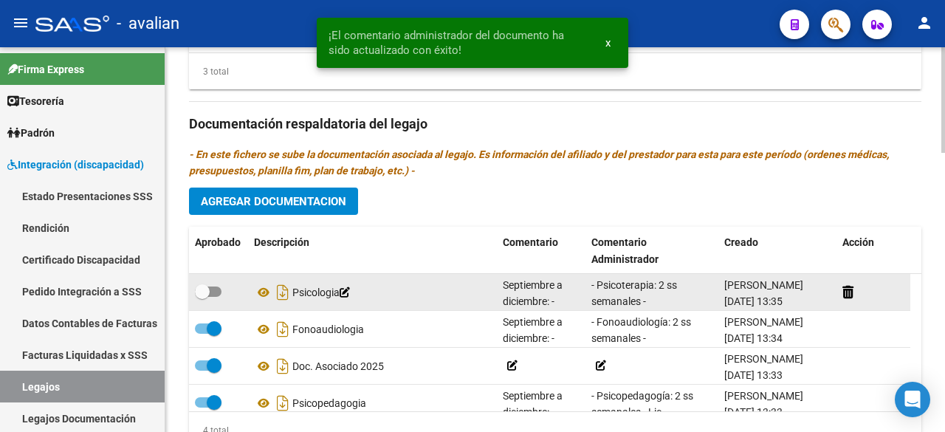
click at [217, 286] on span at bounding box center [208, 291] width 27 height 10
click at [202, 297] on input "checkbox" at bounding box center [202, 297] width 1 height 1
checkbox input "true"
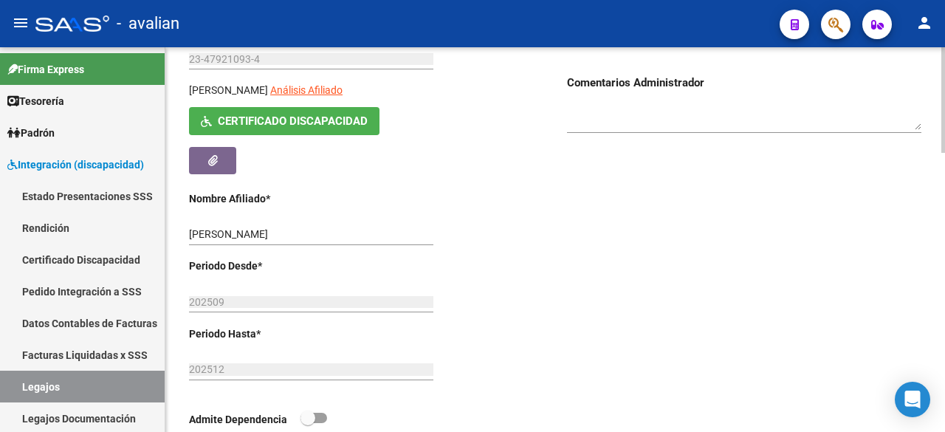
scroll to position [0, 0]
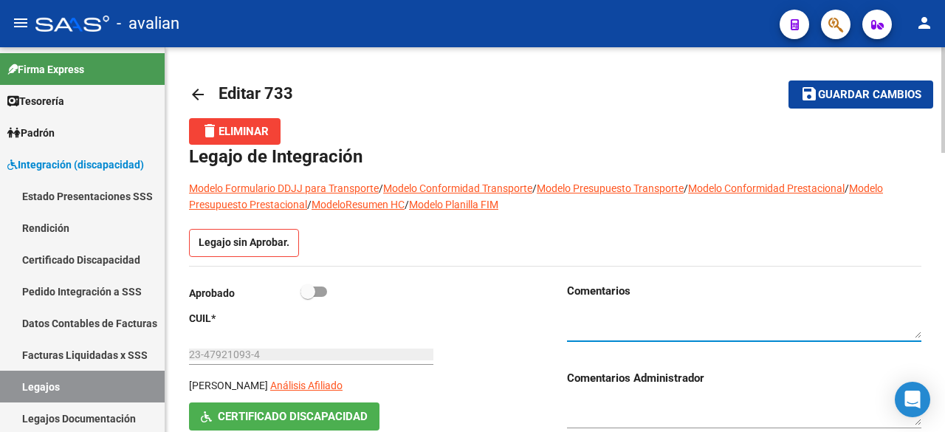
click at [625, 324] on textarea at bounding box center [744, 325] width 354 height 28
paste textarea "PS: plan de tratamiento con misma fecha de emisión que el resto ([DATE]), lo qu…"
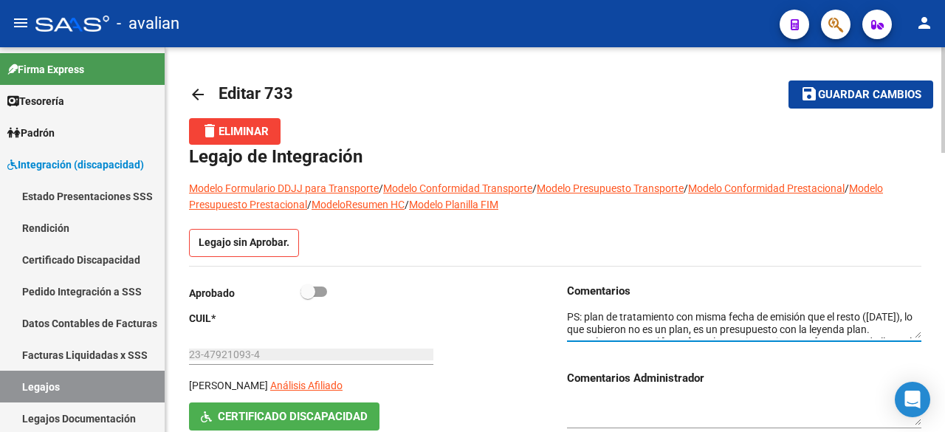
scroll to position [1, 0]
click at [569, 325] on textarea at bounding box center [744, 325] width 354 height 28
type textarea "Se solicita al CDA: - PS: plan de tratamiento con misma fecha de emisión que el…"
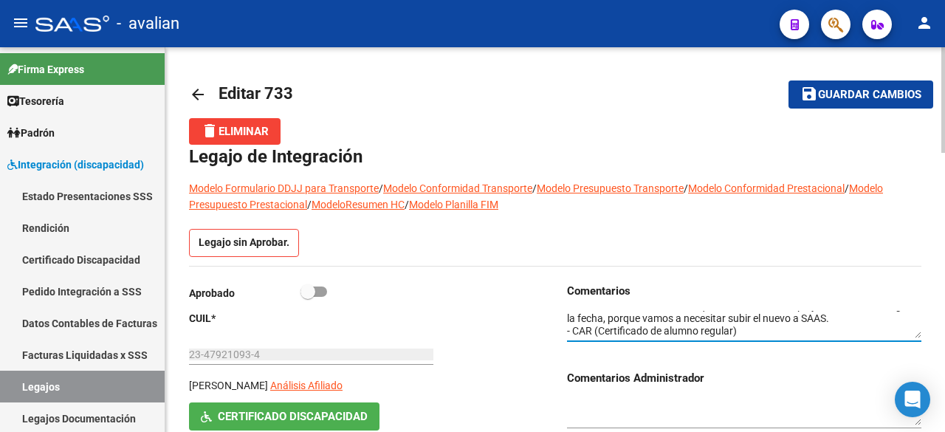
click at [849, 91] on span "Guardar cambios" at bounding box center [869, 95] width 103 height 13
drag, startPoint x: 569, startPoint y: 317, endPoint x: 793, endPoint y: 330, distance: 224.8
click at [793, 330] on textarea at bounding box center [744, 325] width 354 height 28
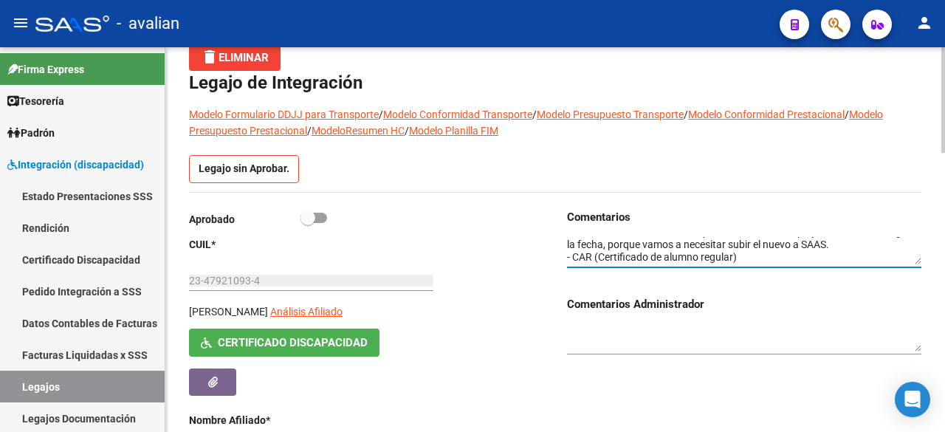
click at [620, 333] on textarea at bounding box center [744, 338] width 354 height 28
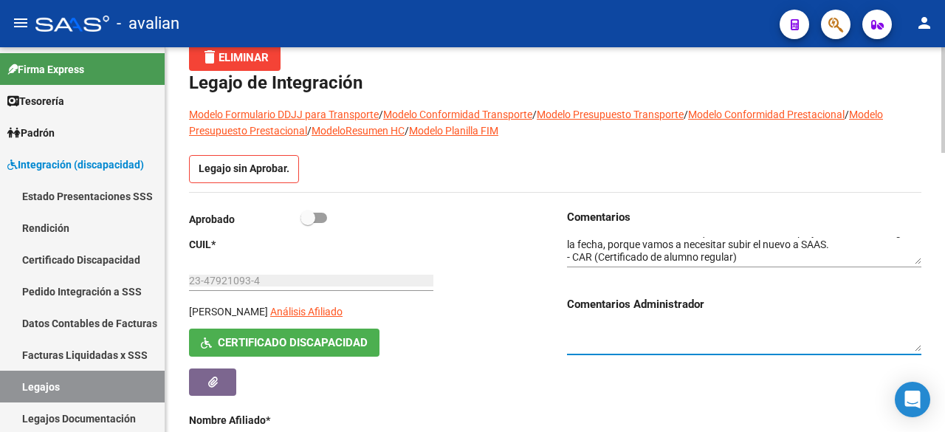
paste textarea "Se solicita al CDA: - PS: plan de tratamiento con misma fecha de emisión que el…"
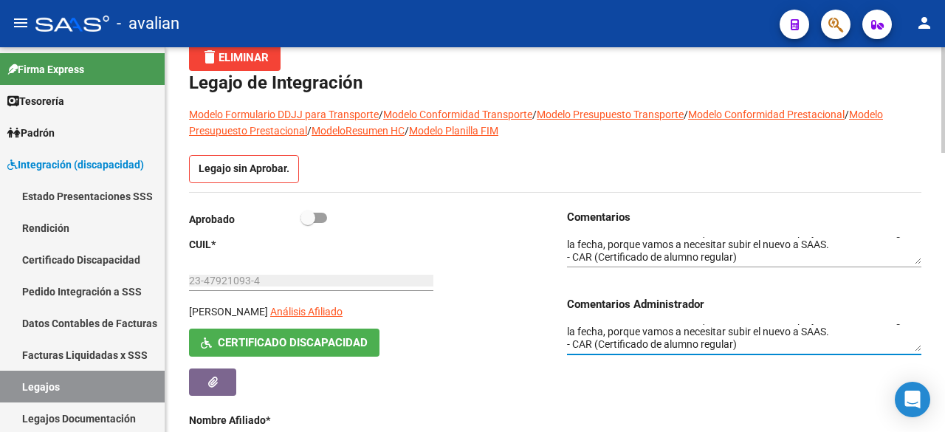
scroll to position [0, 0]
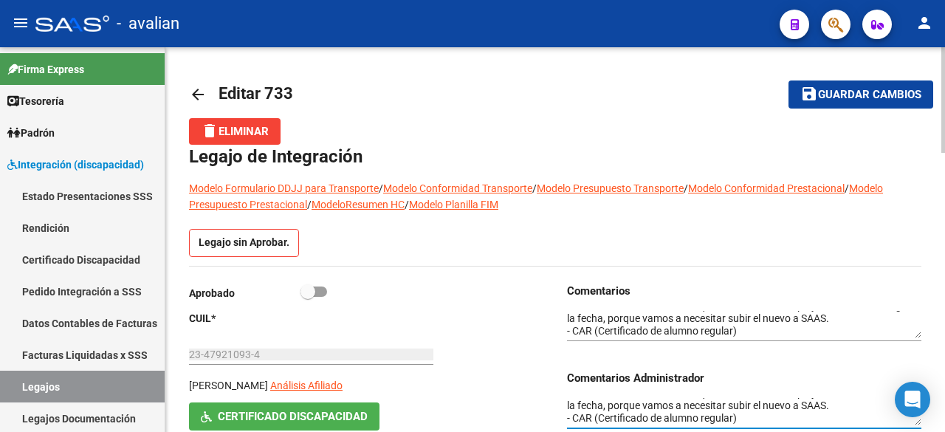
type textarea "Se solicita al CDA: - PS: plan de tratamiento con misma fecha de emisión que el…"
click at [879, 96] on span "Guardar cambios" at bounding box center [869, 95] width 103 height 13
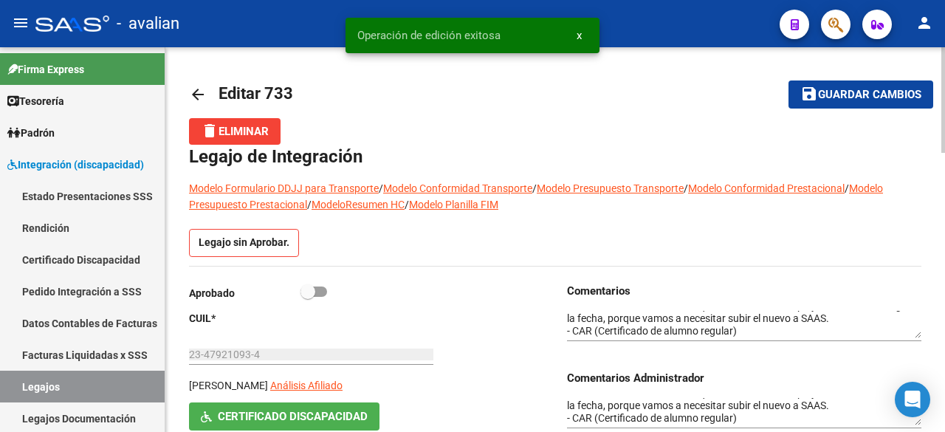
click at [320, 292] on span at bounding box center [314, 291] width 27 height 10
click at [308, 297] on input "checkbox" at bounding box center [307, 297] width 1 height 1
checkbox input "true"
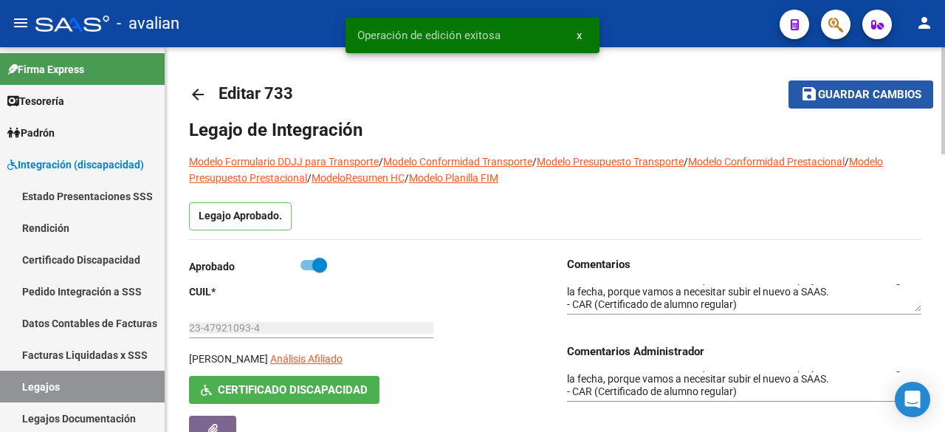
click at [854, 90] on span "Guardar cambios" at bounding box center [869, 95] width 103 height 13
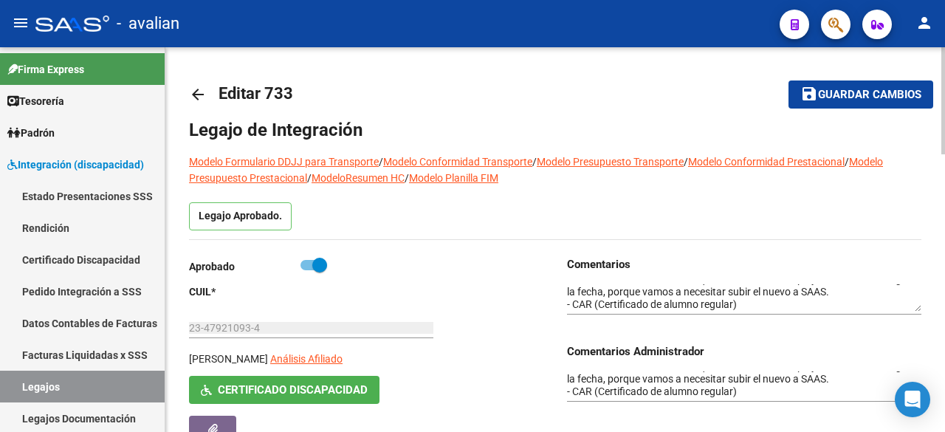
click at [847, 100] on span "Guardar cambios" at bounding box center [869, 95] width 103 height 13
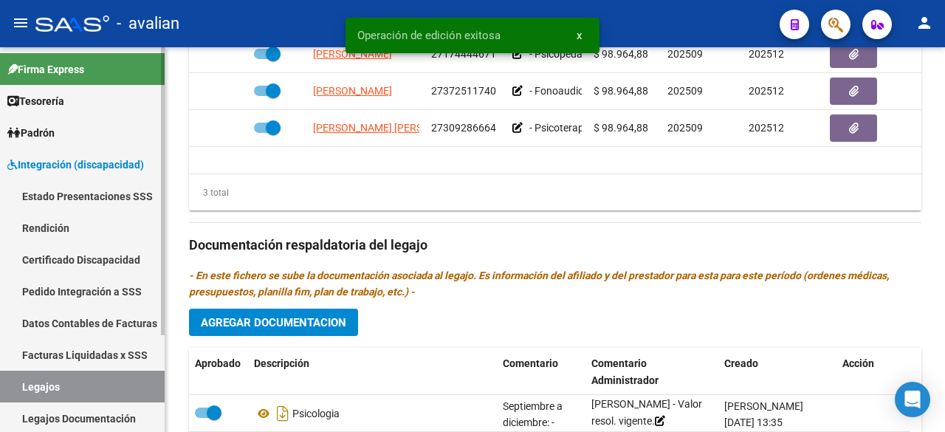
scroll to position [128, 0]
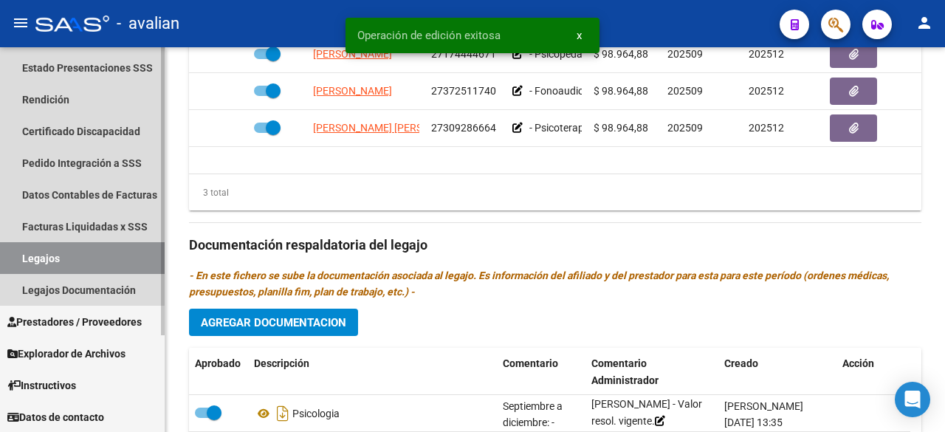
click at [41, 256] on link "Legajos" at bounding box center [82, 258] width 165 height 32
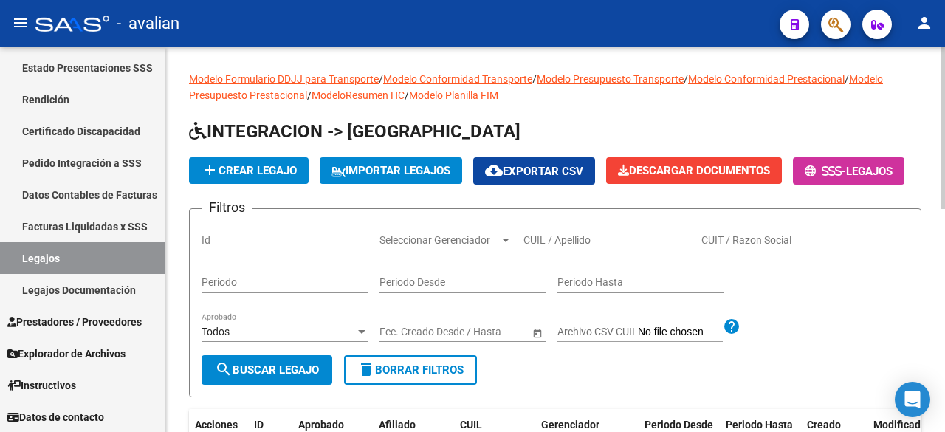
click at [610, 247] on input "CUIL / Apellido" at bounding box center [606, 240] width 167 height 13
paste input "20568478429"
type input "20568478429"
click at [257, 385] on button "search Buscar Legajo" at bounding box center [267, 370] width 131 height 30
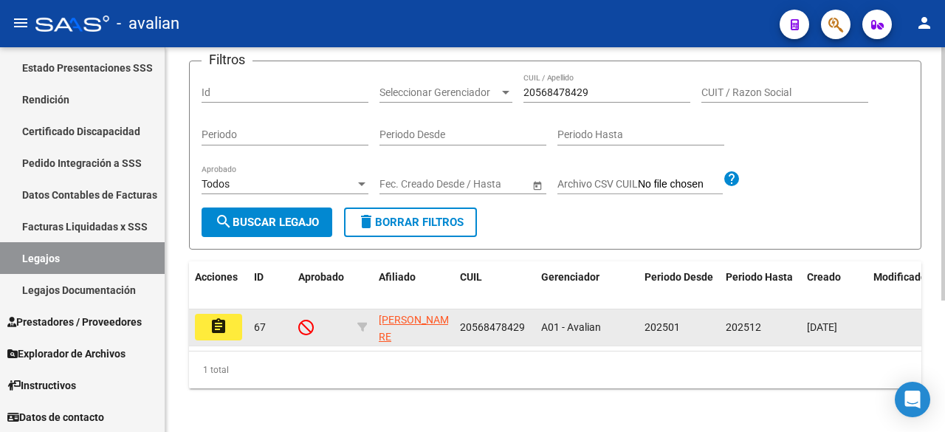
scroll to position [199, 0]
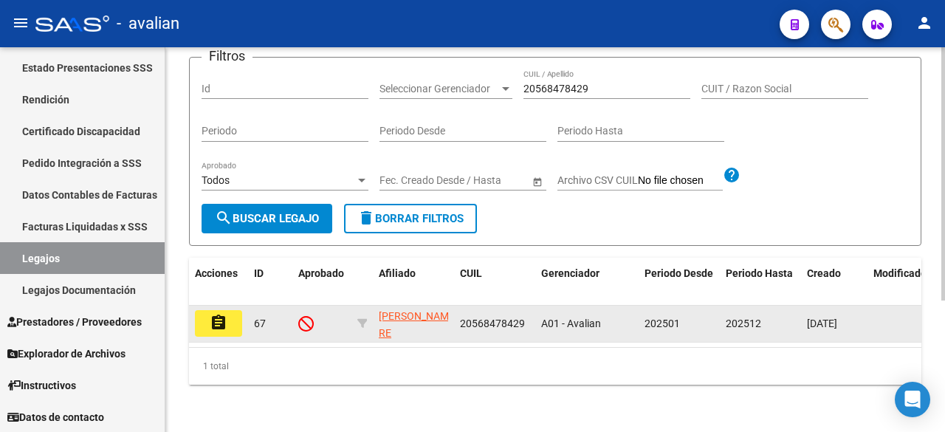
click at [220, 306] on datatable-body-cell "assignment" at bounding box center [218, 324] width 59 height 36
click at [230, 313] on button "assignment" at bounding box center [218, 323] width 47 height 27
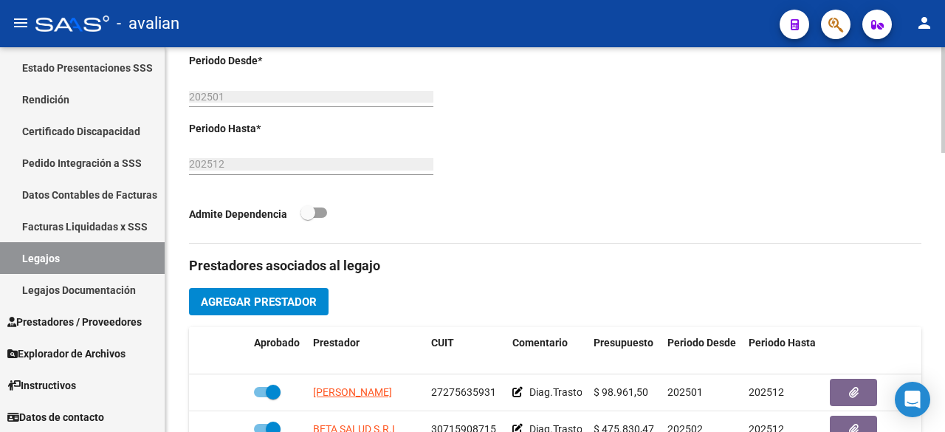
scroll to position [591, 0]
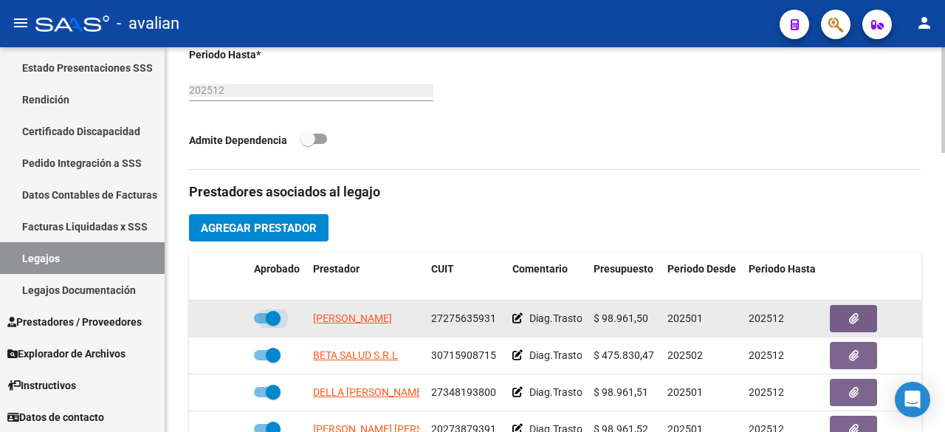
click at [259, 313] on span at bounding box center [267, 318] width 27 height 10
click at [261, 323] on input "checkbox" at bounding box center [261, 323] width 1 height 1
checkbox input "false"
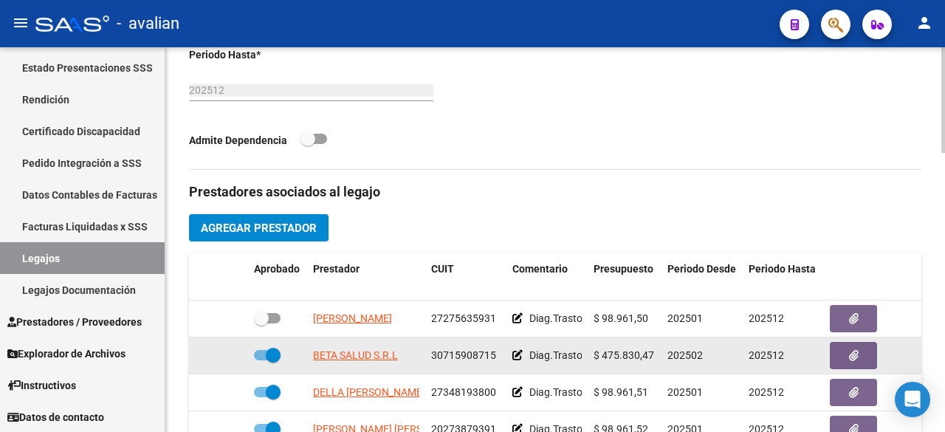
click at [255, 346] on label at bounding box center [267, 355] width 27 height 18
click at [261, 360] on input "checkbox" at bounding box center [261, 360] width 1 height 1
checkbox input "false"
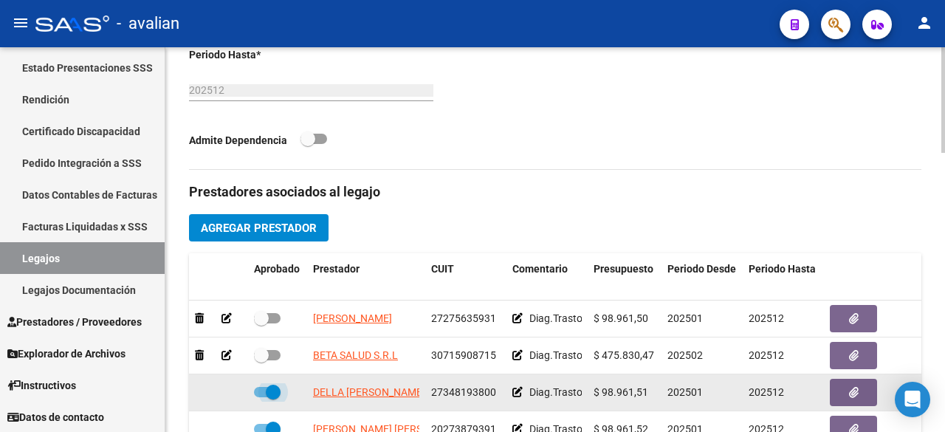
click at [256, 387] on span at bounding box center [267, 392] width 27 height 10
click at [261, 397] on input "checkbox" at bounding box center [261, 397] width 1 height 1
checkbox input "false"
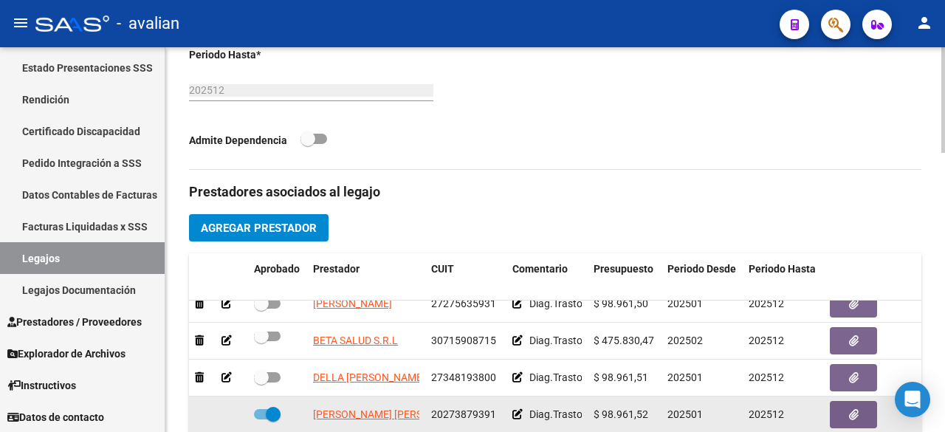
click at [261, 409] on span at bounding box center [267, 414] width 27 height 10
click at [261, 419] on input "checkbox" at bounding box center [261, 419] width 1 height 1
checkbox input "false"
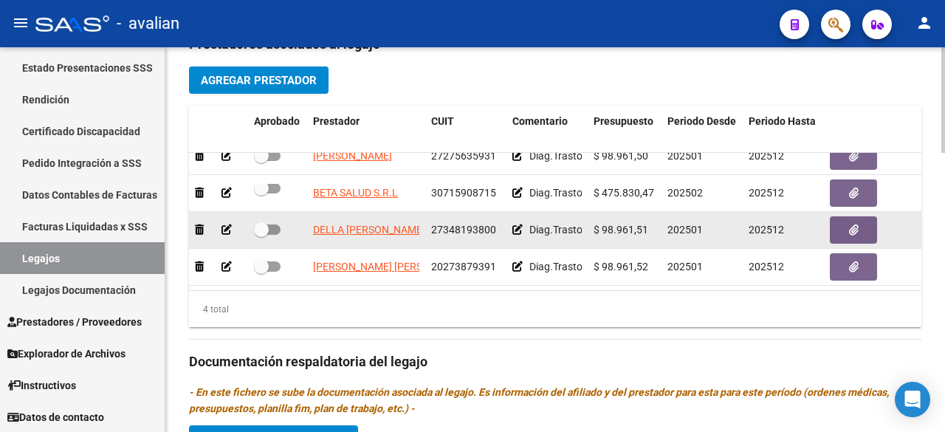
scroll to position [0, 0]
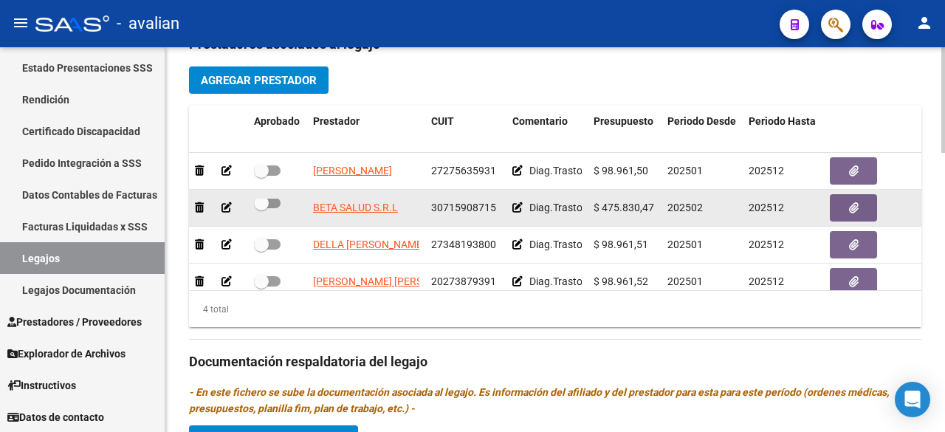
click at [230, 202] on icon at bounding box center [227, 207] width 10 height 10
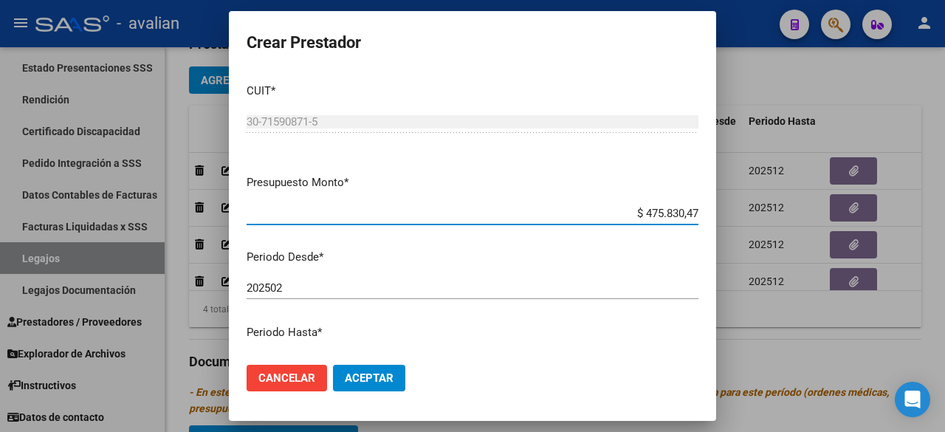
click at [325, 294] on input "202502" at bounding box center [473, 287] width 452 height 13
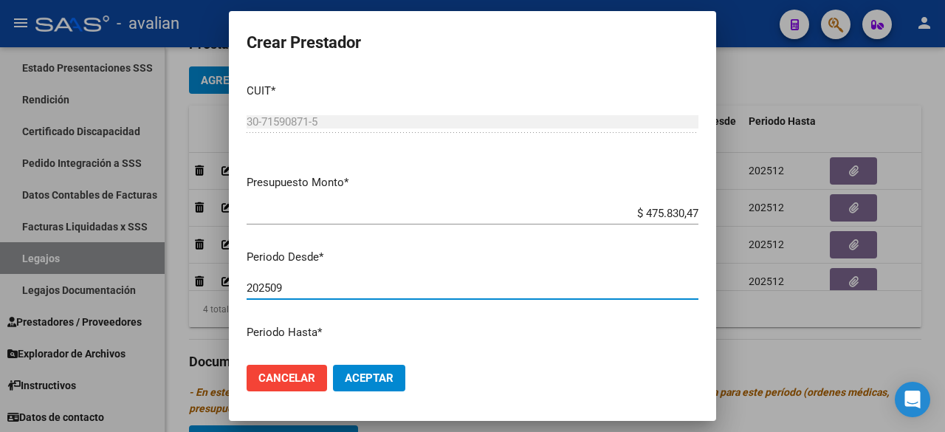
type input "202509"
click at [377, 371] on span "Aceptar" at bounding box center [369, 377] width 49 height 13
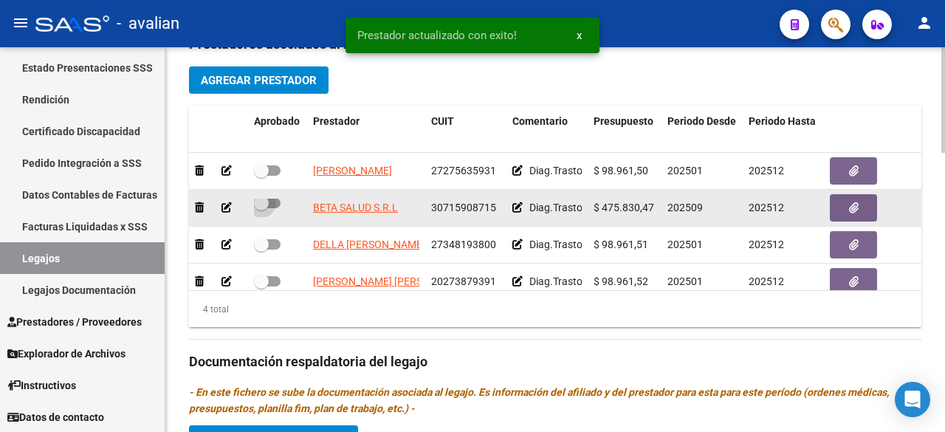
click at [275, 198] on span at bounding box center [267, 203] width 27 height 10
click at [261, 208] on input "checkbox" at bounding box center [261, 208] width 1 height 1
checkbox input "true"
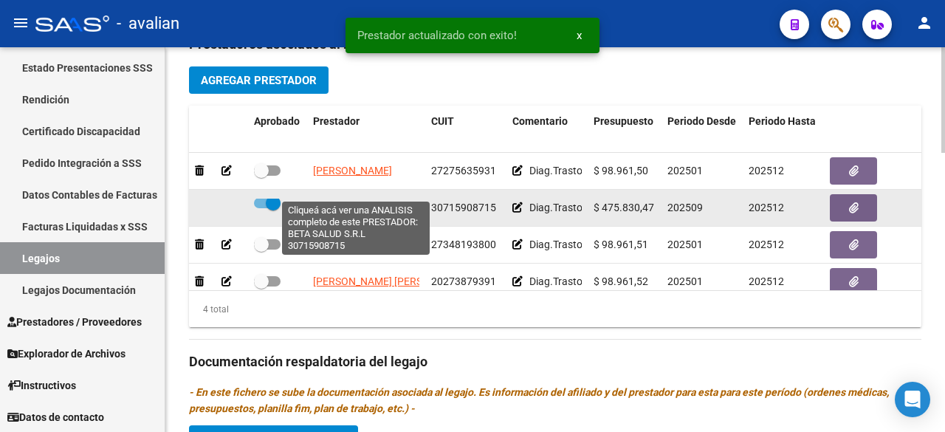
scroll to position [591, 0]
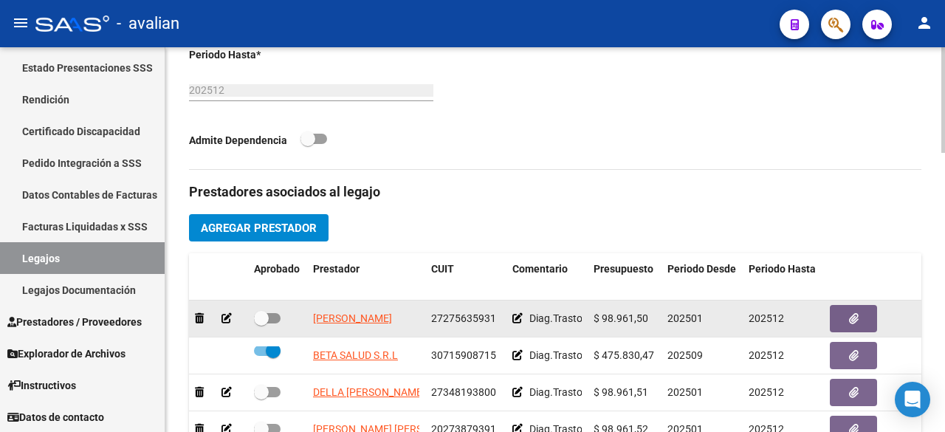
click at [230, 313] on icon at bounding box center [227, 318] width 10 height 10
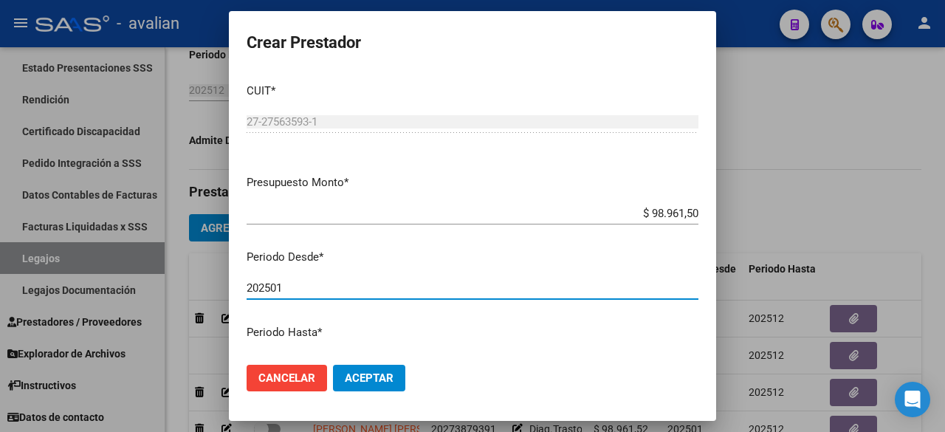
click at [309, 287] on input "202501" at bounding box center [473, 287] width 452 height 13
type input "202509"
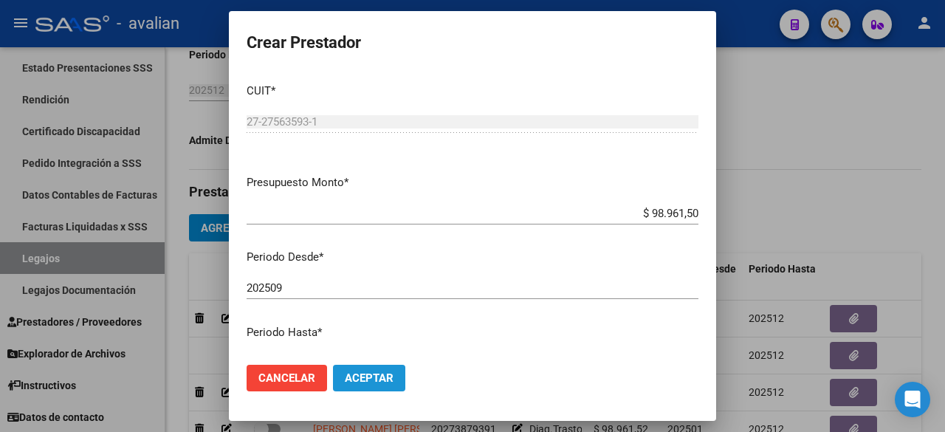
click at [375, 369] on button "Aceptar" at bounding box center [369, 378] width 72 height 27
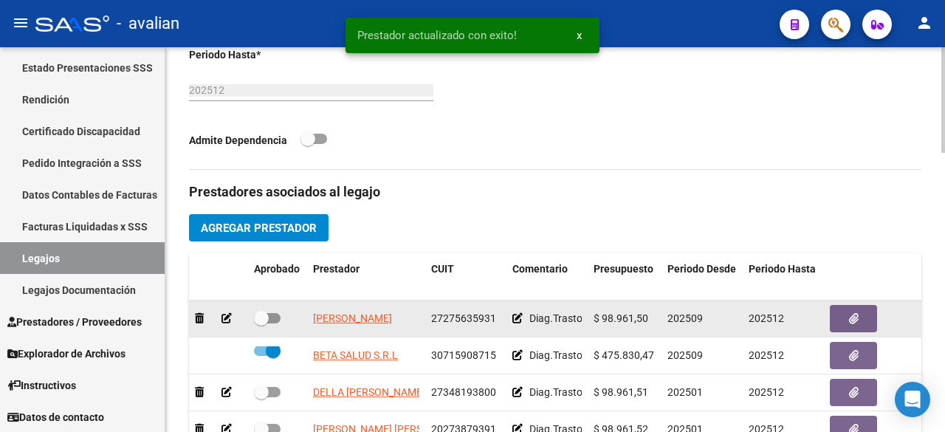
click at [273, 313] on span at bounding box center [267, 318] width 27 height 10
click at [261, 323] on input "checkbox" at bounding box center [261, 323] width 1 height 1
checkbox input "true"
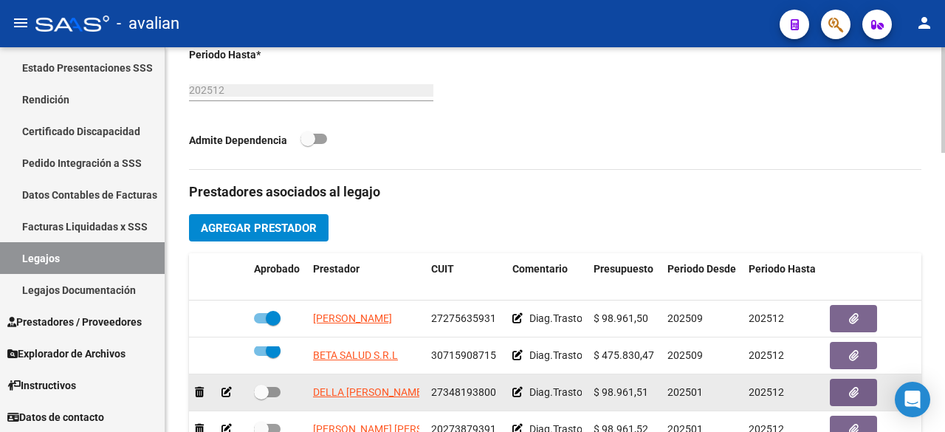
click at [227, 387] on icon at bounding box center [227, 392] width 10 height 10
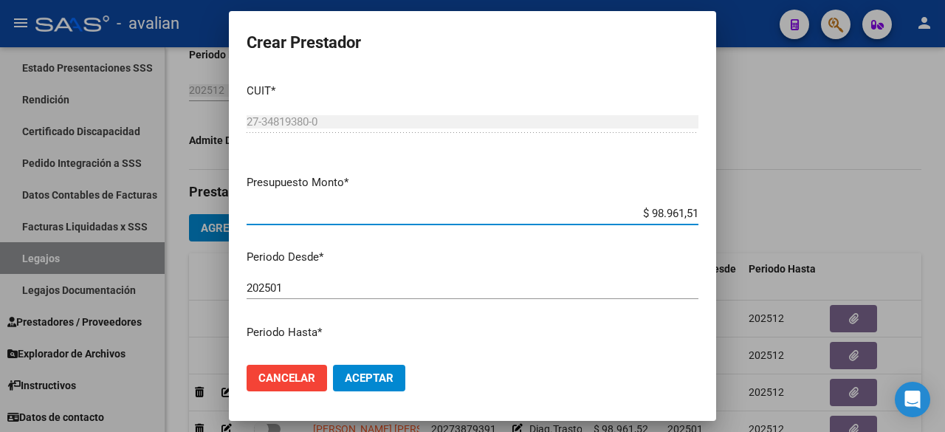
click at [363, 284] on input "202501" at bounding box center [473, 287] width 452 height 13
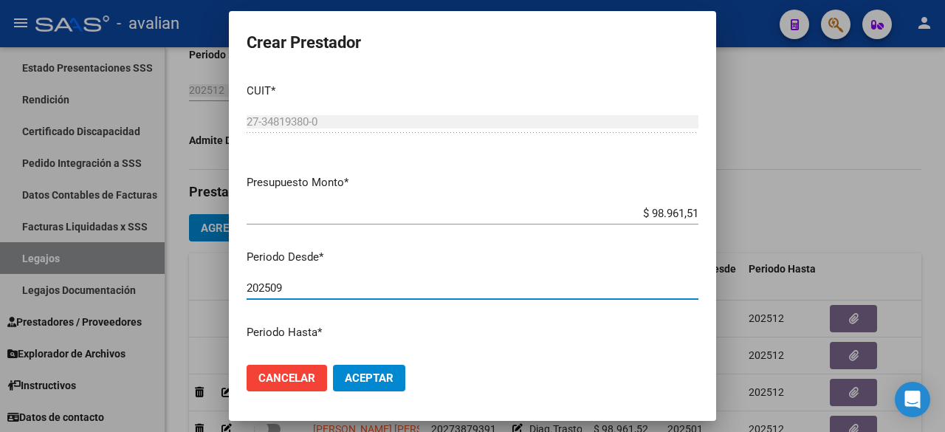
scroll to position [74, 0]
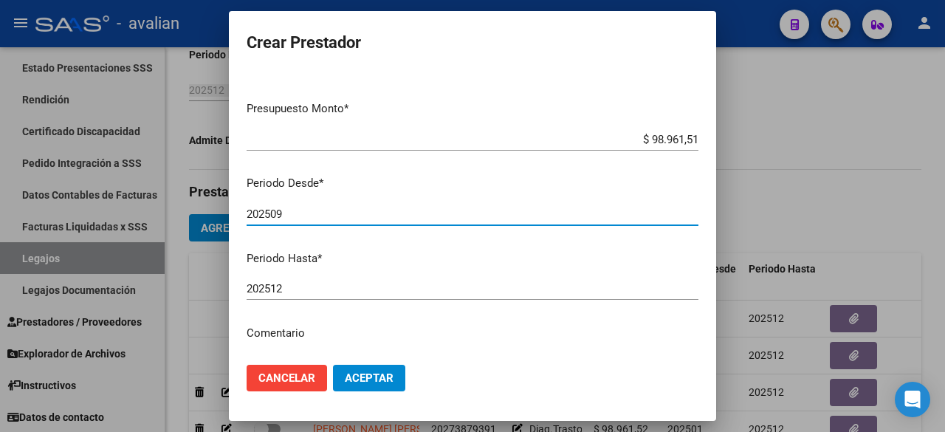
type input "202509"
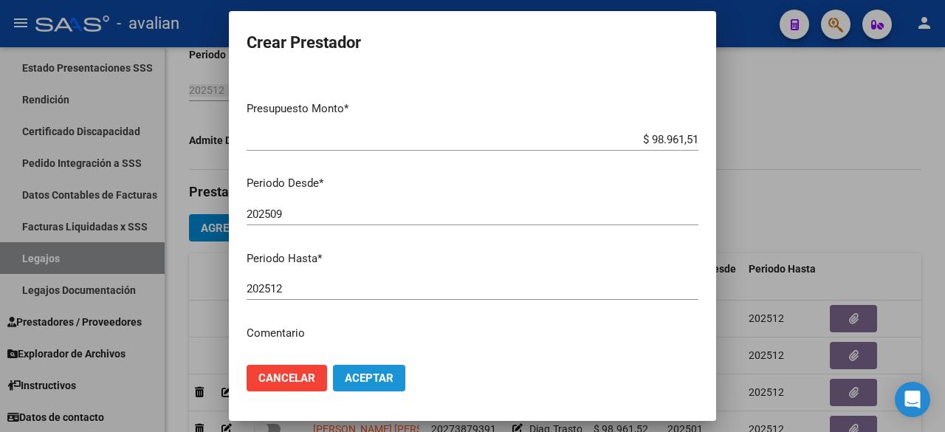
click at [366, 378] on span "Aceptar" at bounding box center [369, 377] width 49 height 13
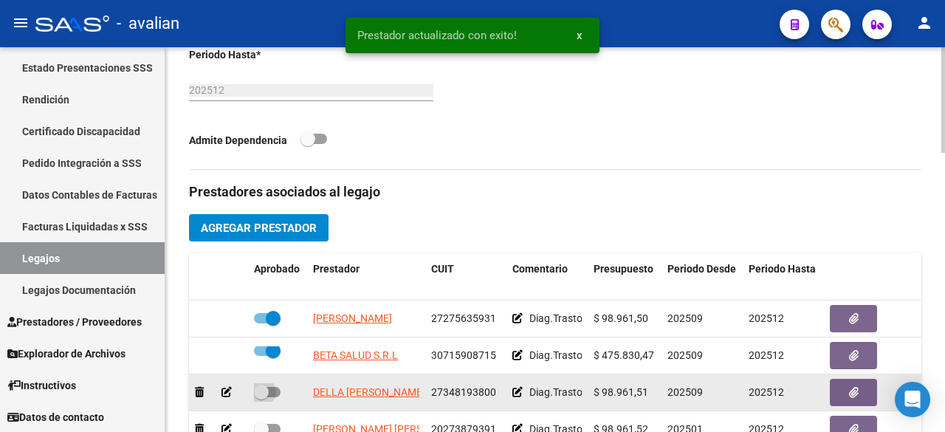
click at [276, 387] on span at bounding box center [267, 392] width 27 height 10
click at [261, 397] on input "checkbox" at bounding box center [261, 397] width 1 height 1
checkbox input "true"
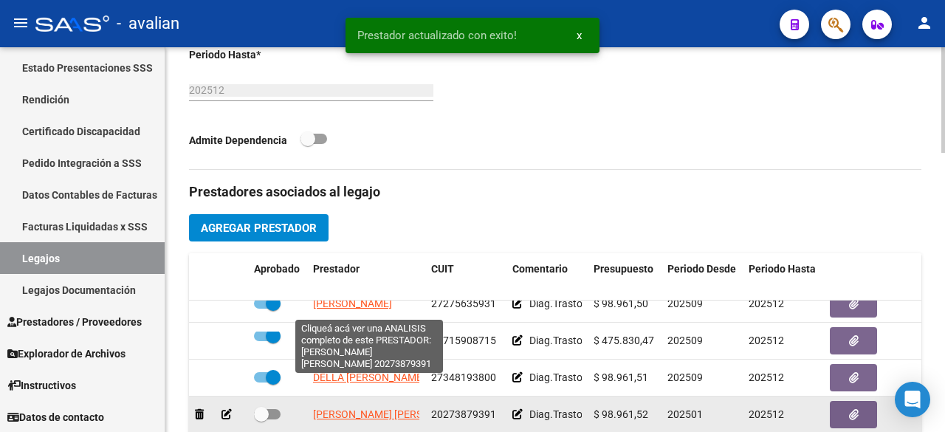
scroll to position [665, 0]
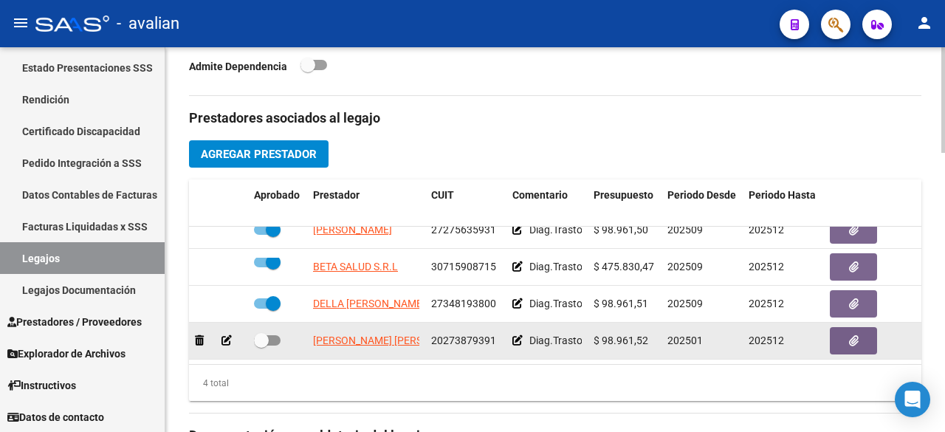
click at [229, 335] on icon at bounding box center [227, 340] width 10 height 10
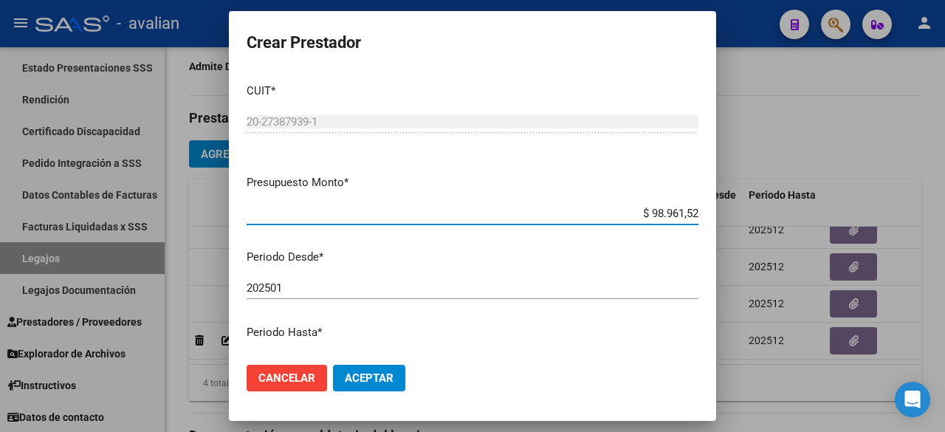
click at [319, 283] on input "202501" at bounding box center [473, 287] width 452 height 13
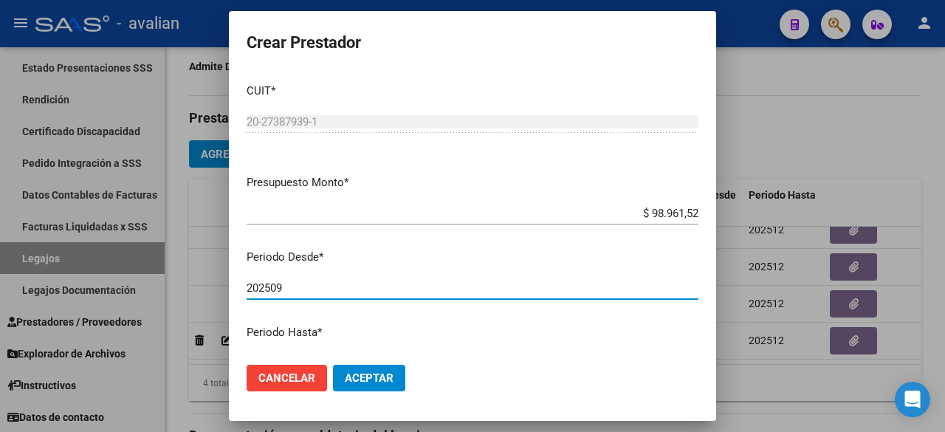
type input "202509"
click at [375, 371] on span "Aceptar" at bounding box center [369, 377] width 49 height 13
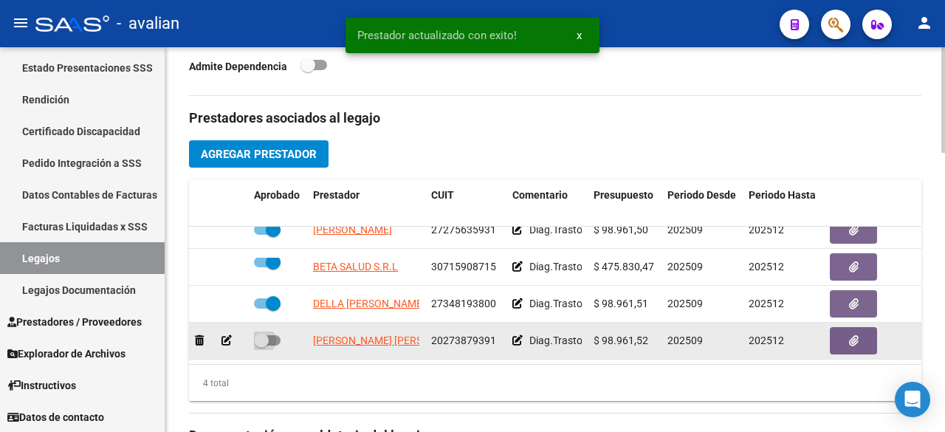
click at [274, 335] on span at bounding box center [267, 340] width 27 height 10
click at [261, 346] on input "checkbox" at bounding box center [261, 346] width 1 height 1
checkbox input "true"
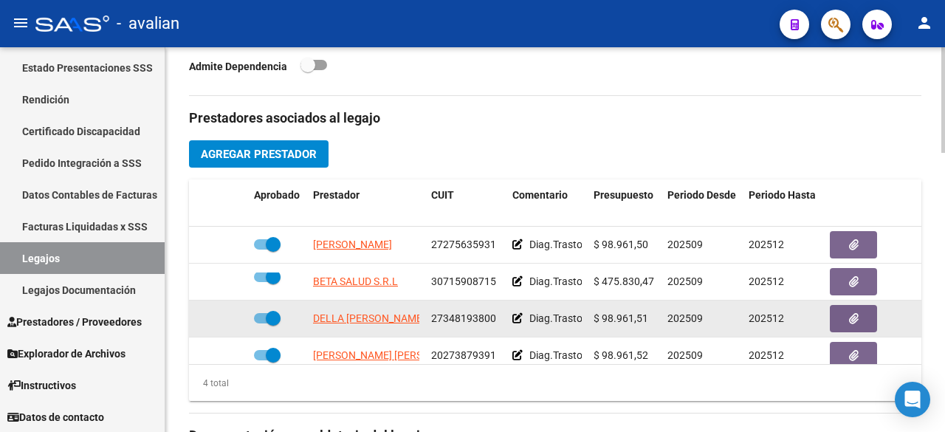
scroll to position [26, 0]
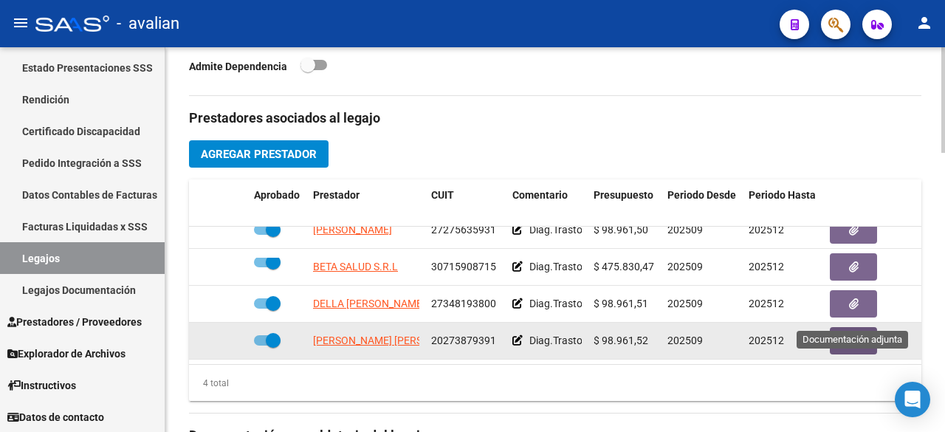
click at [868, 327] on button "button" at bounding box center [853, 340] width 47 height 27
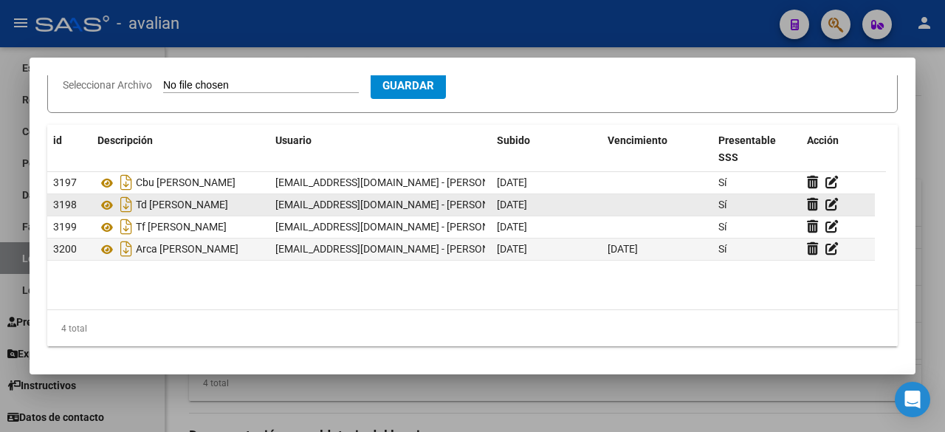
scroll to position [41, 0]
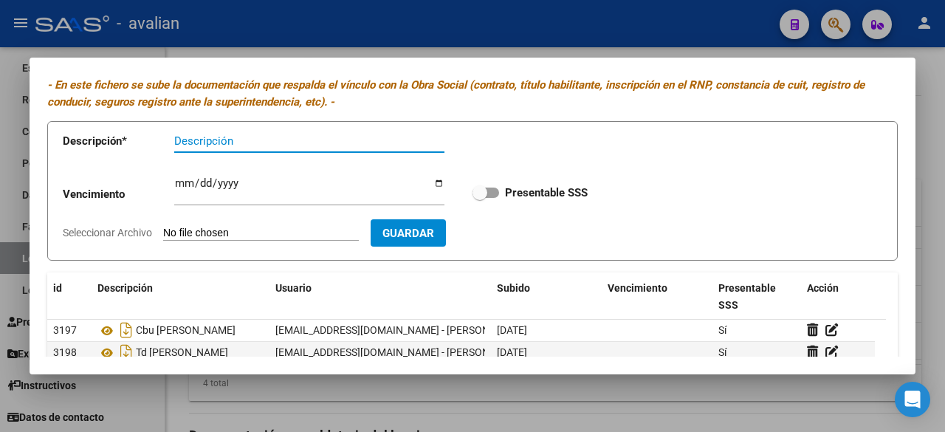
click at [255, 230] on input "Seleccionar Archivo" at bounding box center [261, 234] width 196 height 14
type input "C:\fakepath\[PERSON_NAME] - Nota RNP.pdf"
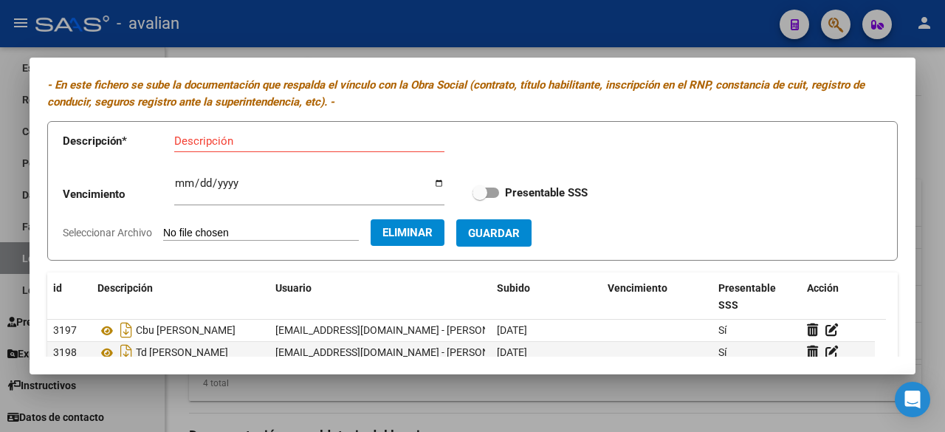
click at [271, 140] on input "Descripción" at bounding box center [309, 140] width 270 height 13
type input "NOTA RNP"
click at [487, 188] on span at bounding box center [486, 193] width 27 height 10
click at [480, 198] on input "Presentable SSS" at bounding box center [479, 198] width 1 height 1
checkbox input "true"
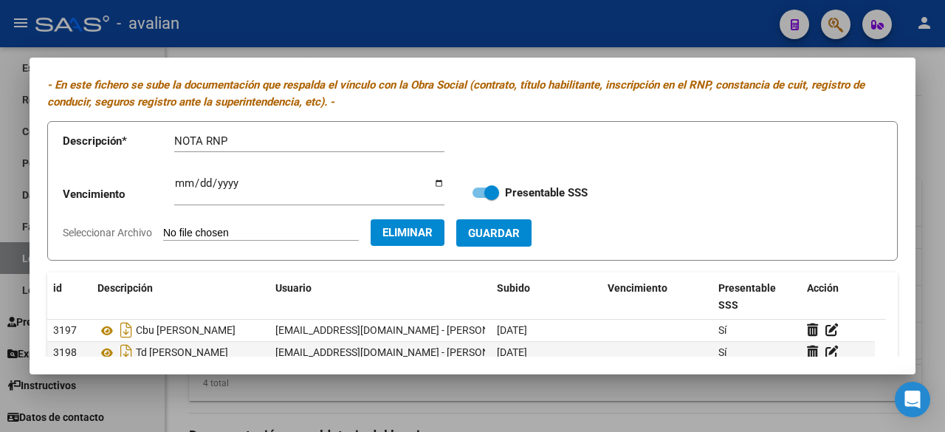
click at [520, 228] on span "Guardar" at bounding box center [494, 233] width 52 height 13
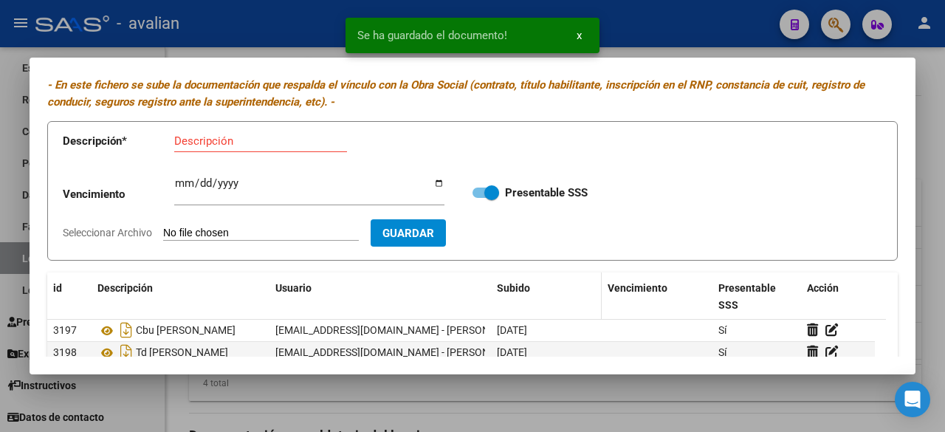
scroll to position [189, 0]
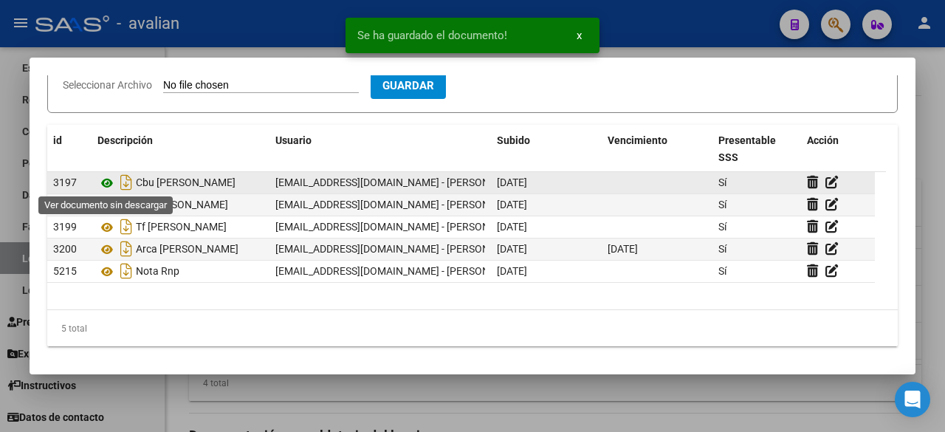
click at [109, 183] on icon at bounding box center [106, 183] width 19 height 18
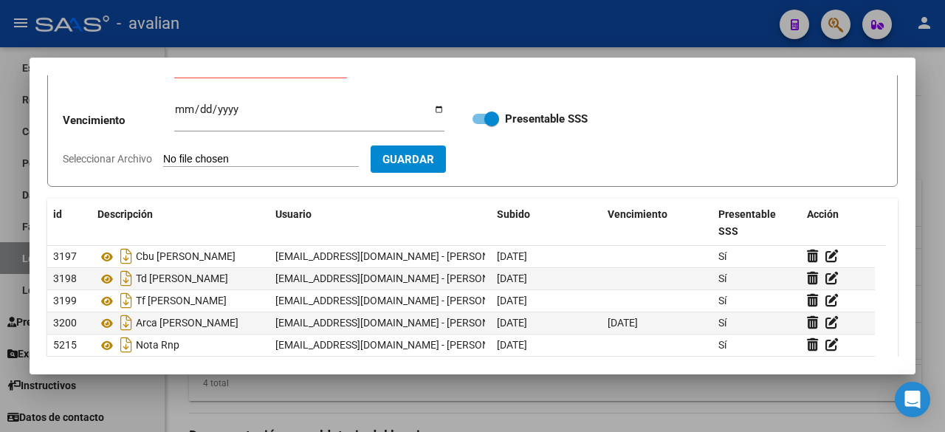
scroll to position [0, 0]
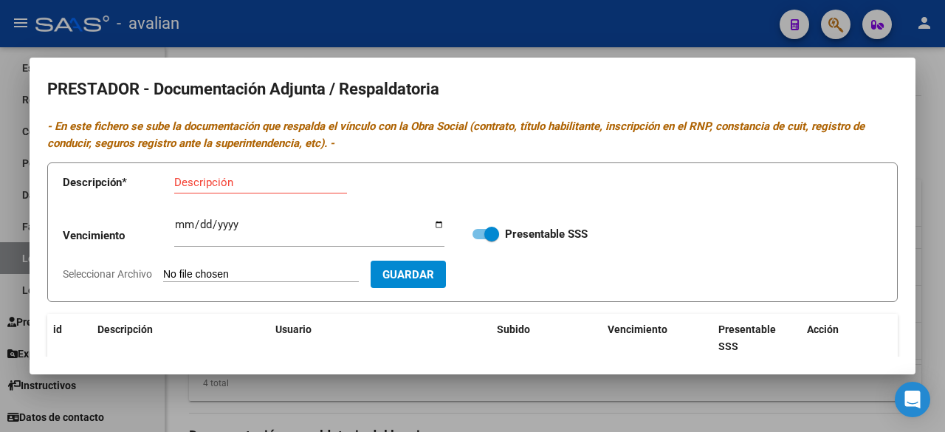
click at [653, 45] on div at bounding box center [472, 216] width 945 height 432
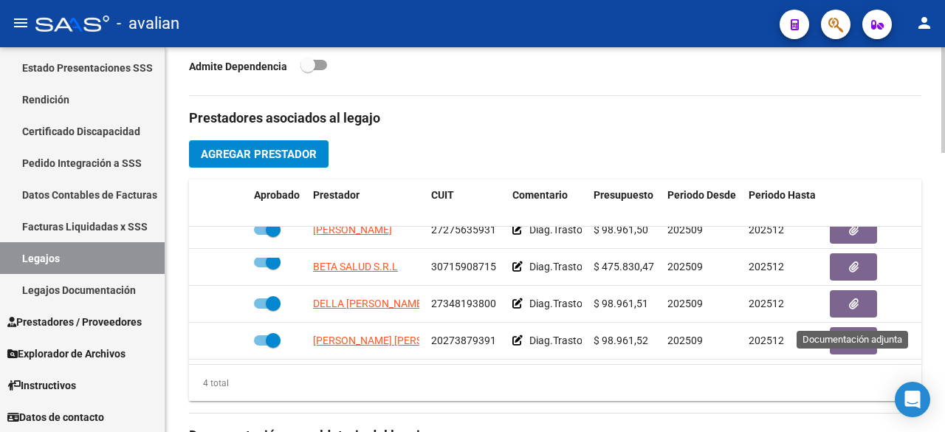
scroll to position [738, 0]
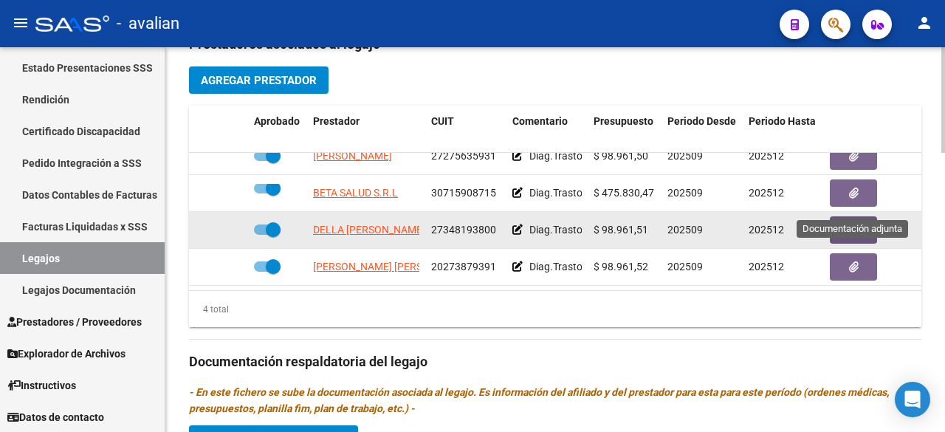
click at [864, 216] on button "button" at bounding box center [853, 229] width 47 height 27
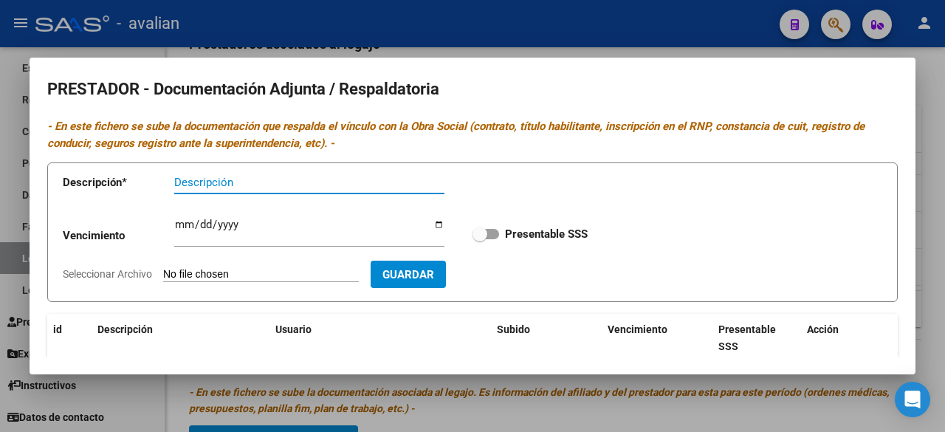
scroll to position [189, 0]
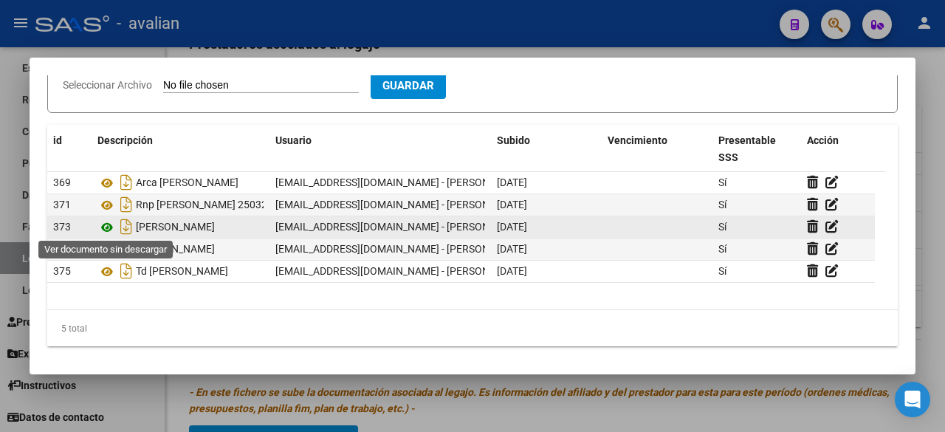
click at [108, 224] on icon at bounding box center [106, 228] width 19 height 18
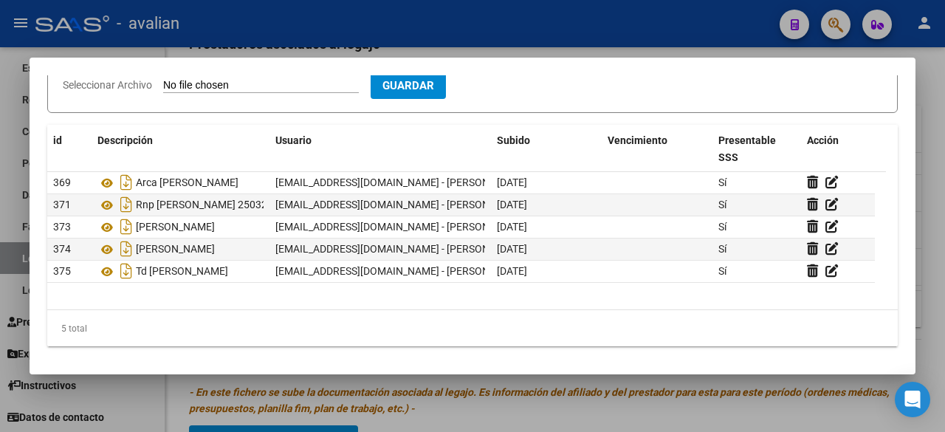
click at [580, 44] on div at bounding box center [472, 216] width 945 height 432
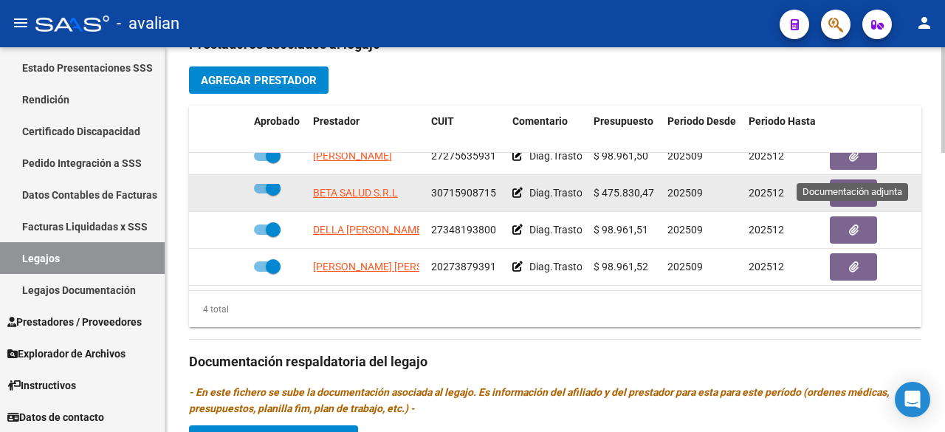
click at [848, 179] on button "button" at bounding box center [853, 192] width 47 height 27
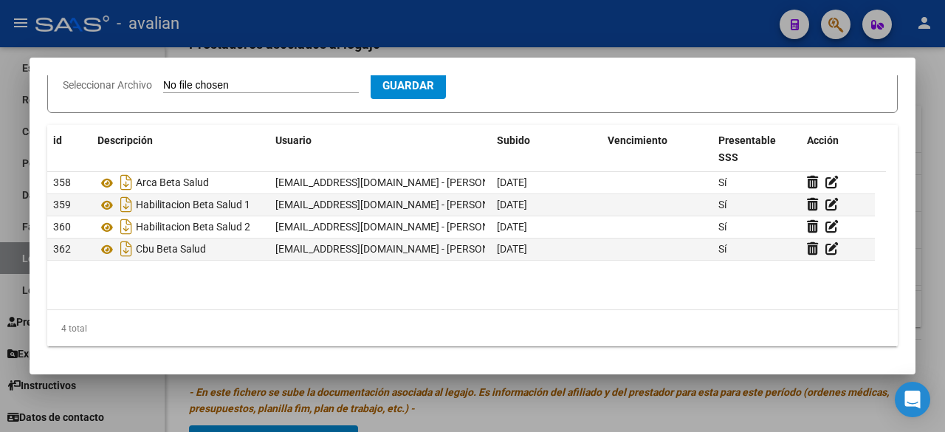
scroll to position [0, 0]
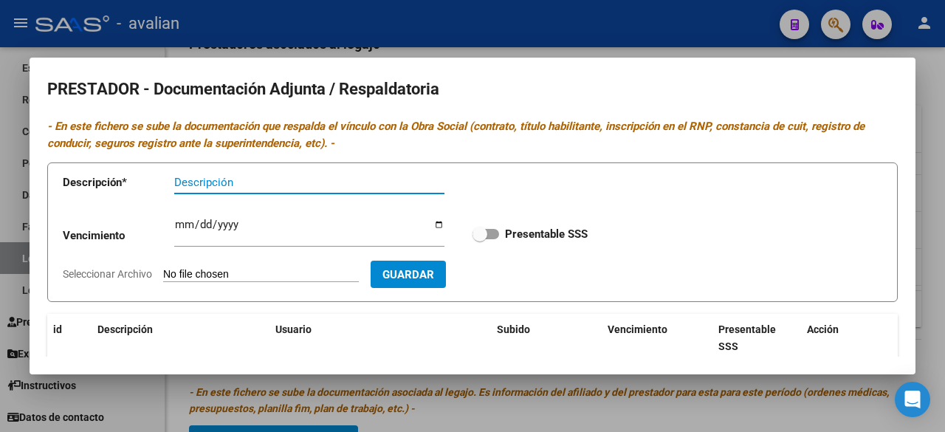
click at [489, 234] on span at bounding box center [486, 234] width 27 height 10
click at [480, 239] on input "Presentable SSS" at bounding box center [479, 239] width 1 height 1
checkbox input "true"
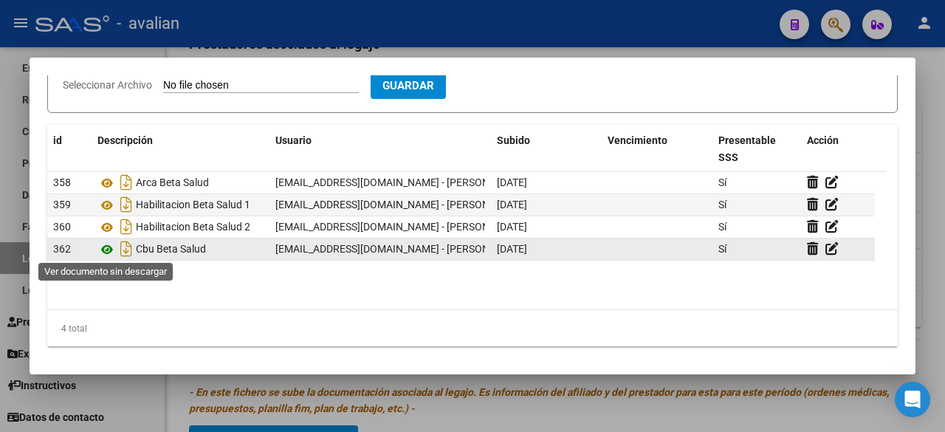
click at [109, 246] on icon at bounding box center [106, 250] width 19 height 18
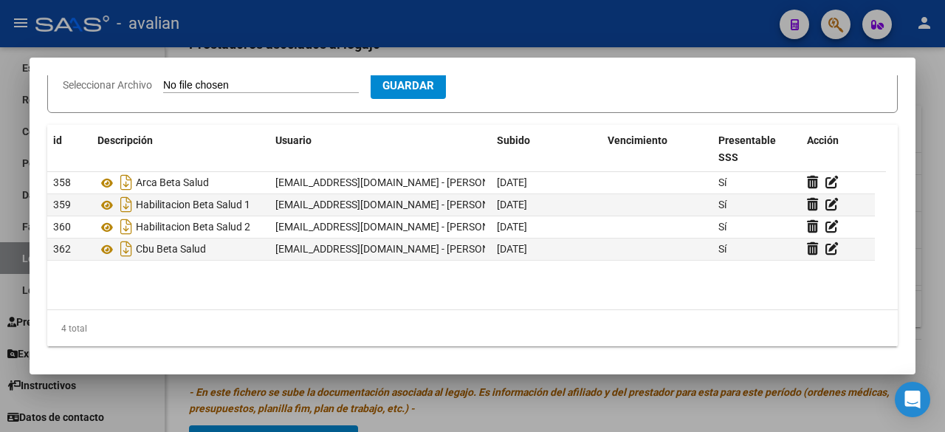
click at [557, 35] on div at bounding box center [472, 216] width 945 height 432
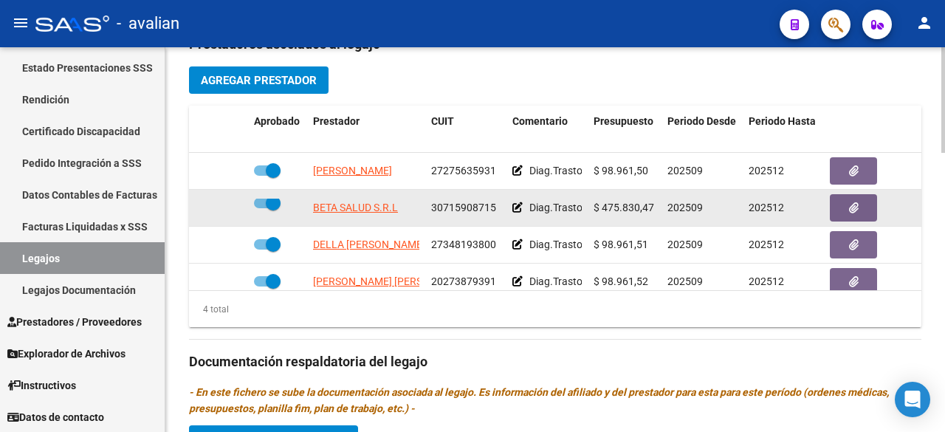
scroll to position [665, 0]
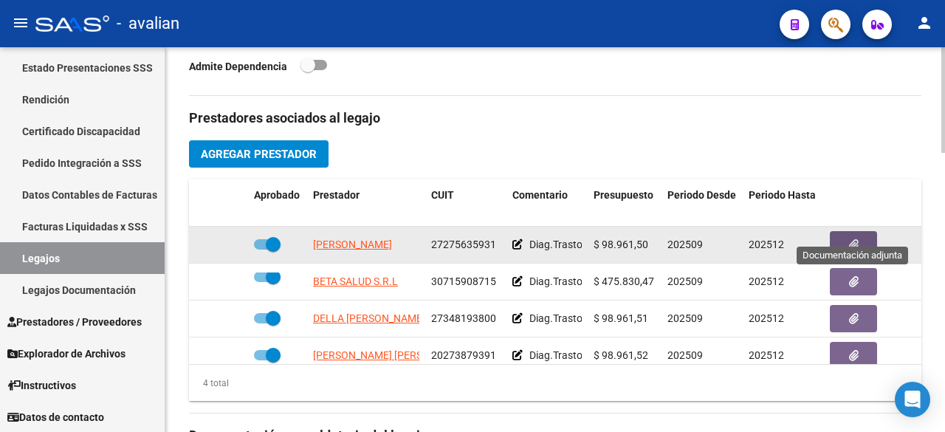
click at [844, 231] on button "button" at bounding box center [853, 244] width 47 height 27
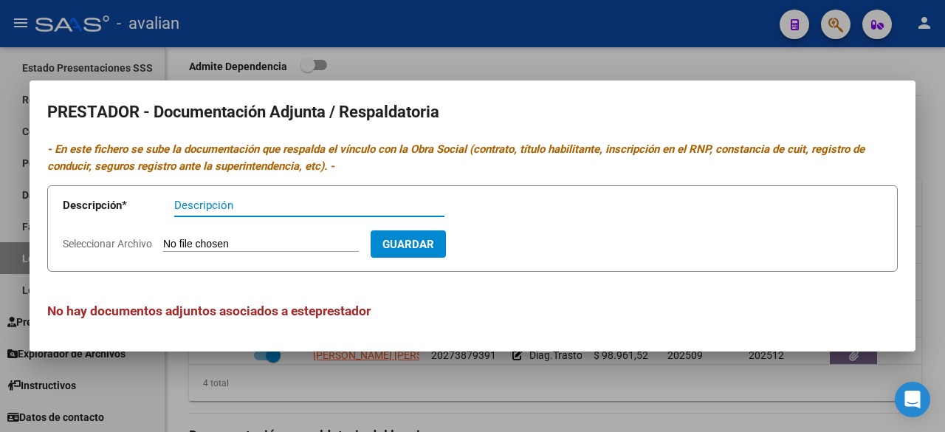
click at [504, 66] on div at bounding box center [472, 216] width 945 height 432
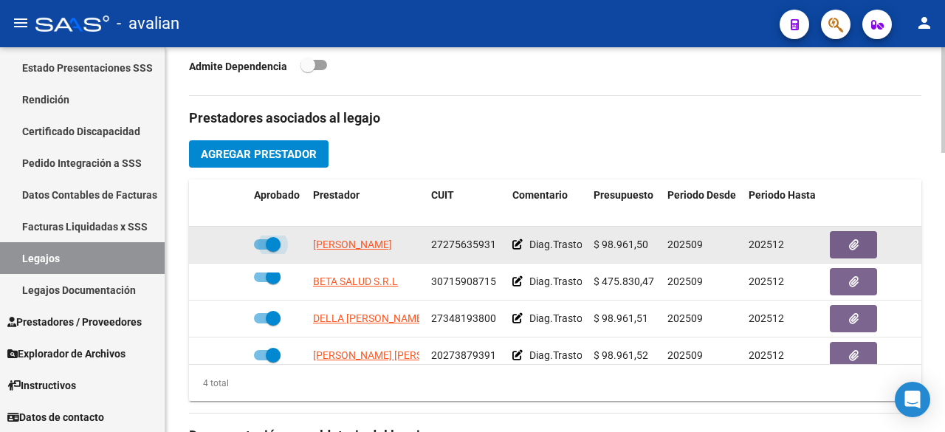
click at [257, 239] on span at bounding box center [267, 244] width 27 height 10
click at [261, 250] on input "checkbox" at bounding box center [261, 250] width 1 height 1
checkbox input "false"
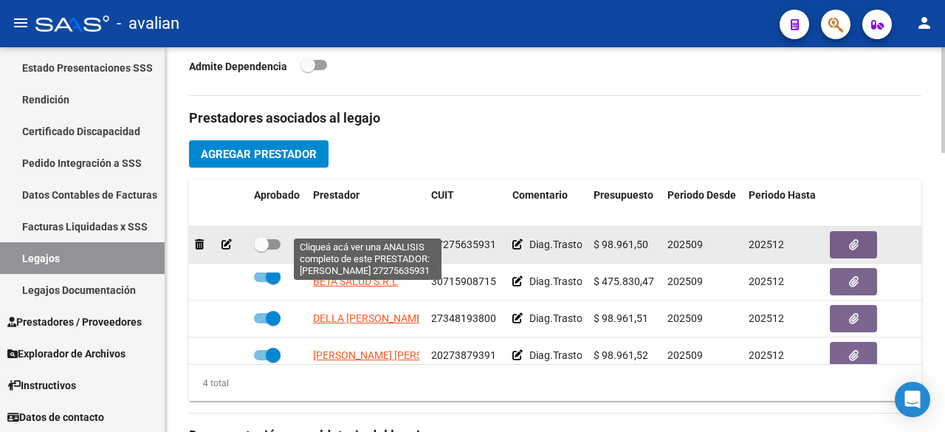
scroll to position [0, 2]
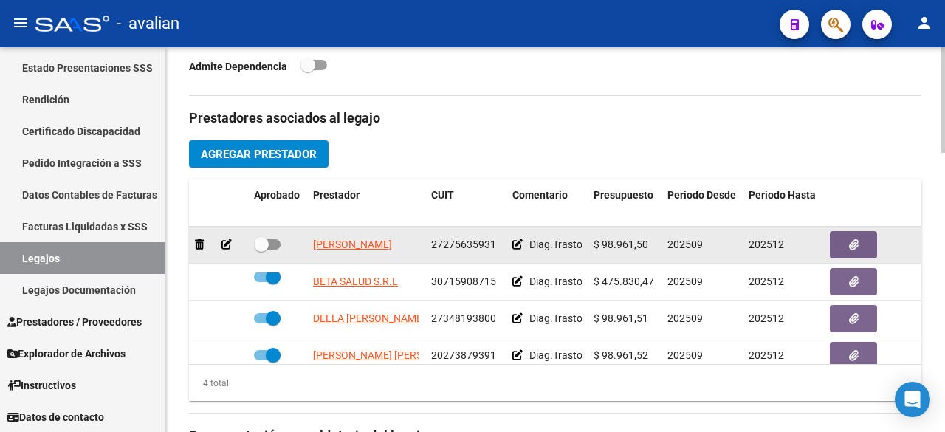
drag, startPoint x: 311, startPoint y: 223, endPoint x: 413, endPoint y: 225, distance: 102.7
click at [431, 227] on div "[PERSON_NAME] 27275635931 Diag.Trastornos del desarrollo del lenguaje y conduct…" at bounding box center [643, 245] width 908 height 37
copy span "[PERSON_NAME]"
click at [865, 231] on button "button" at bounding box center [853, 244] width 47 height 27
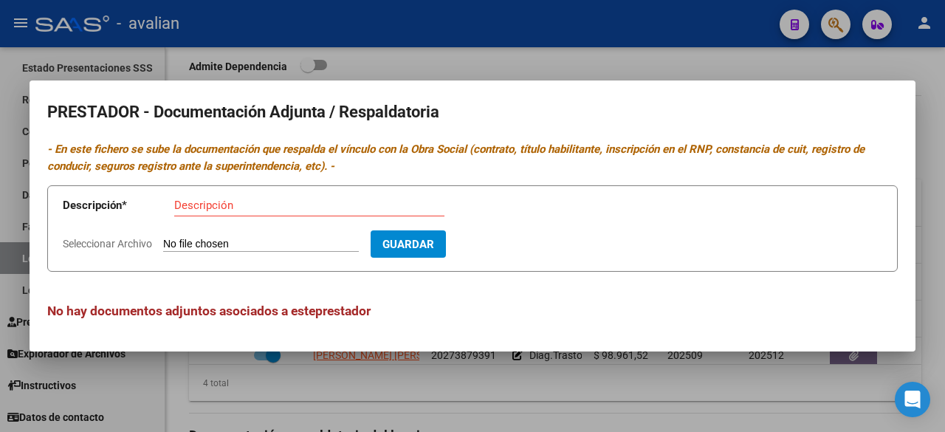
click at [279, 275] on div "No hay documentos adjuntos asociados a este prestador" at bounding box center [472, 296] width 851 height 49
click at [278, 244] on input "Seleccionar Archivo" at bounding box center [261, 245] width 196 height 14
type input "C:\fakepath\CBU [PERSON_NAME].jpg"
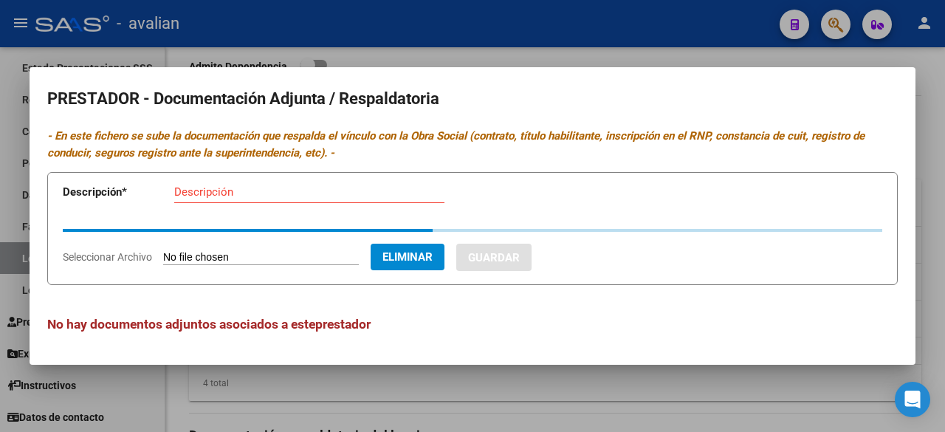
click at [255, 199] on div "Descripción" at bounding box center [309, 192] width 270 height 22
click at [251, 191] on input "Descripción" at bounding box center [309, 191] width 270 height 13
paste input "[PERSON_NAME]"
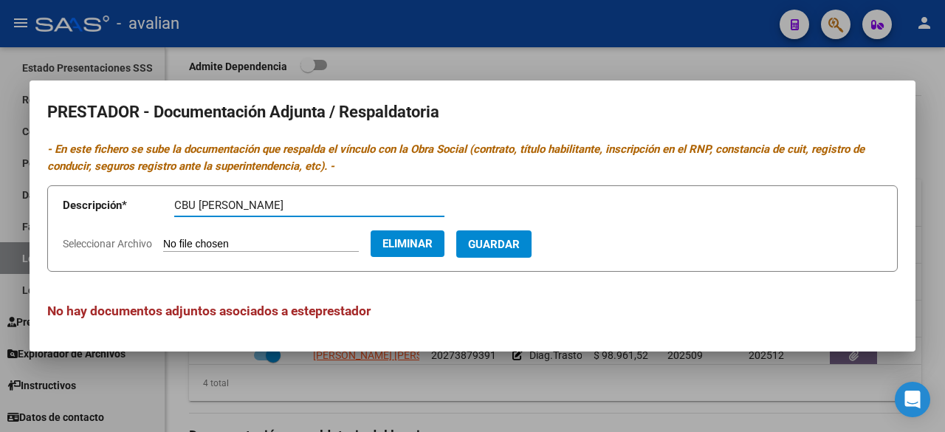
type input "CBU [PERSON_NAME]"
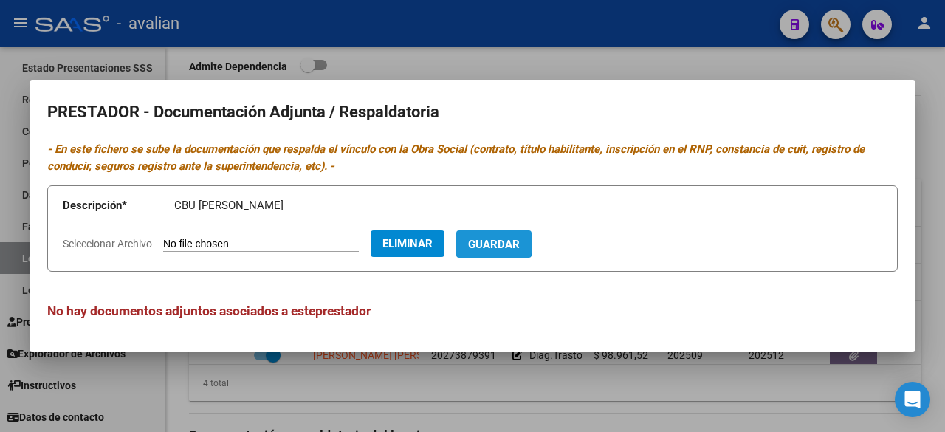
click at [498, 239] on button "Guardar" at bounding box center [493, 243] width 75 height 27
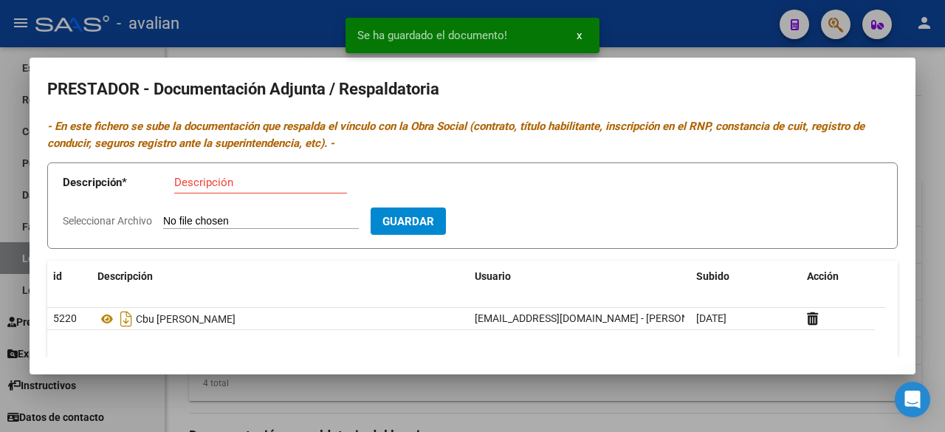
click at [279, 222] on input "Seleccionar Archivo" at bounding box center [261, 222] width 196 height 14
type input "C:\fakepath\ARCA [PERSON_NAME].jpg"
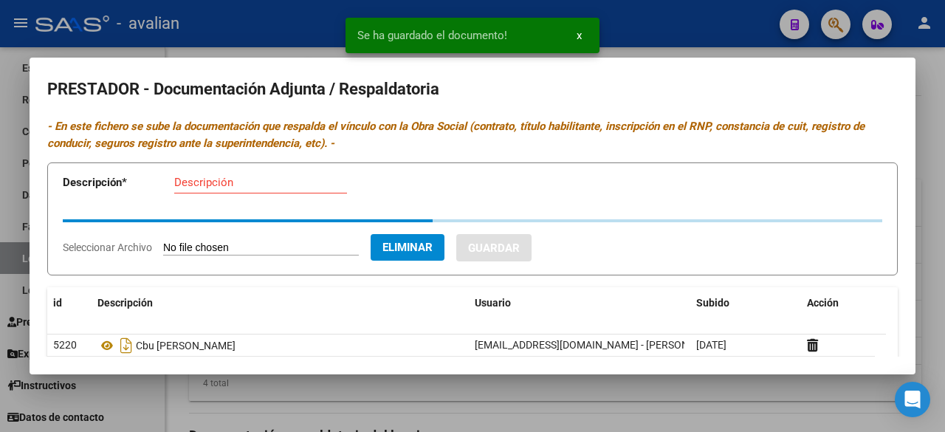
click at [270, 186] on input "Descripción" at bounding box center [260, 182] width 173 height 13
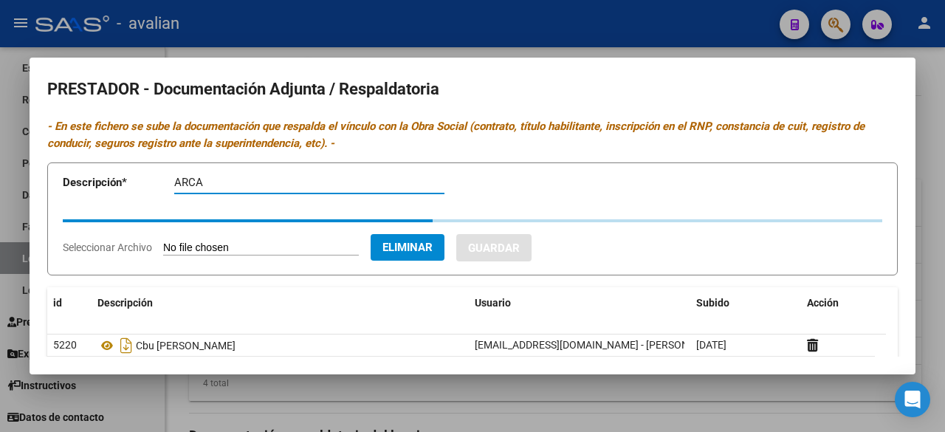
paste input "[PERSON_NAME]"
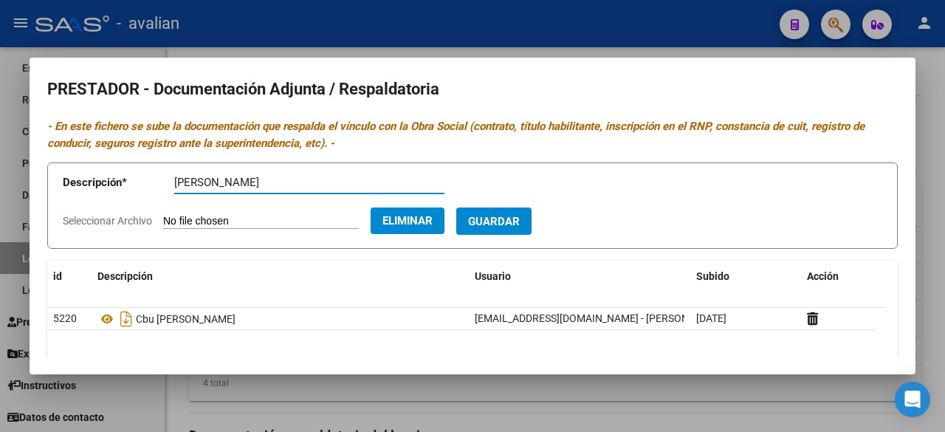
type input "[PERSON_NAME]"
click at [499, 221] on span "Guardar" at bounding box center [494, 221] width 52 height 13
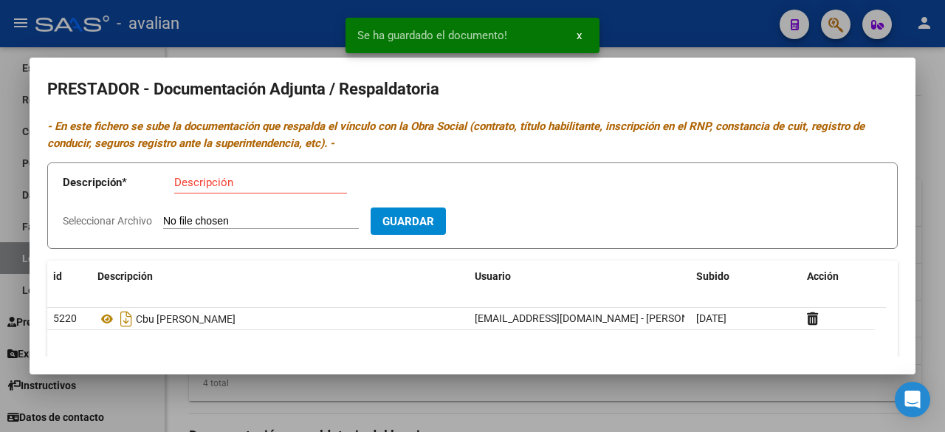
click at [279, 221] on input "Seleccionar Archivo" at bounding box center [261, 222] width 196 height 14
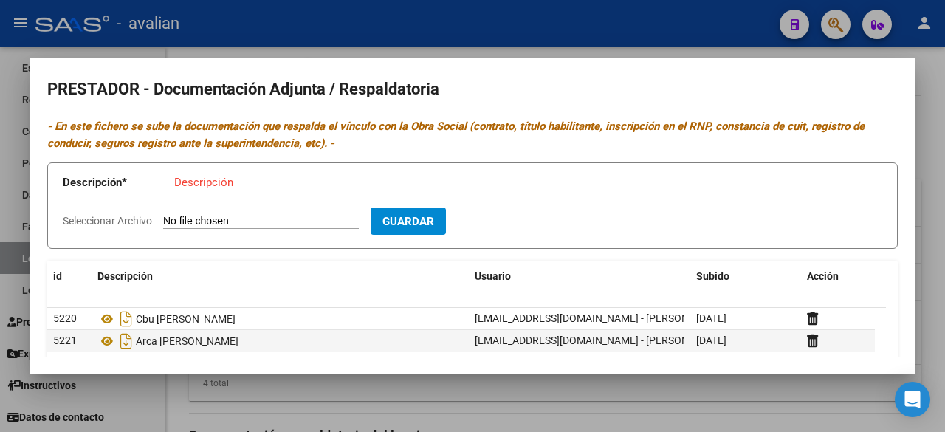
type input "C:\fakepath\[PERSON_NAME] [DATE].jpg"
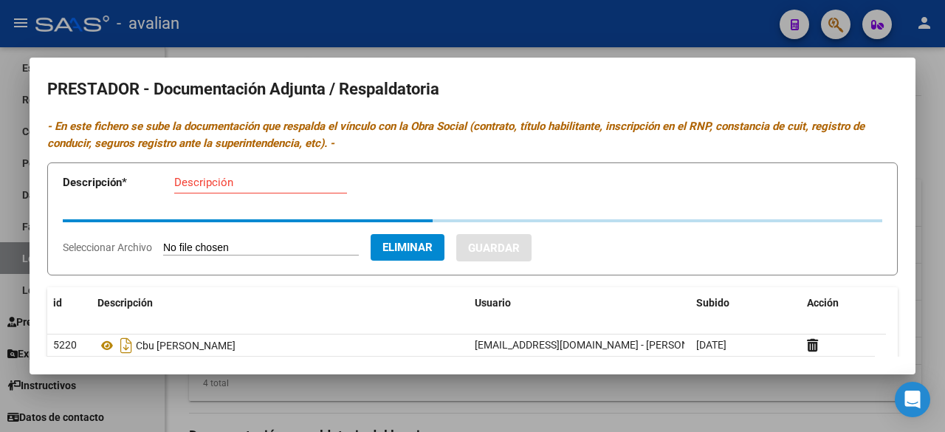
click at [251, 179] on input "Descripción" at bounding box center [260, 182] width 173 height 13
paste input "[PERSON_NAME]"
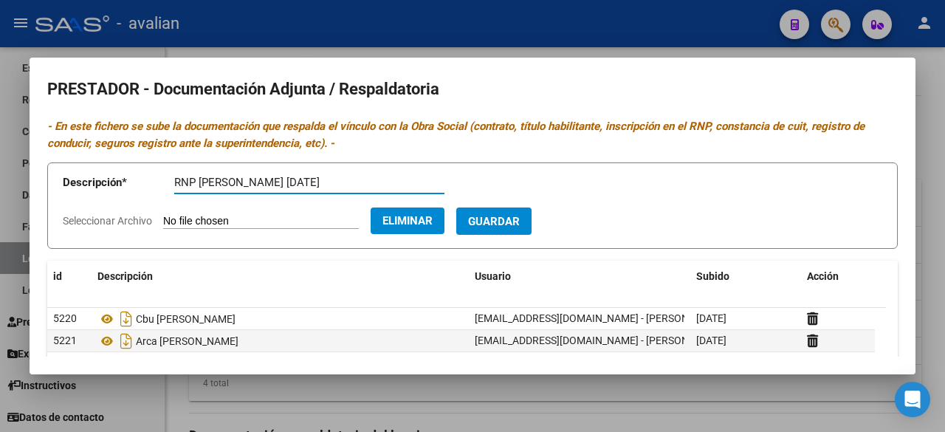
type input "RNP [PERSON_NAME] [DATE]"
click at [520, 215] on span "Guardar" at bounding box center [494, 221] width 52 height 13
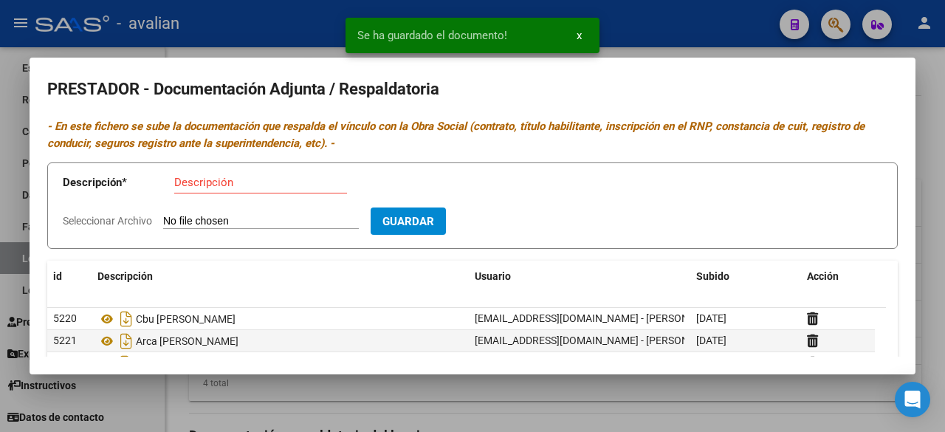
click at [259, 221] on input "Seleccionar Archivo" at bounding box center [261, 222] width 196 height 14
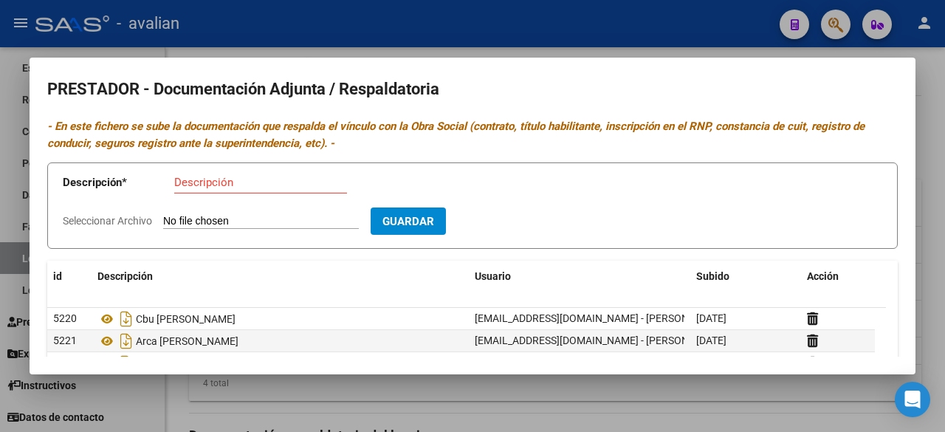
type input "C:\fakepath\TITULO [PERSON_NAME].jpg"
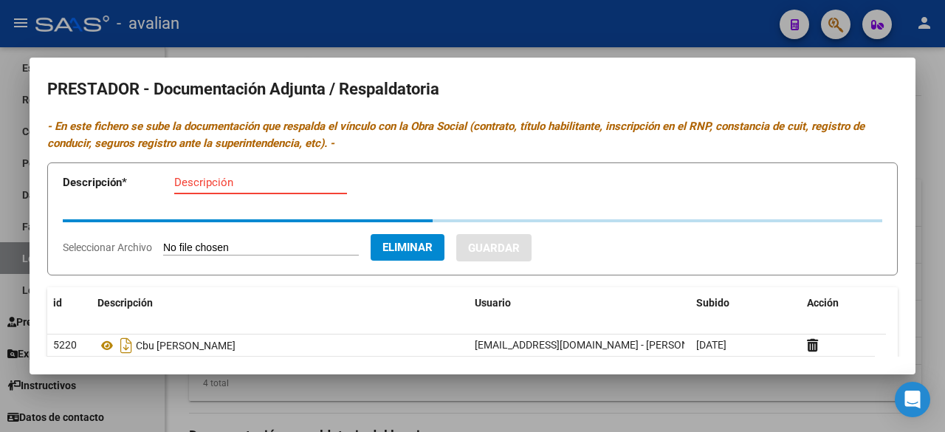
click at [254, 181] on input "Descripción" at bounding box center [260, 182] width 173 height 13
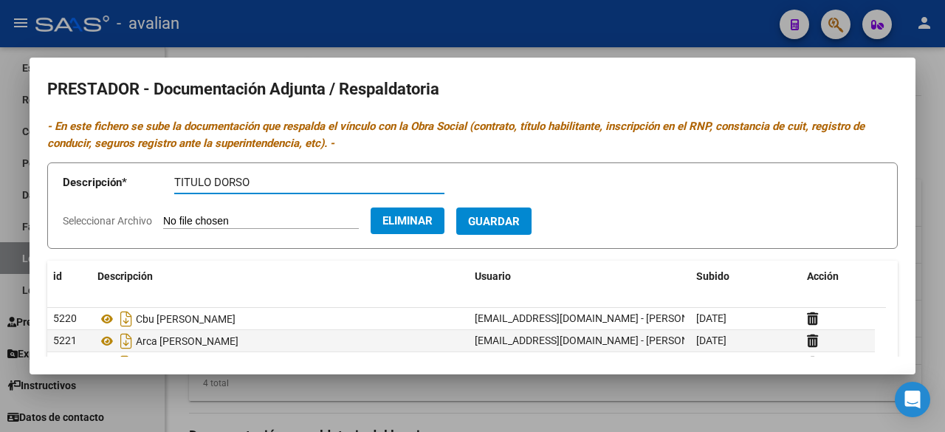
paste input "[PERSON_NAME]"
type input "TITULO [PERSON_NAME]"
click at [507, 211] on button "Guardar" at bounding box center [493, 220] width 75 height 27
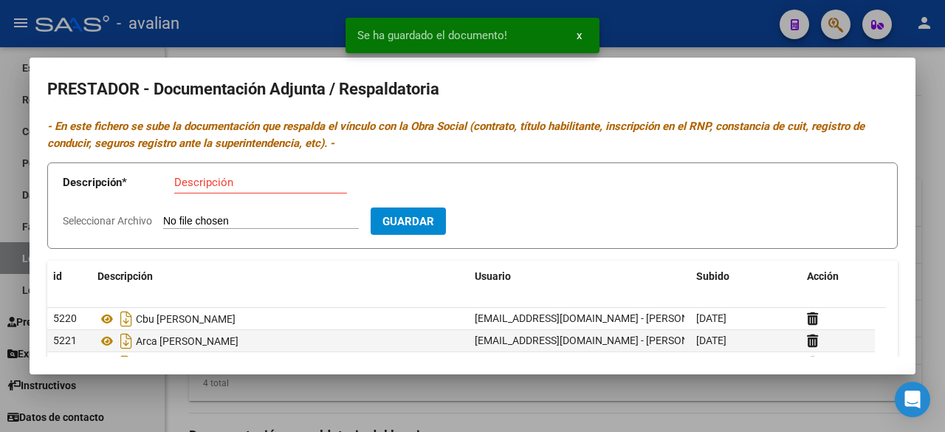
click at [284, 222] on input "Seleccionar Archivo" at bounding box center [261, 222] width 196 height 14
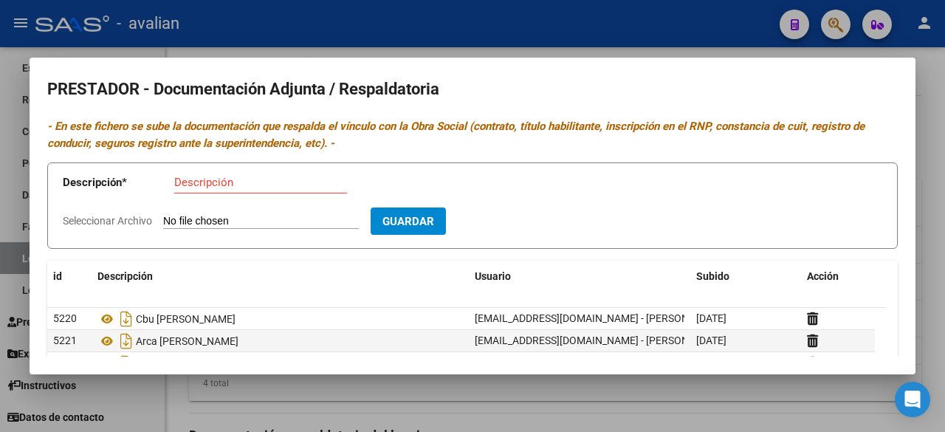
type input "C:\fakepath\TITULO [PERSON_NAME].jpg"
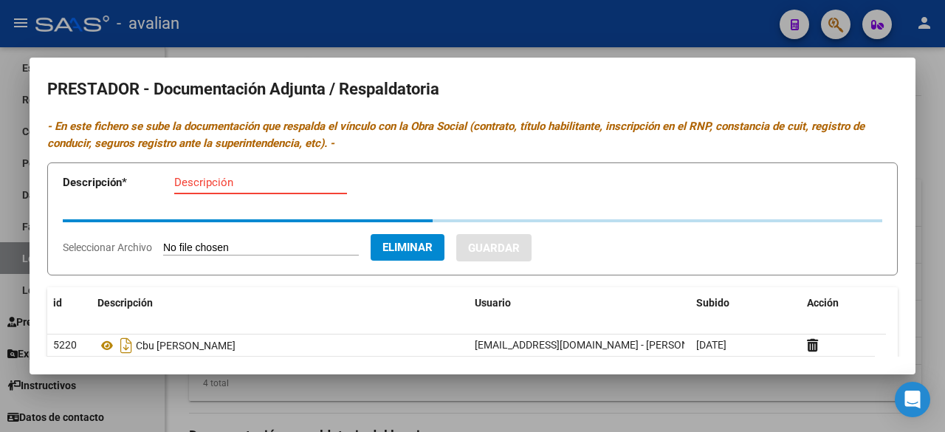
click at [182, 185] on input "Descripción" at bounding box center [260, 182] width 173 height 13
paste input "[PERSON_NAME]"
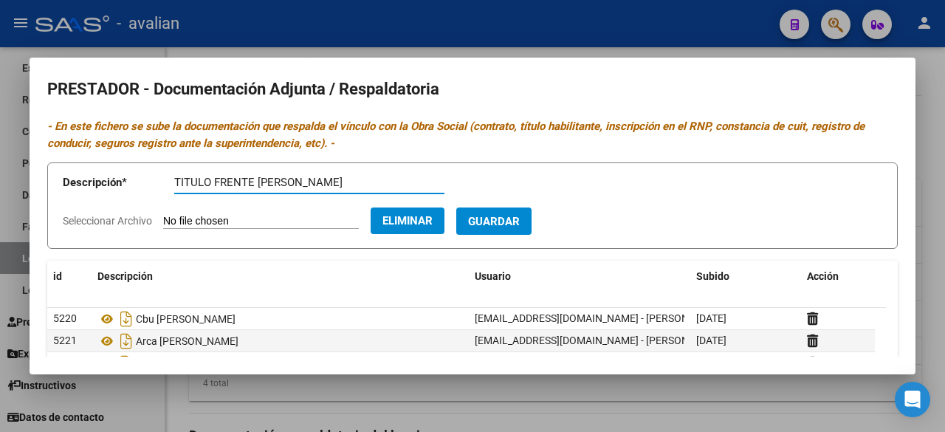
type input "TITULO FRENTE [PERSON_NAME]"
click at [521, 227] on button "Guardar" at bounding box center [493, 220] width 75 height 27
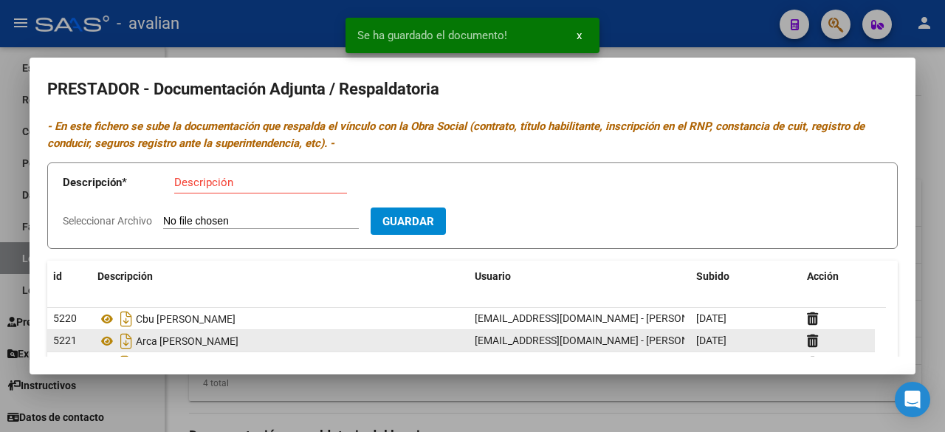
scroll to position [74, 0]
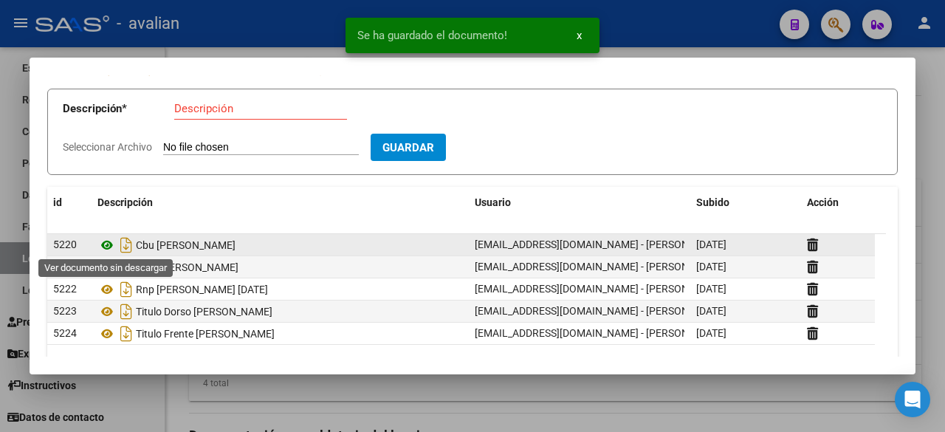
click at [112, 243] on icon at bounding box center [106, 245] width 19 height 18
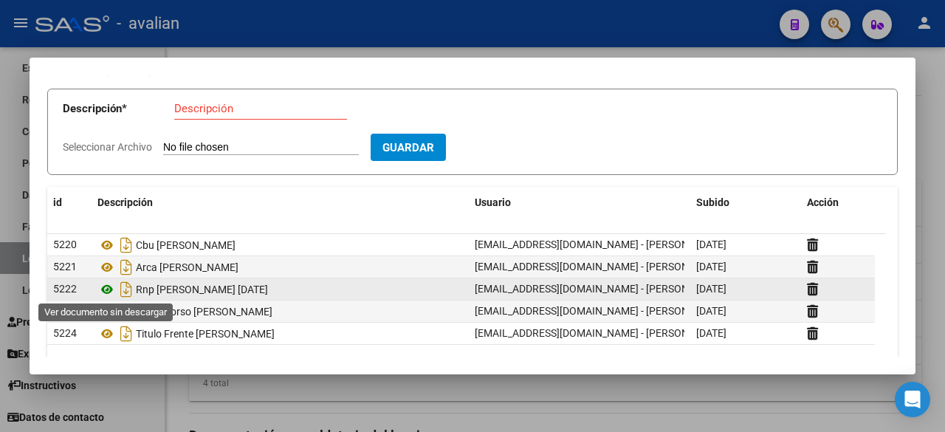
click at [110, 290] on icon at bounding box center [106, 290] width 19 height 18
click at [106, 284] on icon at bounding box center [106, 290] width 19 height 18
click at [105, 287] on icon at bounding box center [106, 290] width 19 height 18
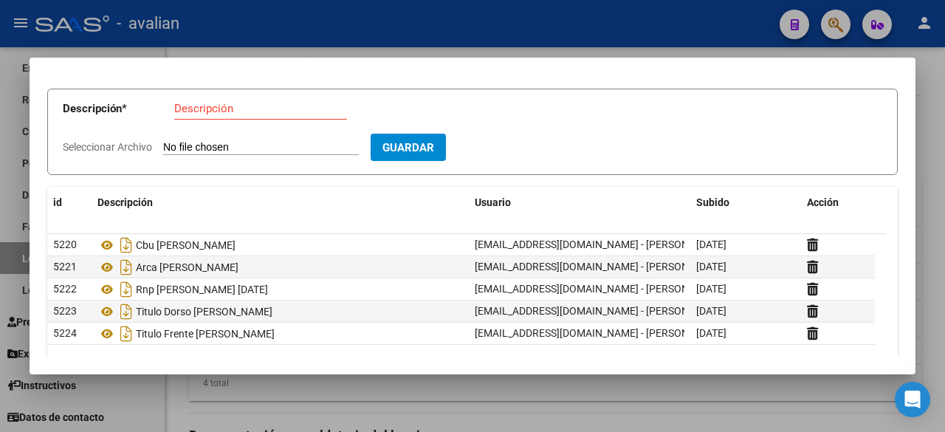
click at [609, 20] on div at bounding box center [472, 216] width 945 height 432
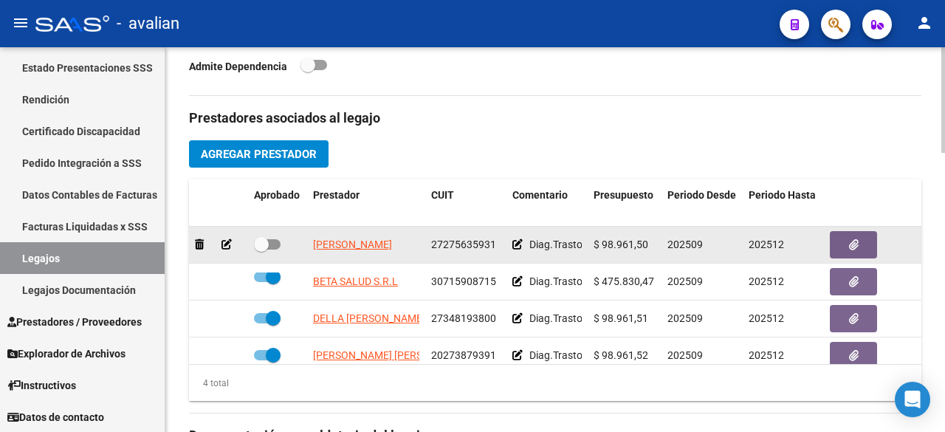
click at [272, 239] on span at bounding box center [267, 244] width 27 height 10
click at [261, 250] on input "checkbox" at bounding box center [261, 250] width 1 height 1
checkbox input "true"
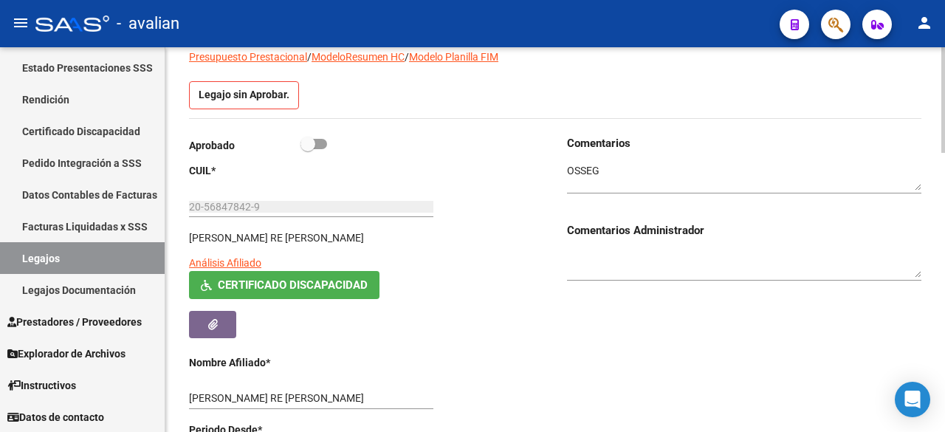
scroll to position [0, 0]
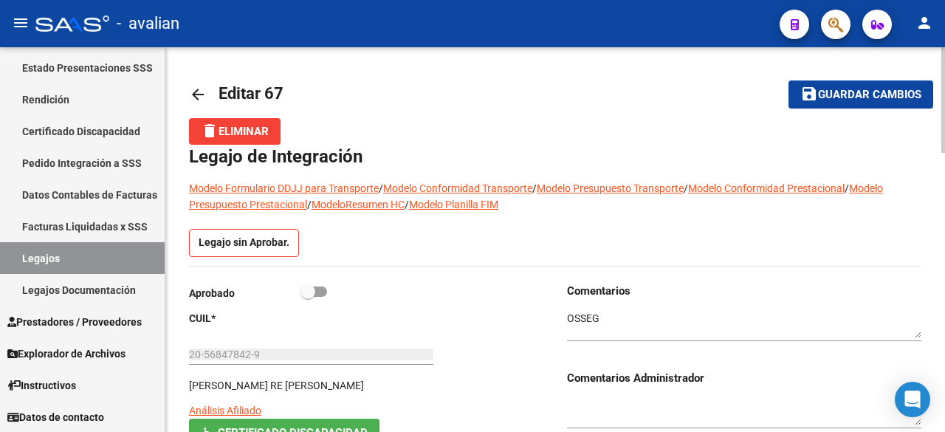
click at [845, 105] on button "save Guardar cambios" at bounding box center [861, 93] width 145 height 27
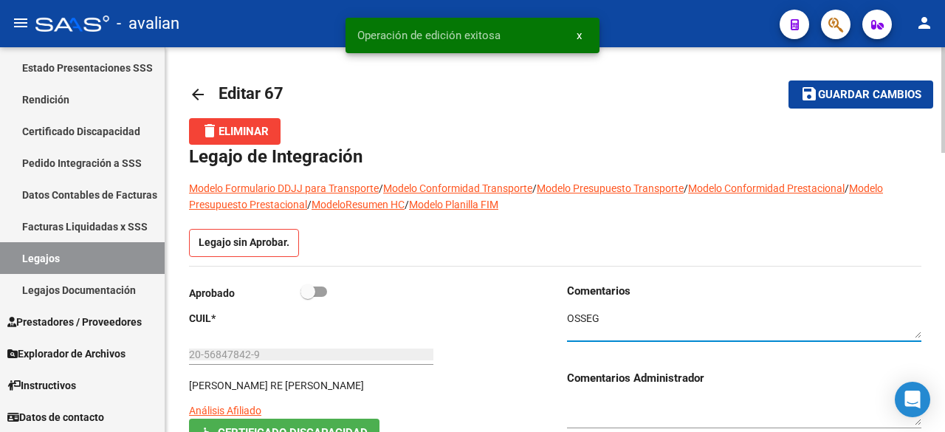
drag, startPoint x: 623, startPoint y: 322, endPoint x: 511, endPoint y: 325, distance: 112.3
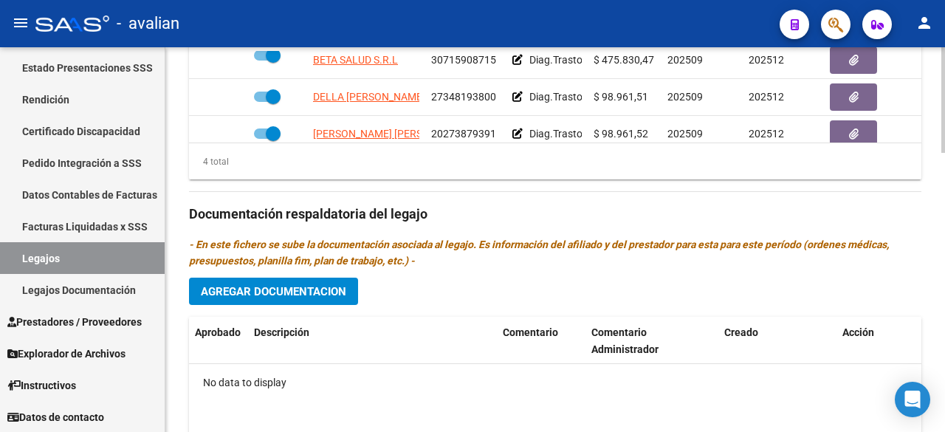
scroll to position [960, 0]
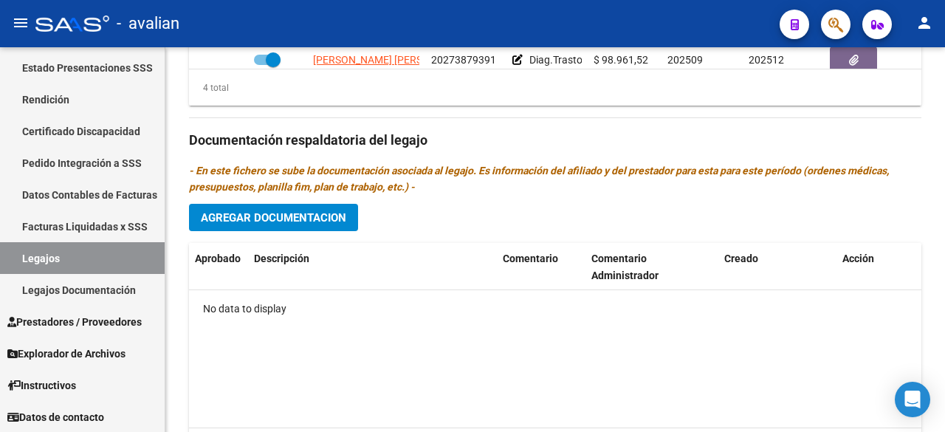
type textarea "POR INTEGRACIÓN DE SEPTIEMBRE A [DATE]."
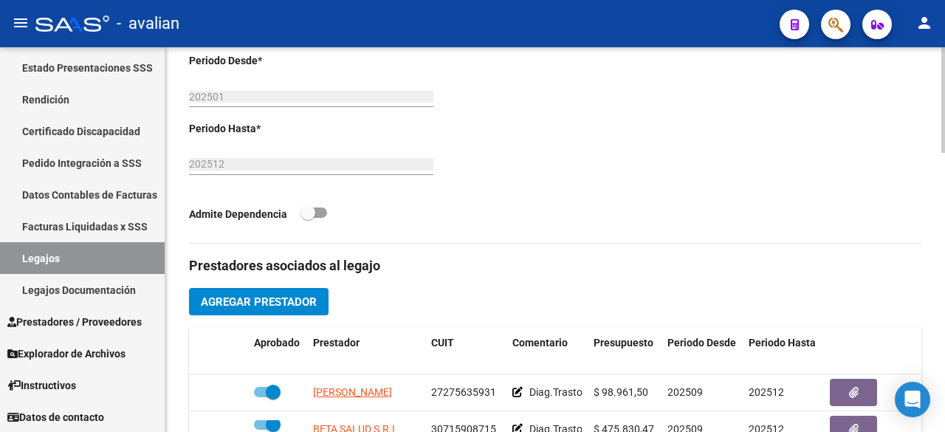
scroll to position [295, 0]
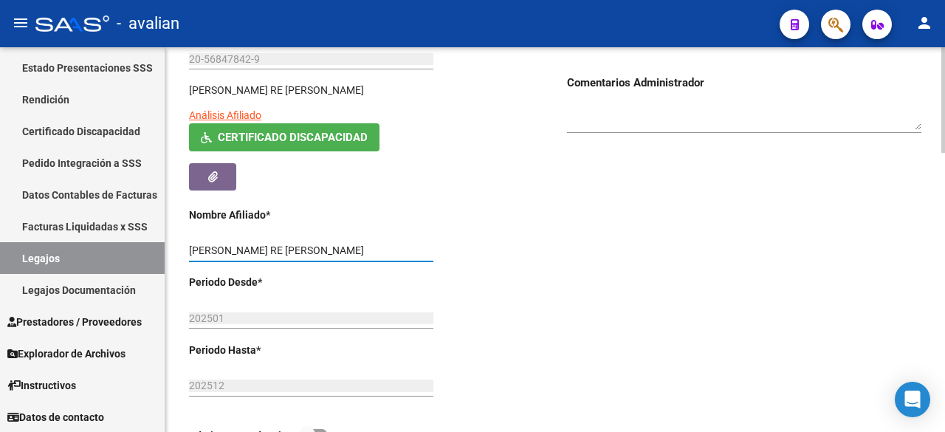
drag, startPoint x: 298, startPoint y: 232, endPoint x: 191, endPoint y: 233, distance: 107.1
click at [191, 244] on input "[PERSON_NAME] RE [PERSON_NAME]" at bounding box center [311, 250] width 244 height 13
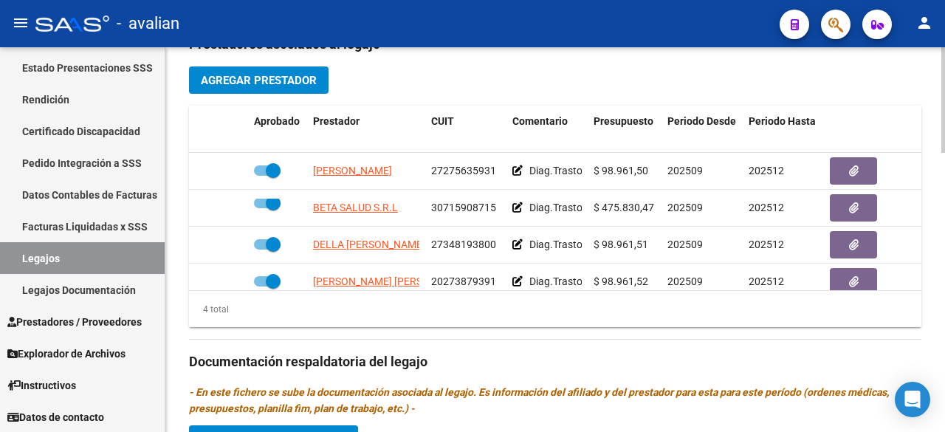
scroll to position [1020, 0]
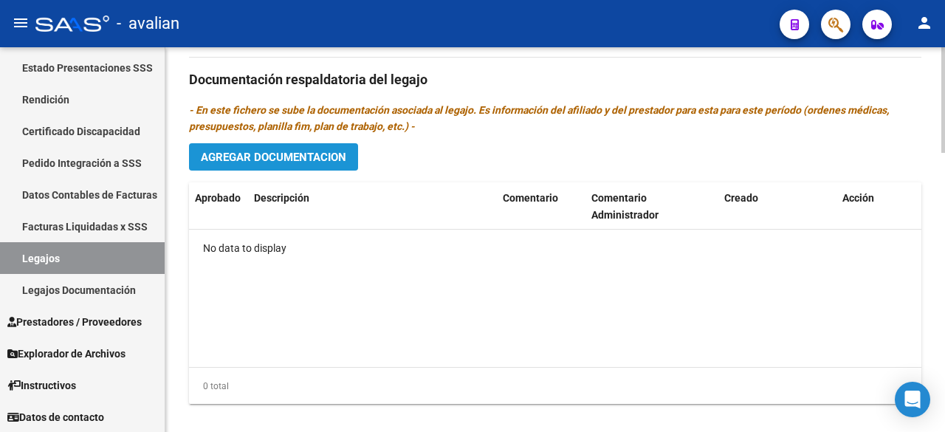
click at [282, 151] on span "Agregar Documentacion" at bounding box center [273, 157] width 145 height 13
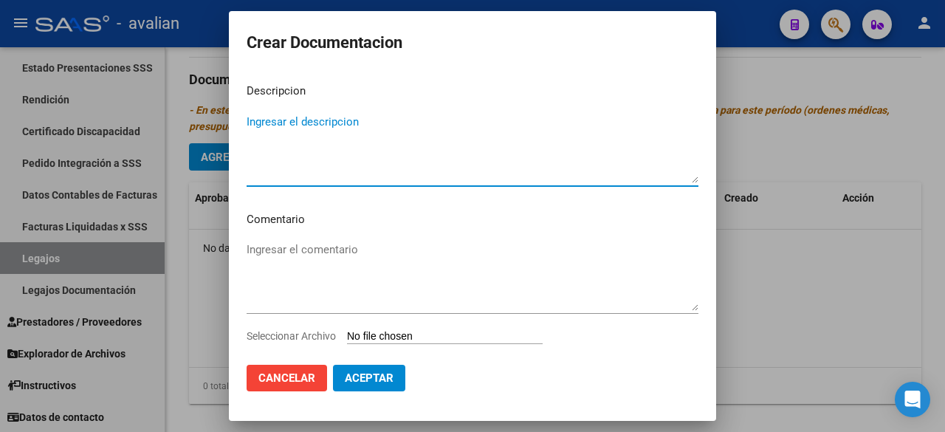
click at [421, 336] on input "Seleccionar Archivo" at bounding box center [445, 337] width 196 height 14
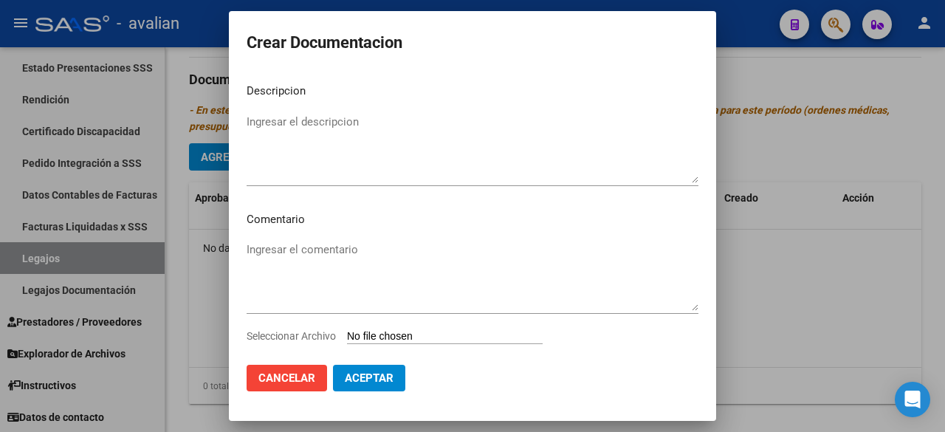
type input "C:\fakepath\DOC. ASOCIADO [PERSON_NAME] RE [PERSON_NAME] 2025.pdf"
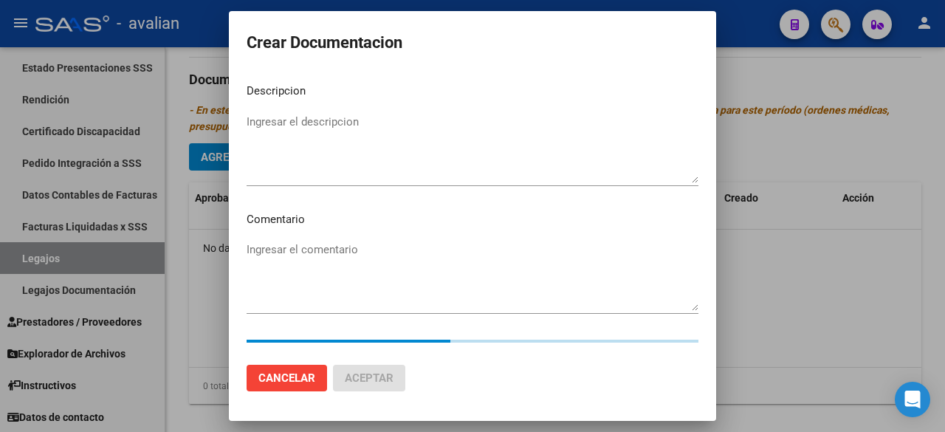
click at [306, 134] on textarea "Ingresar el descripcion" at bounding box center [473, 148] width 452 height 69
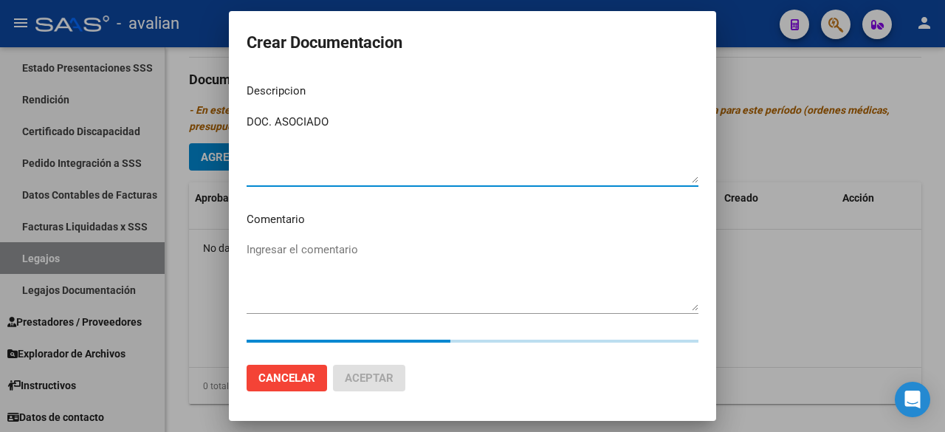
paste textarea "[PERSON_NAME] RE [PERSON_NAME]"
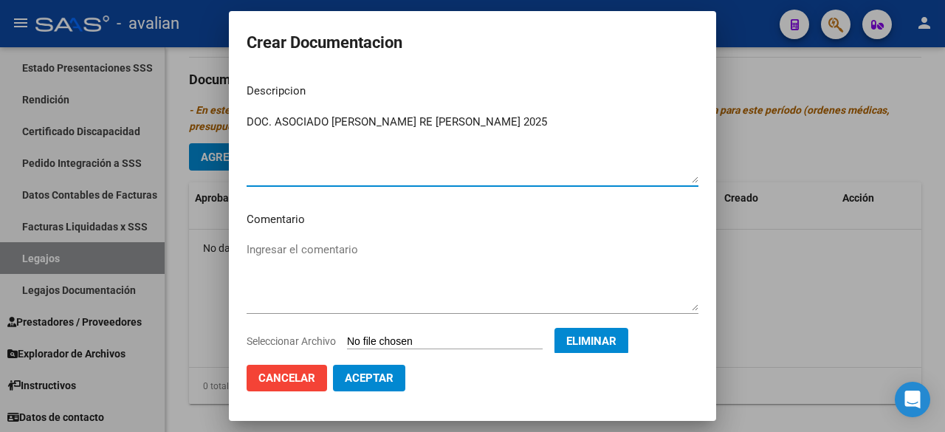
type textarea "DOC. ASOCIADO [PERSON_NAME] RE [PERSON_NAME] 2025"
click at [386, 377] on span "Aceptar" at bounding box center [369, 377] width 49 height 13
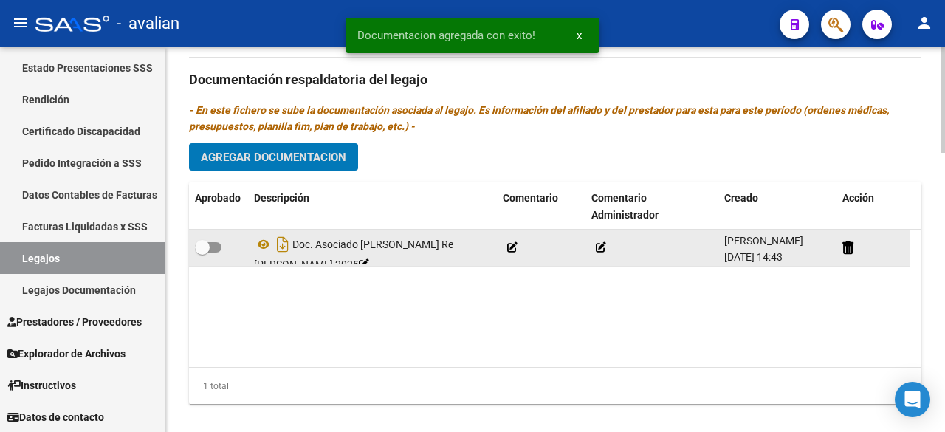
click at [217, 242] on span at bounding box center [208, 247] width 27 height 10
click at [202, 253] on input "checkbox" at bounding box center [202, 253] width 1 height 1
checkbox input "true"
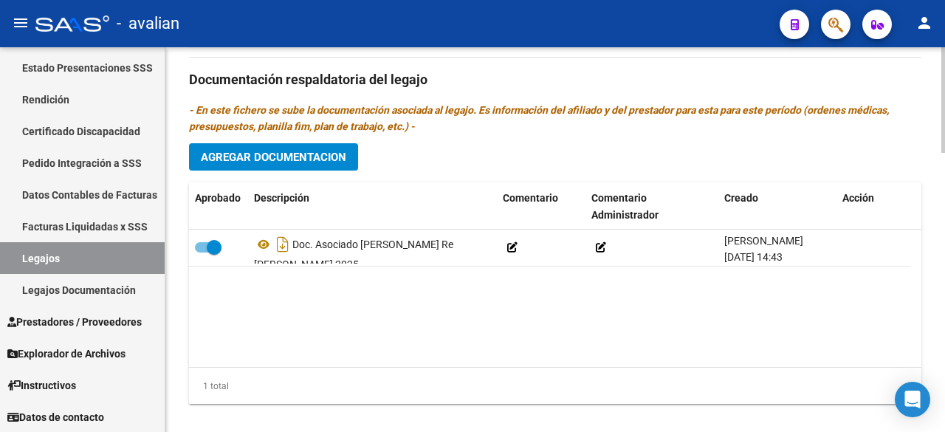
click at [269, 143] on button "Agregar Documentacion" at bounding box center [273, 156] width 169 height 27
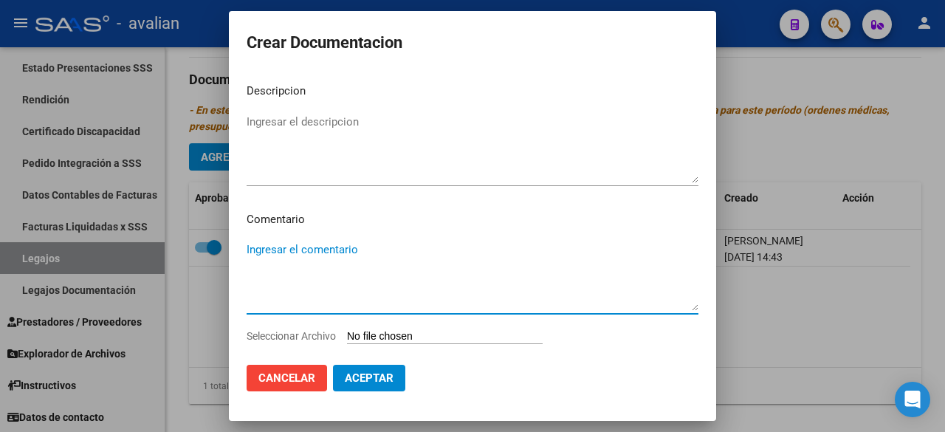
click at [322, 249] on textarea "Ingresar el comentario" at bounding box center [473, 275] width 452 height 69
drag, startPoint x: 322, startPoint y: 249, endPoint x: 273, endPoint y: 249, distance: 48.7
click at [273, 249] on textarea "Ingresar el comentario" at bounding box center [473, 275] width 452 height 69
paste textarea "- Psicopedagogía: 2 ss semanales - [PERSON_NAME] (874475) - Valor resol. vigent…"
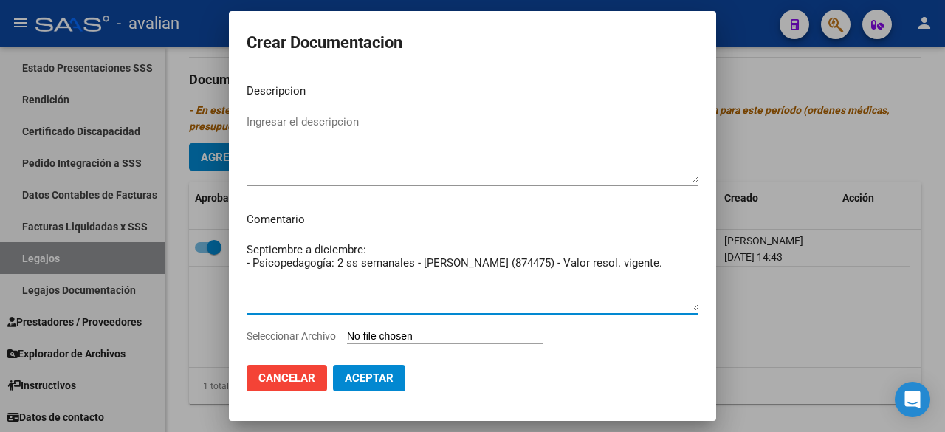
drag, startPoint x: 534, startPoint y: 265, endPoint x: 475, endPoint y: 261, distance: 59.2
click at [475, 261] on textarea "Septiembre a diciembre: - Psicopedagogía: 2 ss semanales - [PERSON_NAME] (87447…" at bounding box center [473, 275] width 452 height 69
drag, startPoint x: 330, startPoint y: 265, endPoint x: 255, endPoint y: 264, distance: 74.6
click at [255, 264] on textarea "Septiembre a diciembre: - Psicopedagogía: 2 ss semanales - [PERSON_NAME] resol.…" at bounding box center [473, 275] width 452 height 69
click at [253, 268] on textarea "Septiembre a diciembre: - Psicopedagogía: 2 ss semanales - [PERSON_NAME] resol.…" at bounding box center [473, 275] width 452 height 69
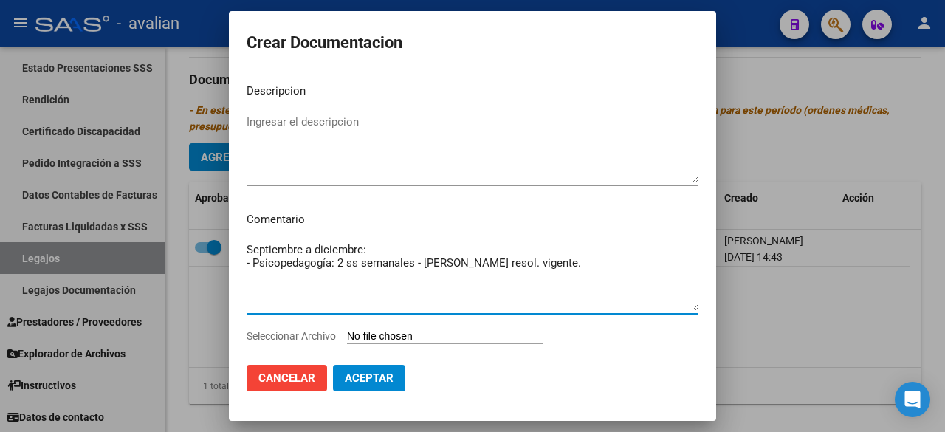
click at [259, 269] on textarea "Septiembre a diciembre: - Psicopedagogía: 2 ss semanales - [PERSON_NAME] resol.…" at bounding box center [473, 275] width 452 height 69
type textarea "Septiembre a diciembre: - Psicopedagogía: 2 ss semanales - [PERSON_NAME] resol.…"
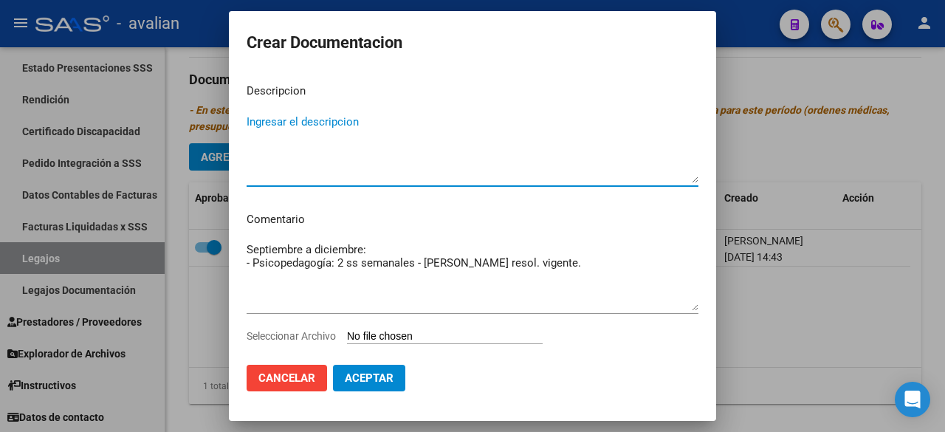
click at [291, 124] on textarea "Ingresar el descripcion" at bounding box center [473, 148] width 452 height 69
paste textarea "Psicopedagogía"
type textarea "Psicopedagogía"
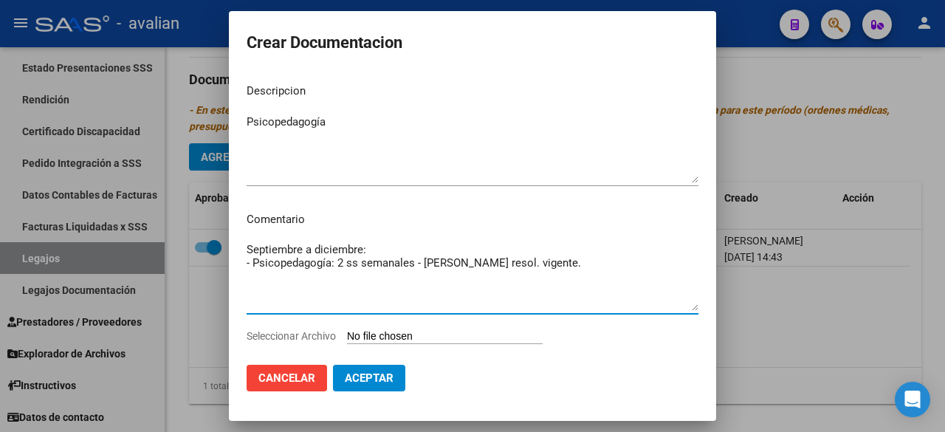
drag, startPoint x: 600, startPoint y: 265, endPoint x: 226, endPoint y: 263, distance: 373.6
click at [226, 263] on div "Crear Documentacion Descripcion Psicopedagogía Ingresar el descripcion Comentar…" at bounding box center [472, 216] width 945 height 432
click at [418, 331] on input "Seleccionar Archivo" at bounding box center [445, 337] width 196 height 14
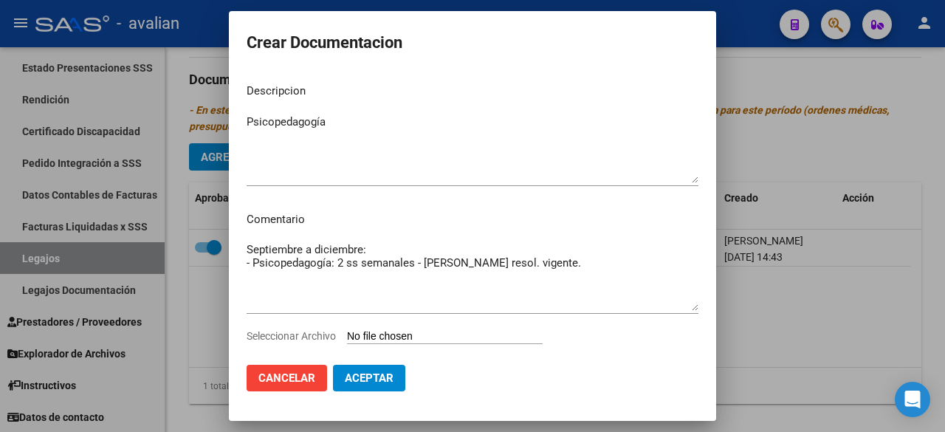
type input "C:\fakepath\PSP 2025.pdf"
click at [371, 372] on span "Aceptar" at bounding box center [369, 377] width 49 height 13
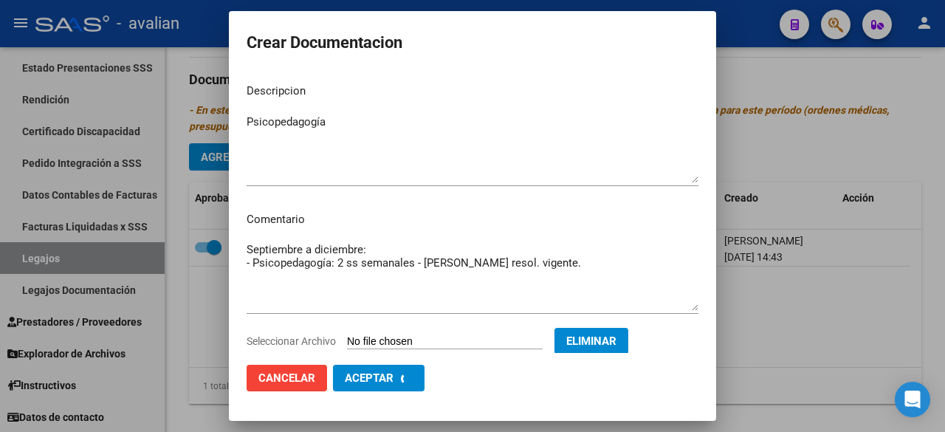
checkbox input "false"
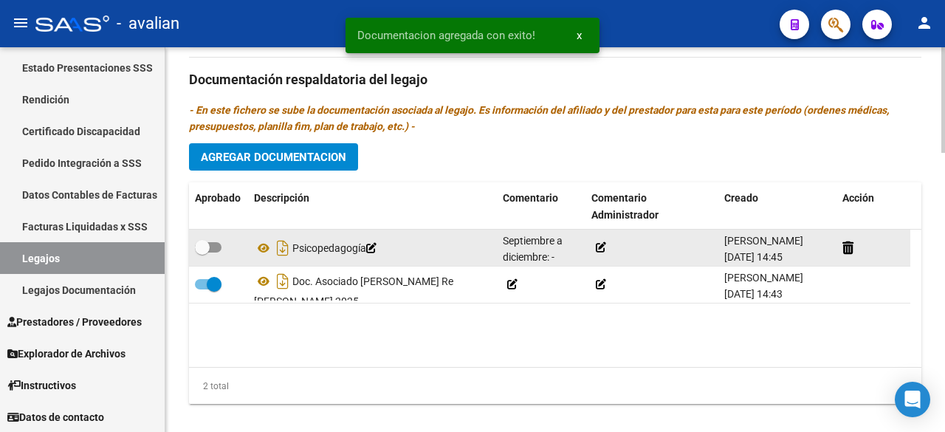
click at [602, 242] on icon at bounding box center [601, 247] width 10 height 10
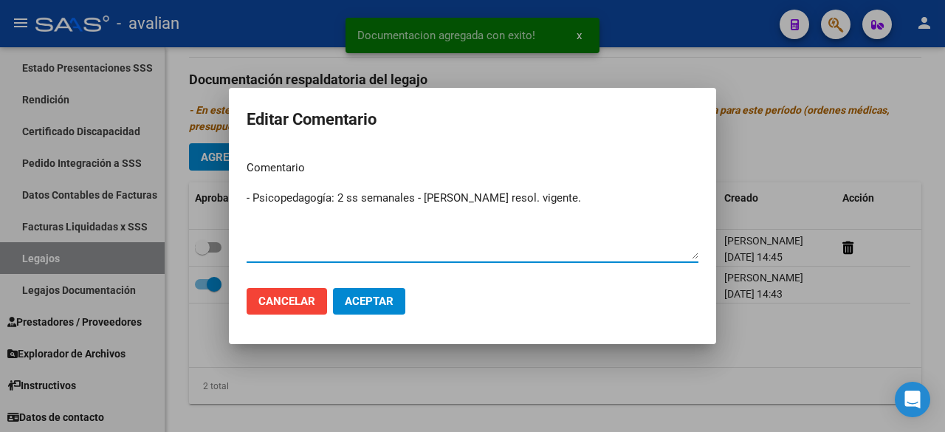
type textarea "- Psicopedagogía: 2 ss semanales - [PERSON_NAME] resol. vigente."
click at [368, 306] on span "Aceptar" at bounding box center [369, 301] width 49 height 13
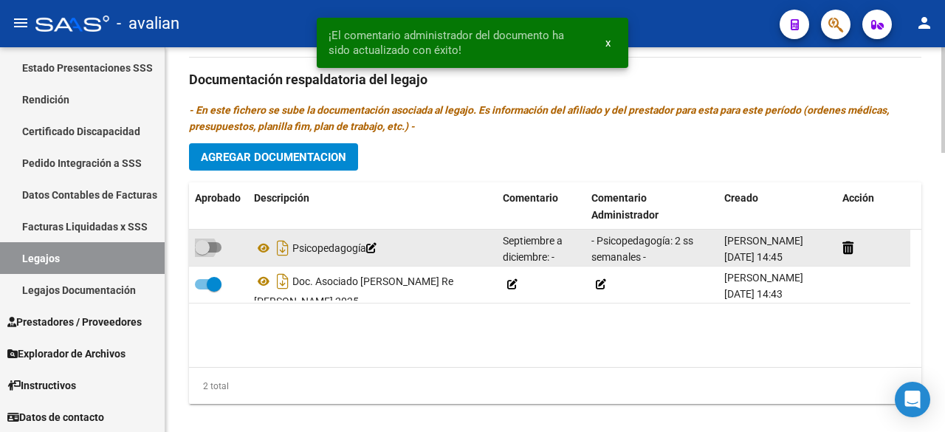
click at [210, 242] on span at bounding box center [208, 247] width 27 height 10
click at [202, 253] on input "checkbox" at bounding box center [202, 253] width 1 height 1
checkbox input "true"
